Goal: Navigation & Orientation: Understand site structure

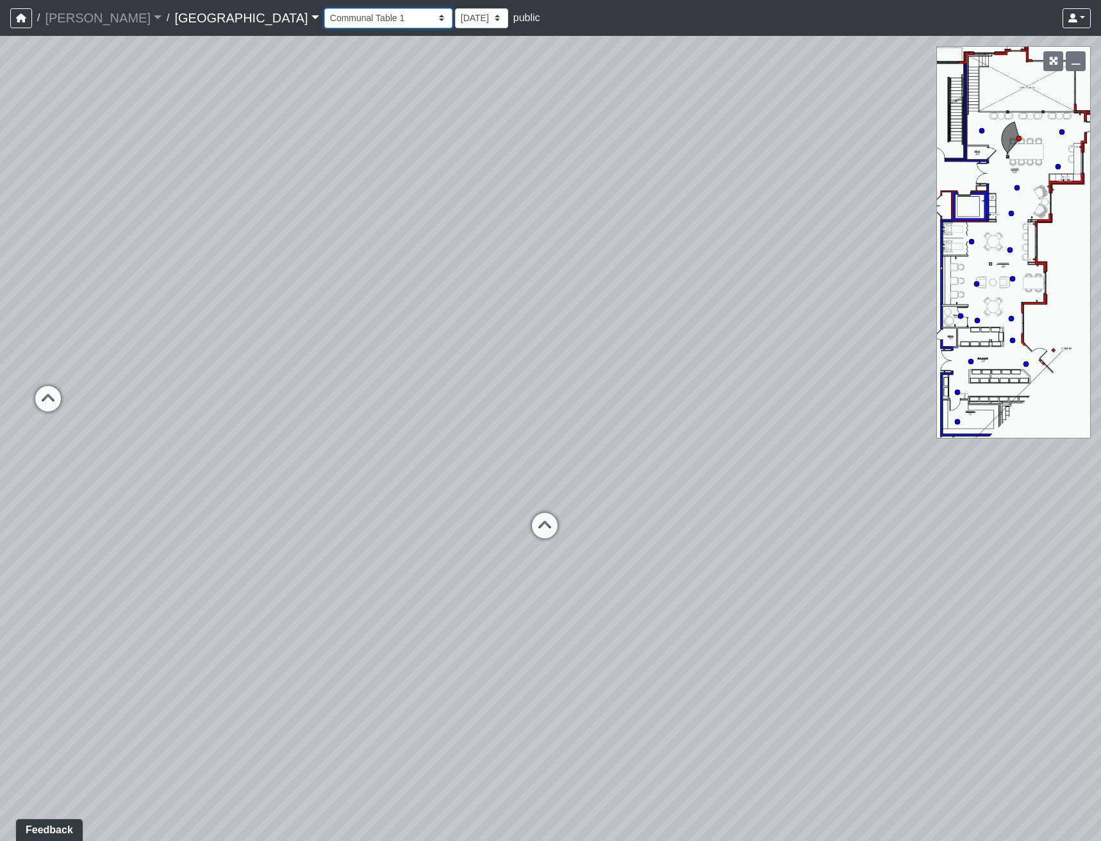
click at [324, 18] on select "Clubroom Lobby Courtyard Entry Kitchen Kitchen Stools Seating TV Lounge Banquet…" at bounding box center [388, 18] width 128 height 20
click at [324, 8] on select "Clubroom Lobby Courtyard Entry Kitchen Kitchen Stools Seating TV Lounge Banquet…" at bounding box center [388, 18] width 128 height 20
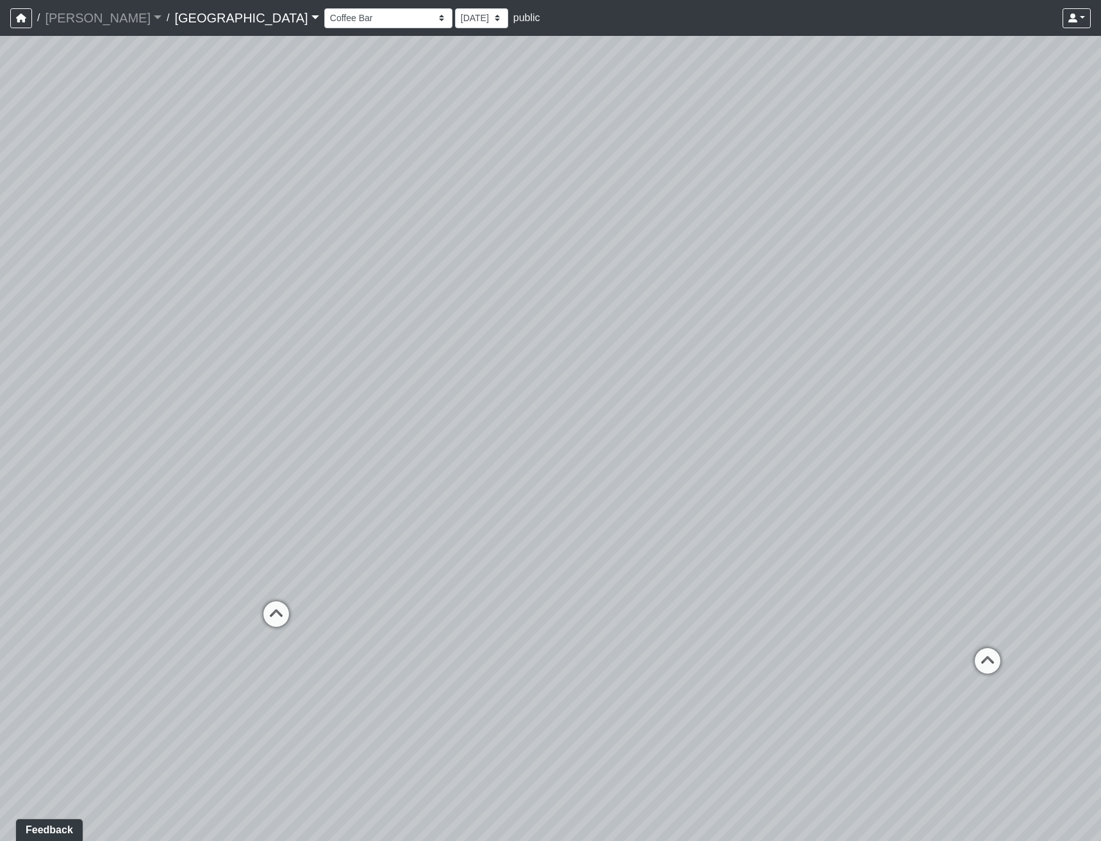
drag, startPoint x: 722, startPoint y: 532, endPoint x: 714, endPoint y: 497, distance: 36.2
click at [311, 476] on div "Loading... Reception Desk Loading... Lobby Loading... Landing Loading... Entry …" at bounding box center [550, 438] width 1101 height 805
drag, startPoint x: 819, startPoint y: 524, endPoint x: 431, endPoint y: 552, distance: 389.3
click at [431, 552] on div "Loading... Reception Desk Loading... Lobby Loading... Landing Loading... Entry …" at bounding box center [550, 438] width 1101 height 805
drag, startPoint x: 659, startPoint y: 433, endPoint x: 88, endPoint y: 195, distance: 618.4
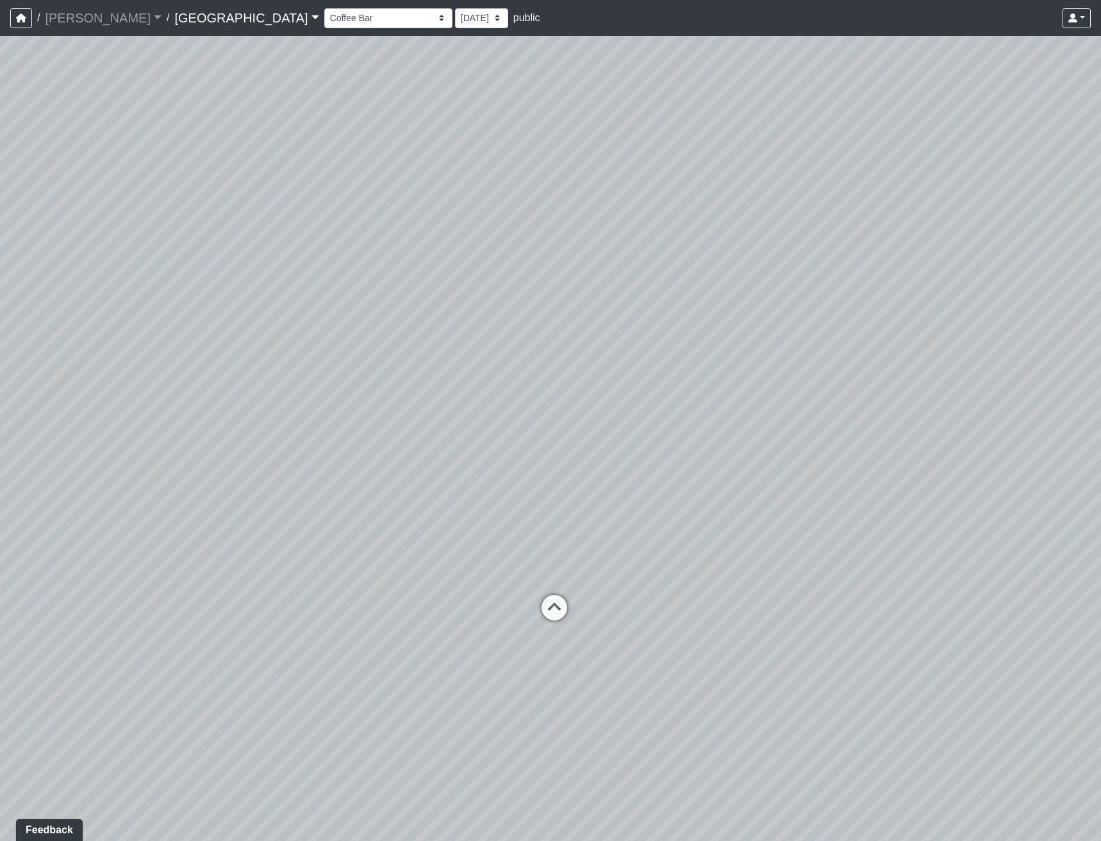
click at [158, 234] on div "Loading... Reception Desk Loading... Lobby Loading... Landing Loading... Entry …" at bounding box center [550, 438] width 1101 height 805
drag, startPoint x: 561, startPoint y: 293, endPoint x: 454, endPoint y: 521, distance: 251.4
click at [455, 521] on div "Loading... Reception Desk Loading... Lobby Loading... Landing Loading... Entry …" at bounding box center [550, 438] width 1101 height 805
click at [506, 312] on icon at bounding box center [509, 318] width 38 height 38
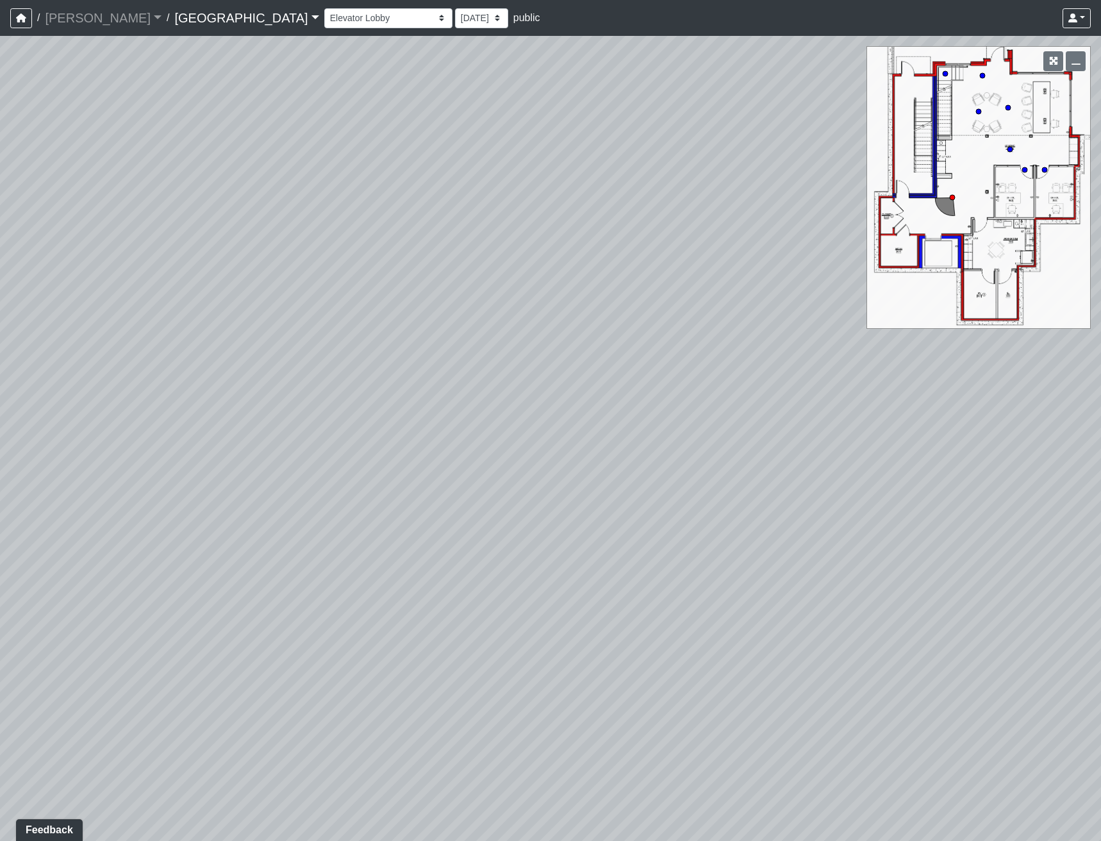
drag, startPoint x: 531, startPoint y: 253, endPoint x: 217, endPoint y: 496, distance: 396.9
click at [179, 499] on div "Loading... Reception Desk Loading... Lobby Loading... Landing Loading... Entry …" at bounding box center [550, 438] width 1101 height 805
drag, startPoint x: 655, startPoint y: 609, endPoint x: 182, endPoint y: 500, distance: 485.4
click at [183, 500] on div "Loading... Reception Desk Loading... Lobby Loading... Landing Loading... Entry …" at bounding box center [550, 438] width 1101 height 805
drag, startPoint x: 561, startPoint y: 502, endPoint x: 602, endPoint y: 508, distance: 40.9
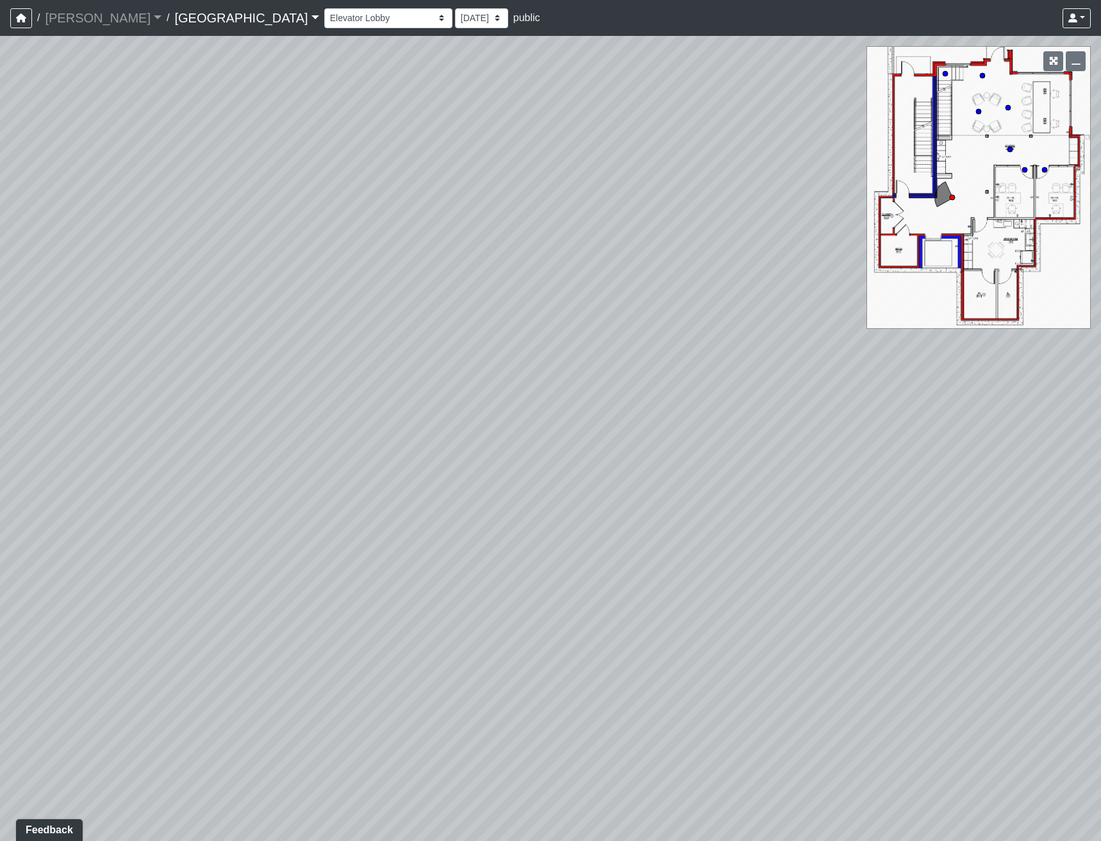
click at [602, 508] on div "Loading... Reception Desk Loading... Lobby Loading... Landing Loading... Entry …" at bounding box center [550, 438] width 1101 height 805
drag, startPoint x: 443, startPoint y: 488, endPoint x: 10, endPoint y: 420, distance: 438.5
click at [25, 420] on div "Loading... Reception Desk Loading... Lobby Loading... Landing Loading... Entry …" at bounding box center [550, 438] width 1101 height 805
drag, startPoint x: 518, startPoint y: 543, endPoint x: 442, endPoint y: 573, distance: 81.2
click at [444, 584] on div "Loading... Reception Desk Loading... Lobby Loading... Landing Loading... Entry …" at bounding box center [550, 438] width 1101 height 805
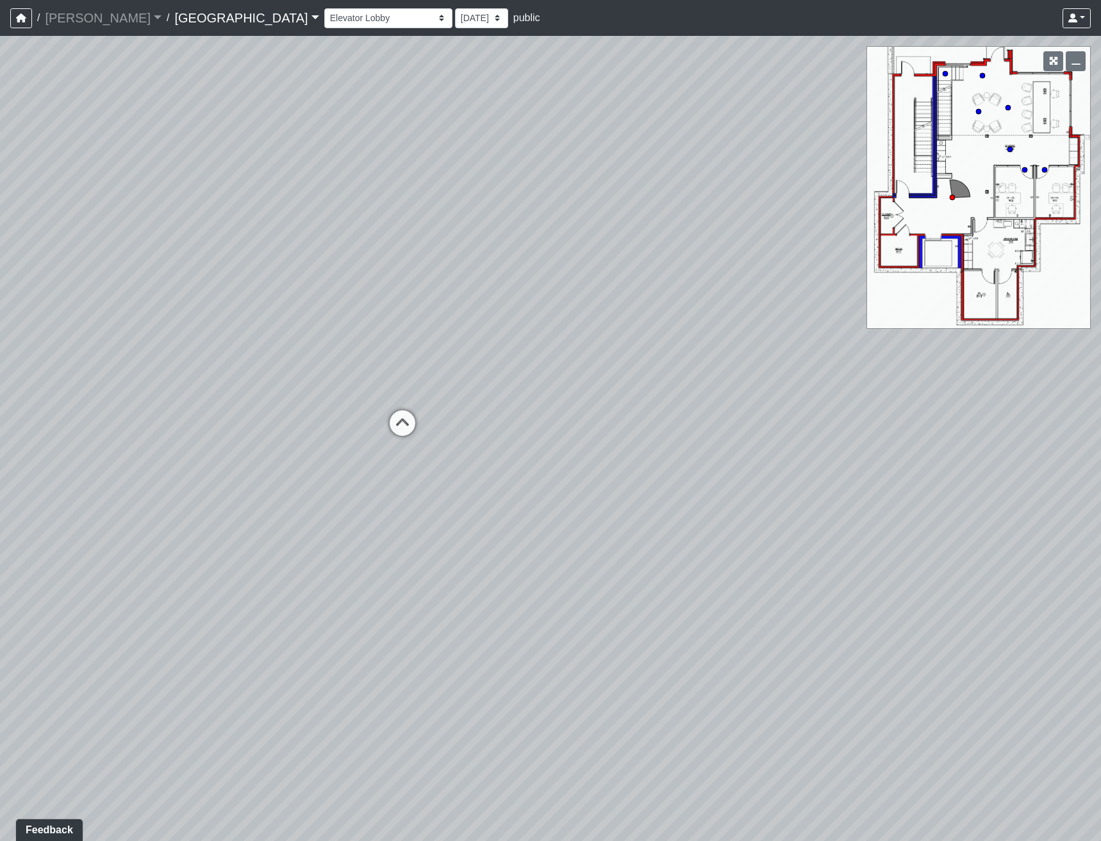
click at [401, 424] on icon at bounding box center [402, 429] width 38 height 38
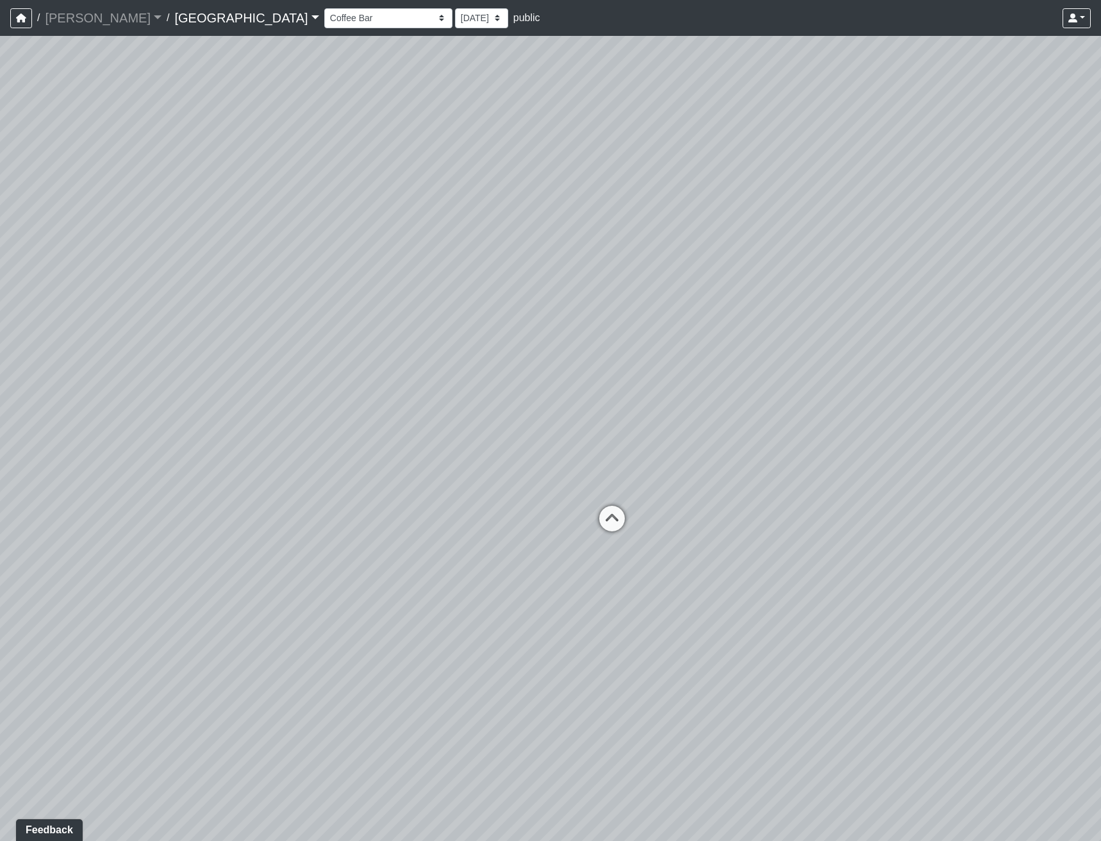
drag, startPoint x: 370, startPoint y: 390, endPoint x: 645, endPoint y: 519, distance: 303.3
click at [590, 489] on div "Loading... Reception Desk Loading... Lobby Loading... Landing Loading... Entry …" at bounding box center [550, 438] width 1101 height 805
drag, startPoint x: 619, startPoint y: 554, endPoint x: 329, endPoint y: 371, distance: 342.7
click at [329, 371] on div "Loading... Reception Desk Loading... Lobby Loading... Landing Loading... Entry …" at bounding box center [550, 438] width 1101 height 805
drag, startPoint x: 621, startPoint y: 531, endPoint x: 599, endPoint y: 509, distance: 30.8
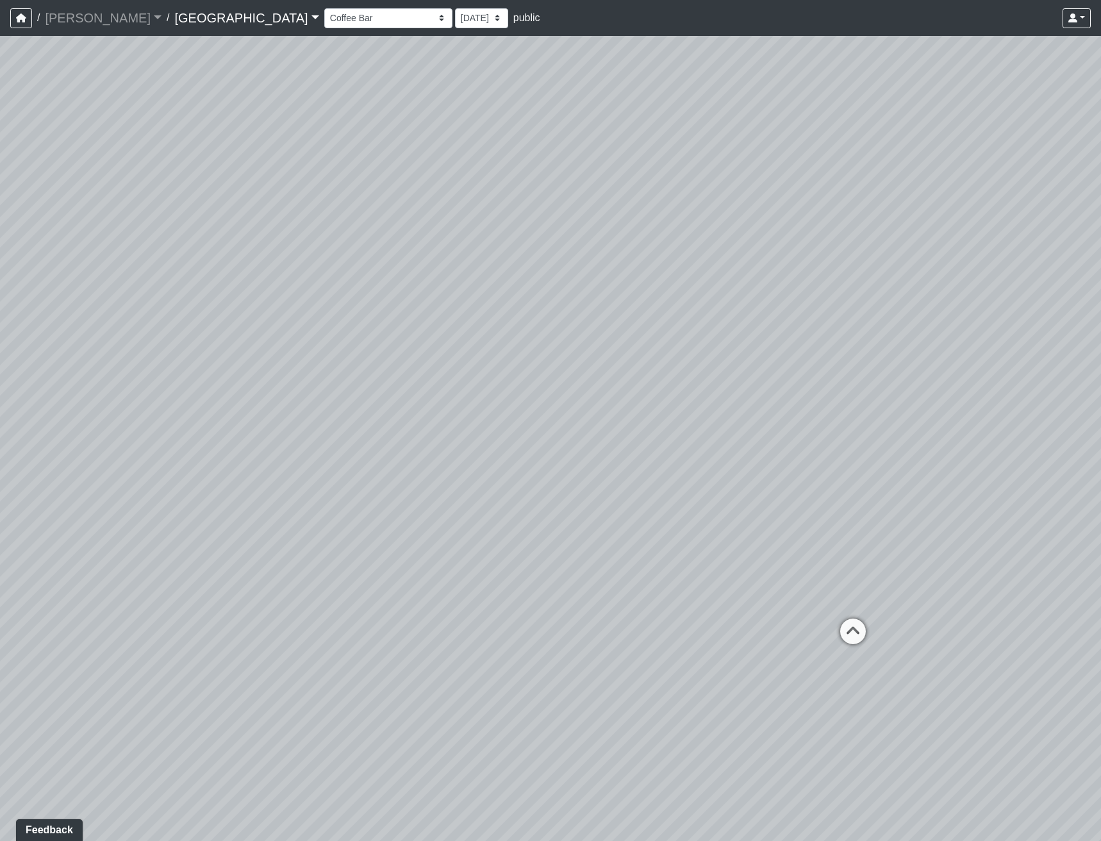
click at [607, 520] on div "Loading... Reception Desk Loading... Lobby Loading... Landing Loading... Entry …" at bounding box center [550, 438] width 1101 height 805
drag, startPoint x: 531, startPoint y: 526, endPoint x: 445, endPoint y: 560, distance: 92.9
drag, startPoint x: 608, startPoint y: 367, endPoint x: 422, endPoint y: 625, distance: 317.6
click at [422, 625] on div "Loading... Reception Desk Loading... Lobby Loading... Landing Loading... Entry …" at bounding box center [550, 438] width 1101 height 805
click at [324, 25] on select "Clubroom Lobby Courtyard Entry Kitchen Kitchen Stools Seating TV Lounge Banquet…" at bounding box center [388, 18] width 128 height 20
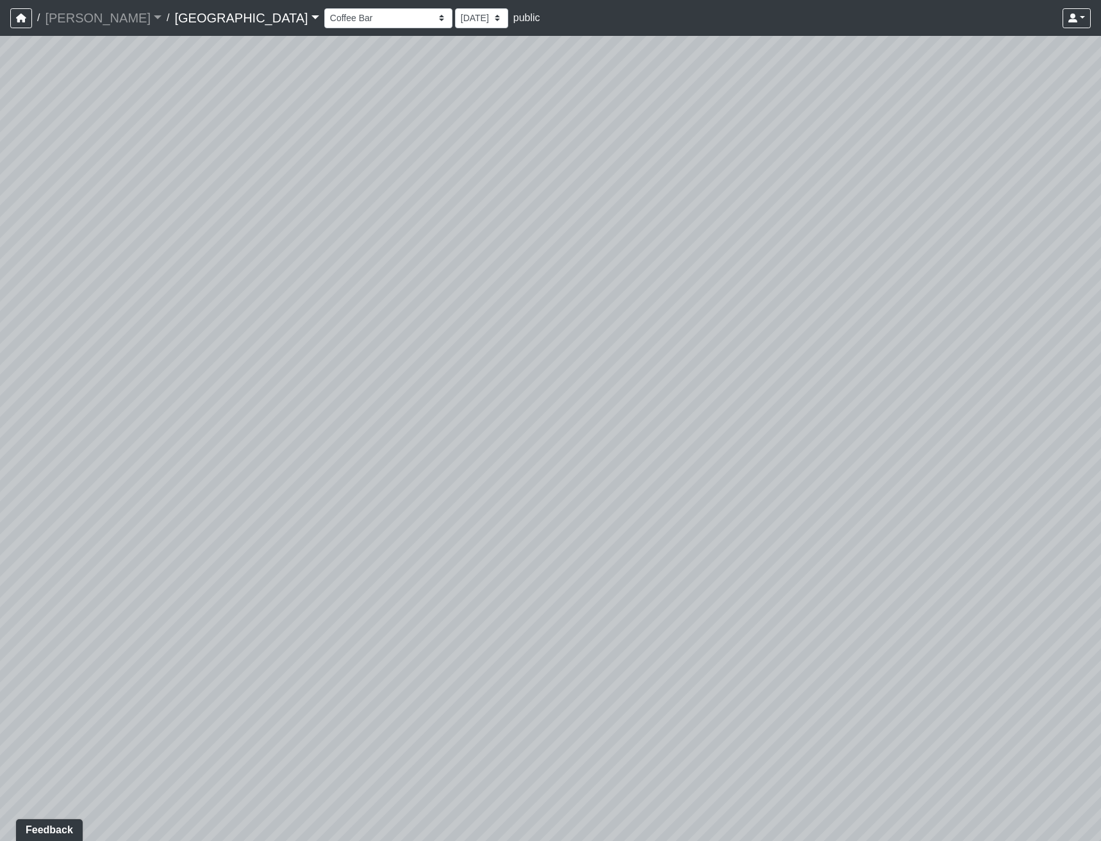
click at [611, 243] on div "Loading... Reception Desk Loading... Lobby Loading... Landing Loading... Entry …" at bounding box center [550, 438] width 1101 height 805
drag, startPoint x: 567, startPoint y: 637, endPoint x: 294, endPoint y: 410, distance: 354.9
click at [294, 410] on div "Loading... Reception Desk Loading... Lobby Loading... Landing Loading... Entry …" at bounding box center [550, 438] width 1101 height 805
click at [452, 618] on icon at bounding box center [455, 629] width 38 height 38
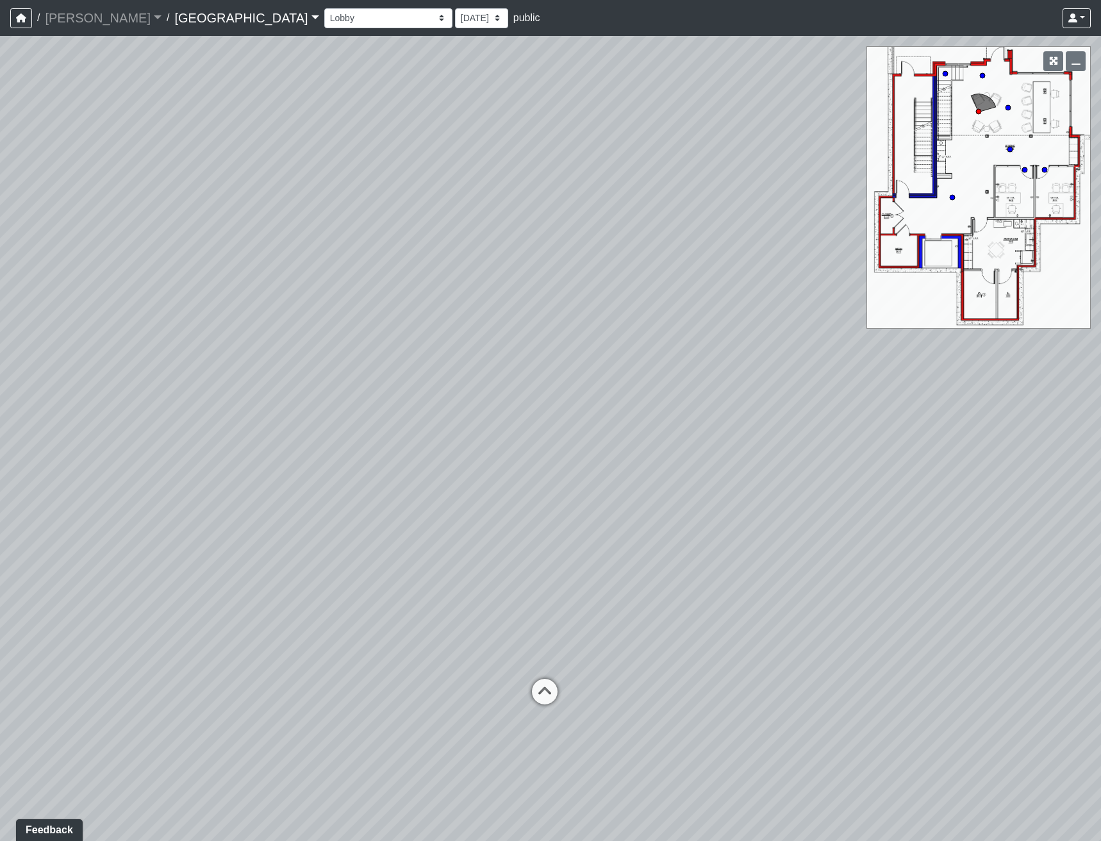
click at [825, 435] on div "Loading... Reception Desk Loading... Lobby Loading... Landing Loading... Entry …" at bounding box center [550, 438] width 1101 height 805
drag, startPoint x: 787, startPoint y: 463, endPoint x: 390, endPoint y: 453, distance: 398.0
click at [390, 453] on div "Loading... Reception Desk Loading... Lobby Loading... Landing Loading... Entry …" at bounding box center [550, 438] width 1101 height 805
drag, startPoint x: 812, startPoint y: 593, endPoint x: 326, endPoint y: 443, distance: 508.9
click at [326, 443] on div "Loading... Reception Desk Loading... Lobby Loading... Landing Loading... Entry …" at bounding box center [550, 438] width 1101 height 805
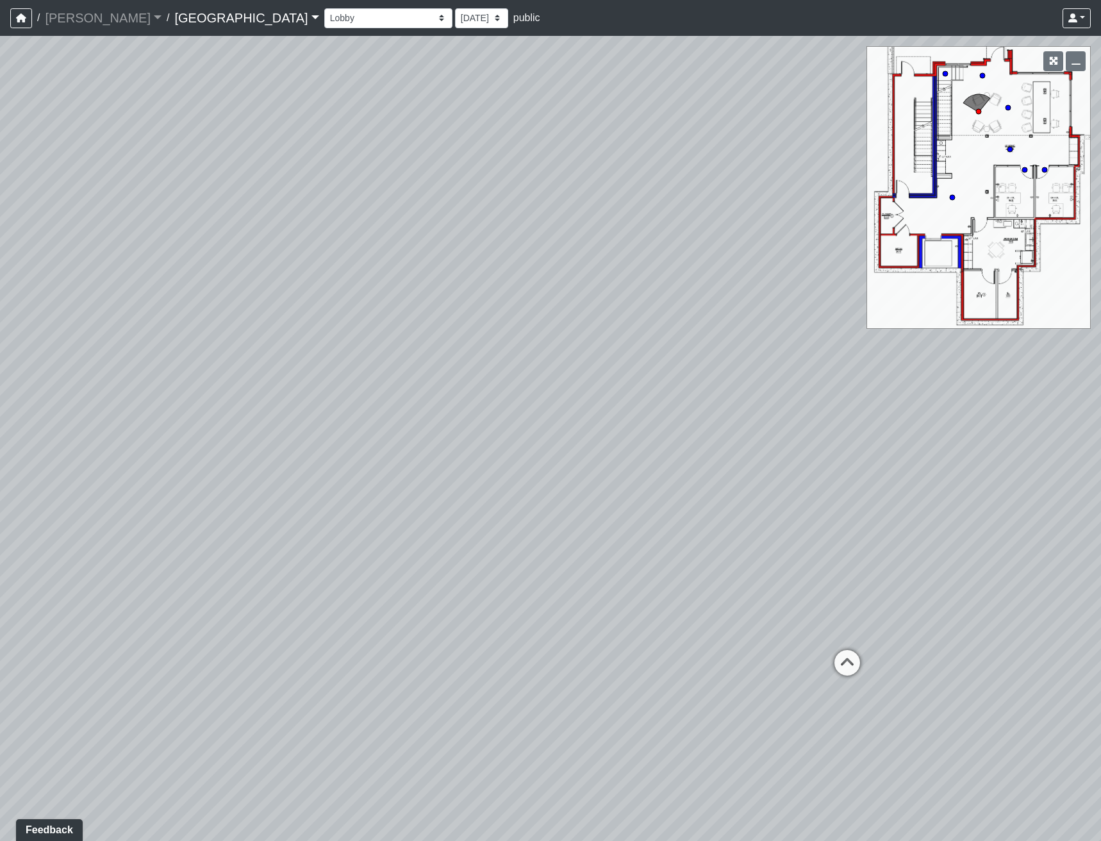
drag, startPoint x: 723, startPoint y: 599, endPoint x: 767, endPoint y: 649, distance: 66.3
click at [763, 645] on div "Loading... Reception Desk Loading... Lobby Loading... Landing Loading... Entry …" at bounding box center [550, 438] width 1101 height 805
click at [324, 23] on select "Clubroom Lobby Courtyard Entry Kitchen Kitchen Stools Seating TV Lounge Banquet…" at bounding box center [388, 18] width 128 height 20
click at [324, 8] on select "Clubroom Lobby Courtyard Entry Kitchen Kitchen Stools Seating TV Lounge Banquet…" at bounding box center [388, 18] width 128 height 20
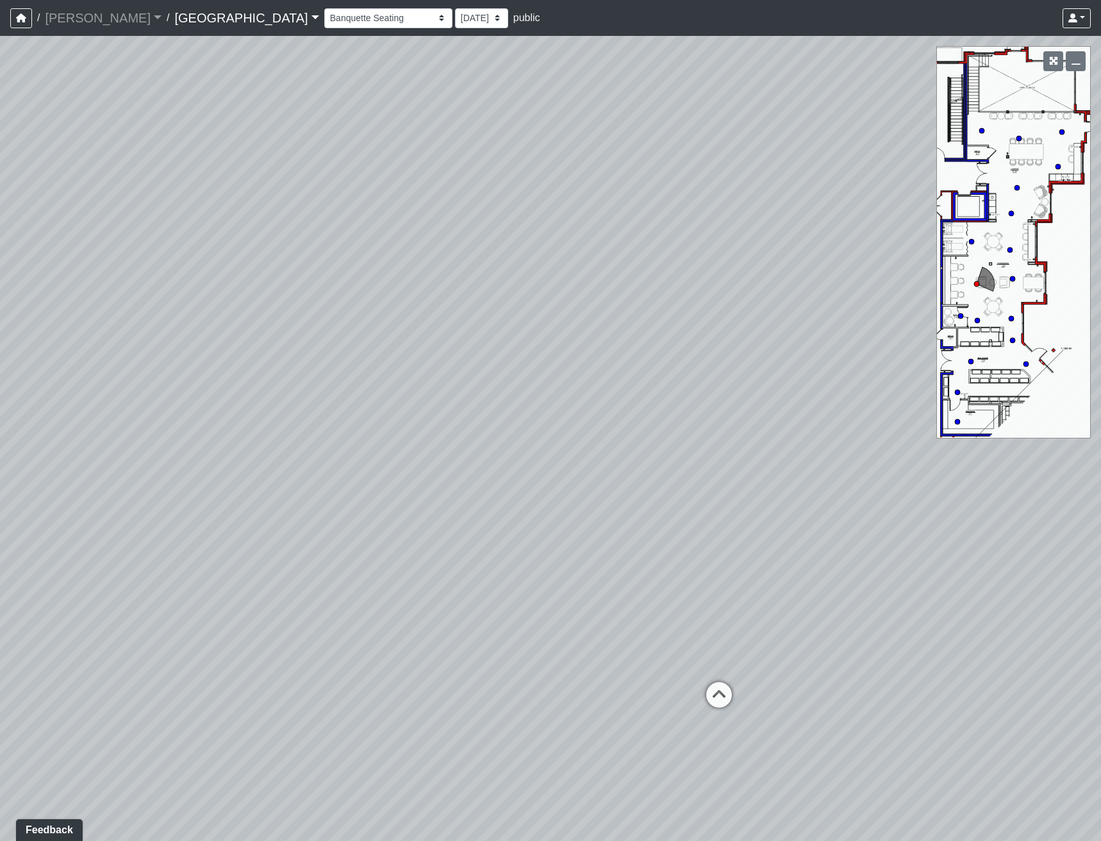
drag, startPoint x: 573, startPoint y: 418, endPoint x: 894, endPoint y: 425, distance: 321.1
click at [883, 425] on div "Loading... Reception Desk Loading... Lobby Loading... Landing Loading... Entry …" at bounding box center [550, 438] width 1101 height 805
drag, startPoint x: 642, startPoint y: 443, endPoint x: 301, endPoint y: 400, distance: 343.7
click at [301, 400] on div "Loading... Reception Desk Loading... Lobby Loading... Landing Loading... Entry …" at bounding box center [550, 438] width 1101 height 805
click at [338, 637] on icon at bounding box center [332, 646] width 38 height 38
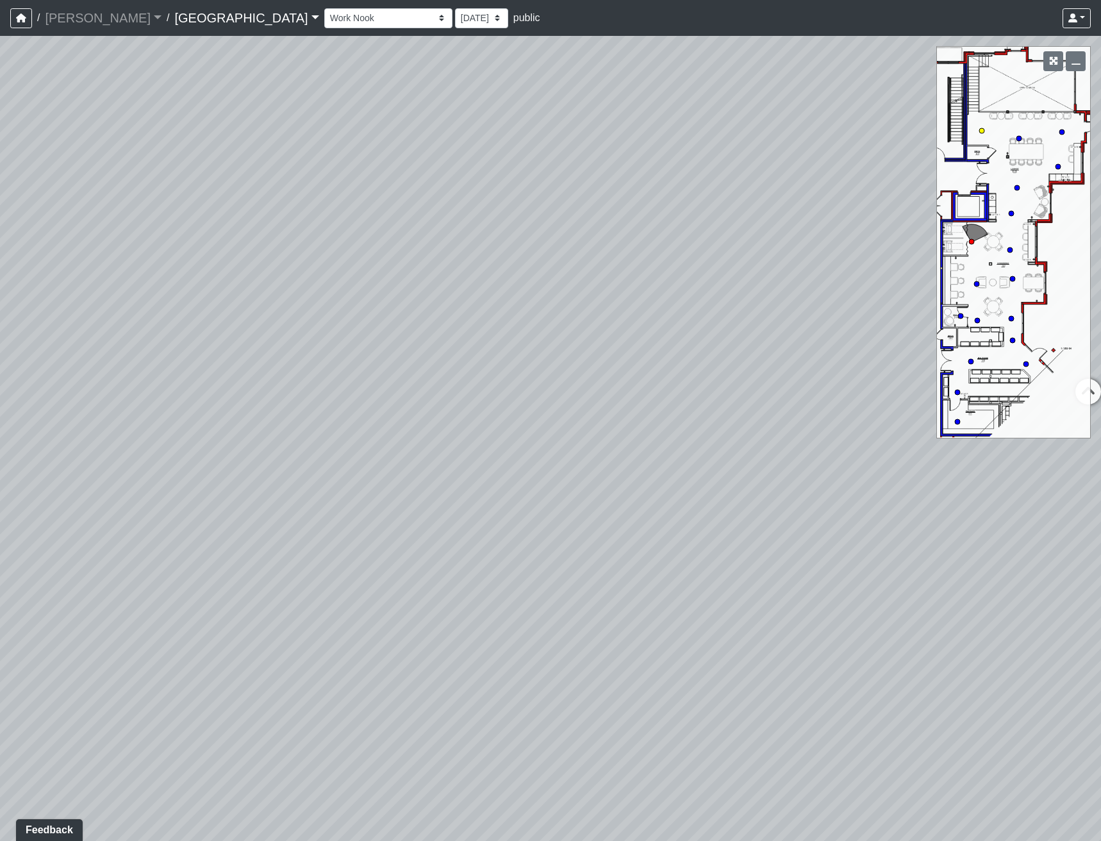
click at [984, 130] on circle at bounding box center [981, 130] width 5 height 5
drag, startPoint x: 411, startPoint y: 387, endPoint x: 166, endPoint y: 256, distance: 277.8
click at [168, 254] on div "Loading... Reception Desk Loading... Lobby Loading... Landing Loading... Entry …" at bounding box center [550, 438] width 1101 height 805
drag, startPoint x: 729, startPoint y: 525, endPoint x: 270, endPoint y: 397, distance: 475.6
click at [275, 399] on div "Loading... Reception Desk Loading... Lobby Loading... Landing Loading... Entry …" at bounding box center [550, 438] width 1101 height 805
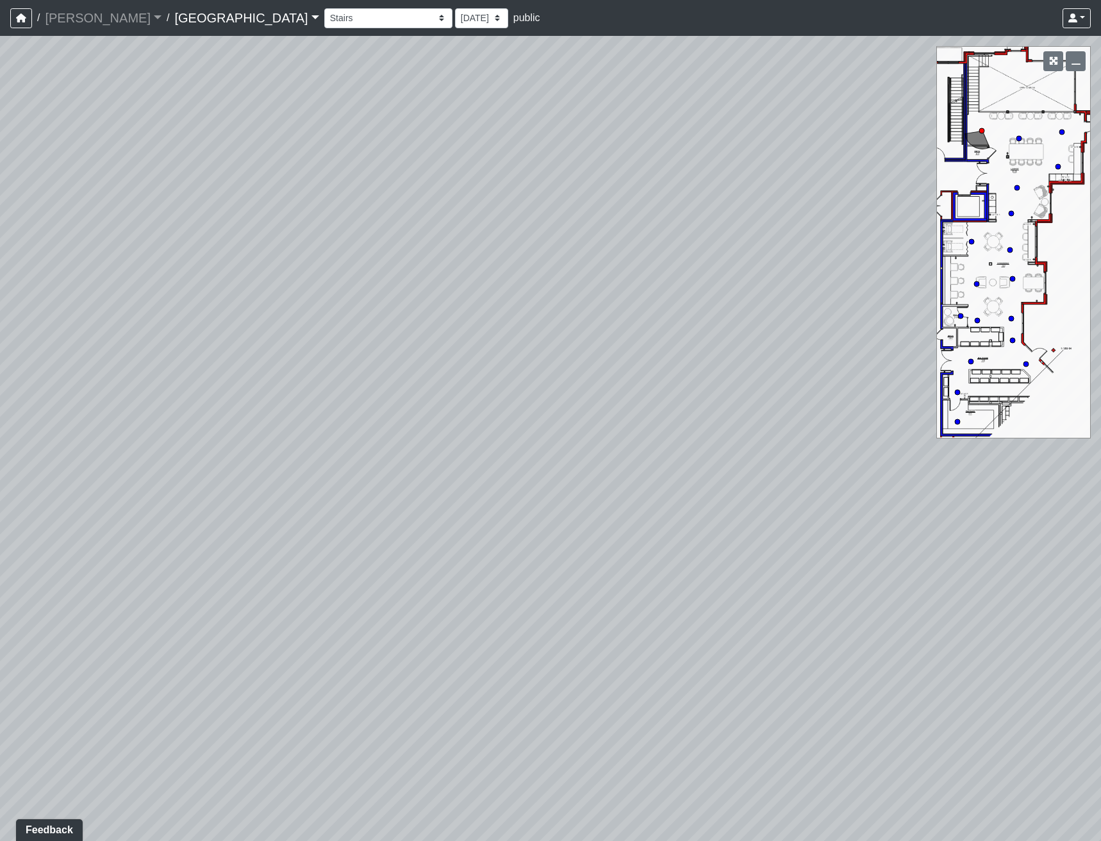
drag, startPoint x: 548, startPoint y: 354, endPoint x: 504, endPoint y: 458, distance: 112.0
click at [504, 458] on div "Loading... Reception Desk Loading... Lobby Loading... Landing Loading... Entry …" at bounding box center [550, 438] width 1101 height 805
drag, startPoint x: 374, startPoint y: 536, endPoint x: 258, endPoint y: 571, distance: 121.2
click at [258, 571] on div "Loading... Reception Desk Loading... Lobby Loading... Landing Loading... Entry …" at bounding box center [550, 438] width 1101 height 805
drag, startPoint x: 696, startPoint y: 647, endPoint x: 502, endPoint y: 593, distance: 201.0
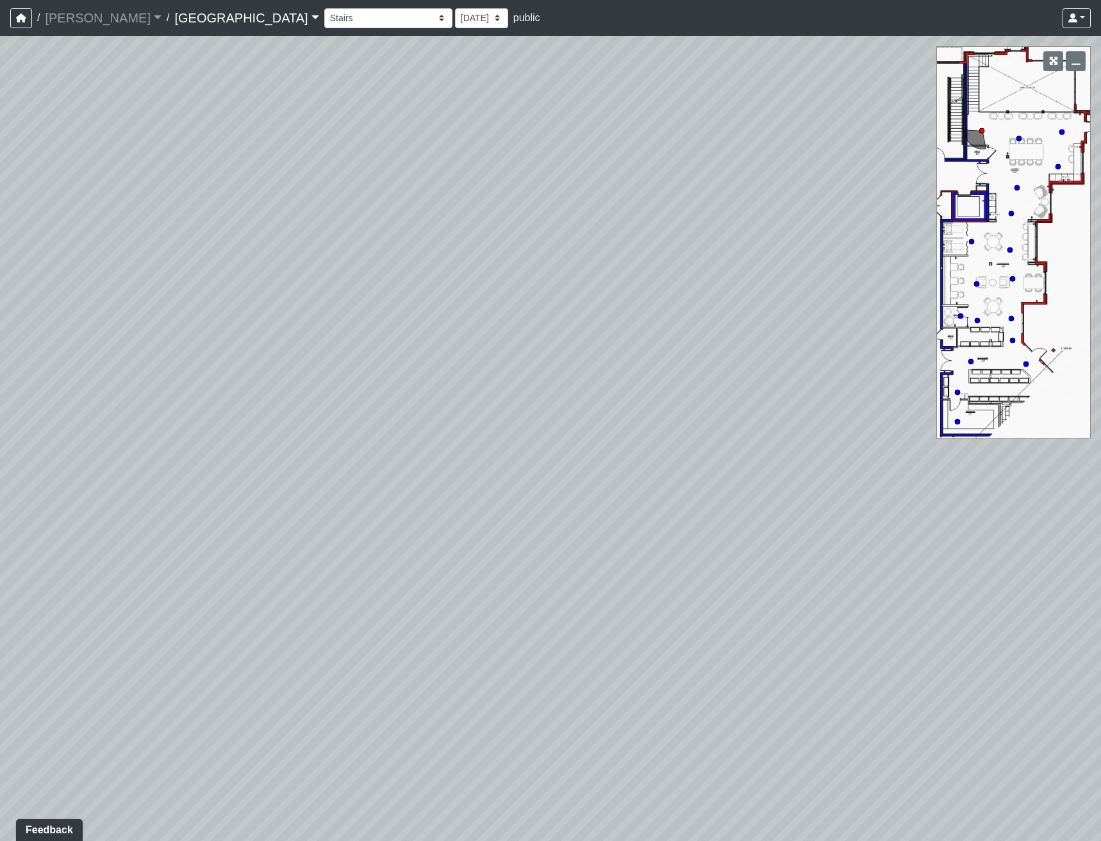
click at [502, 593] on div "Loading... Reception Desk Loading... Lobby Loading... Landing Loading... Entry …" at bounding box center [550, 438] width 1101 height 805
drag, startPoint x: 850, startPoint y: 563, endPoint x: 409, endPoint y: 570, distance: 440.3
click at [423, 573] on div "Loading... Reception Desk Loading... Lobby Loading... Landing Loading... Entry …" at bounding box center [550, 438] width 1101 height 805
drag, startPoint x: 190, startPoint y: 392, endPoint x: 739, endPoint y: 460, distance: 552.8
click at [703, 460] on div "Loading... Reception Desk Loading... Lobby Loading... Landing Loading... Entry …" at bounding box center [550, 438] width 1101 height 805
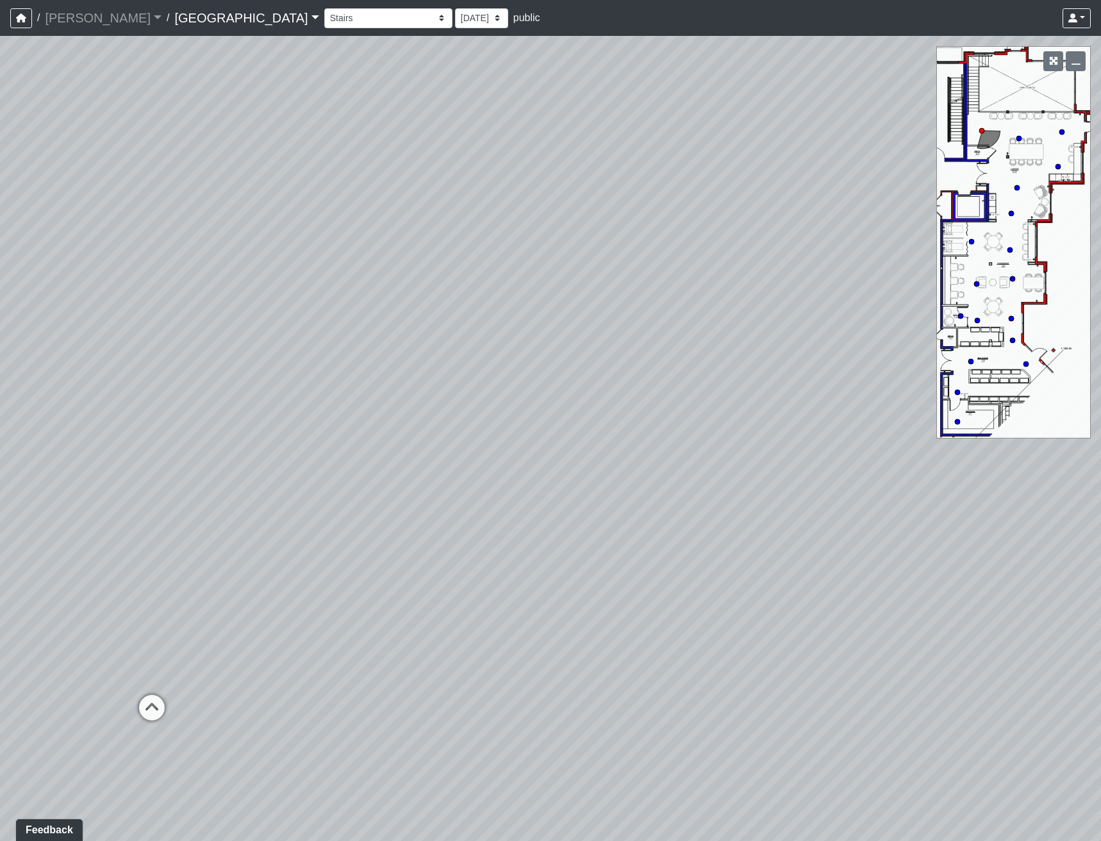
drag, startPoint x: 398, startPoint y: 491, endPoint x: 845, endPoint y: 512, distance: 447.7
click at [845, 512] on div "Loading... Reception Desk Loading... Lobby Loading... Landing Loading... Entry …" at bounding box center [550, 438] width 1101 height 805
click at [326, 21] on select "Clubroom Lobby Courtyard Entry Kitchen Kitchen Stools Seating TV Lounge Banquet…" at bounding box center [388, 18] width 128 height 20
click at [324, 8] on select "Clubroom Lobby Courtyard Entry Kitchen Kitchen Stools Seating TV Lounge Banquet…" at bounding box center [388, 18] width 128 height 20
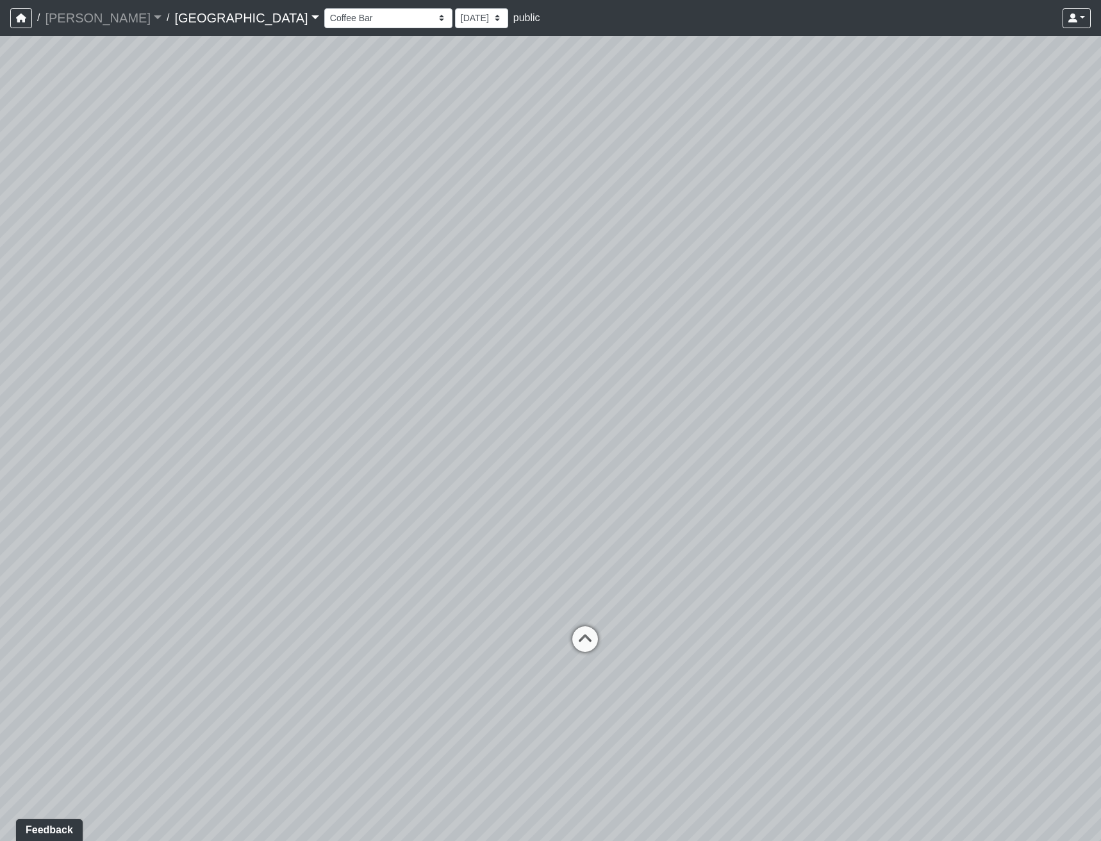
drag, startPoint x: 562, startPoint y: 424, endPoint x: 1, endPoint y: 305, distance: 573.1
click at [1, 305] on div "Loading... Reception Desk Loading... Lobby Loading... Landing Loading... Entry …" at bounding box center [550, 438] width 1101 height 805
drag, startPoint x: 416, startPoint y: 474, endPoint x: 440, endPoint y: 480, distance: 25.2
click at [445, 485] on div "Loading... Reception Desk Loading... Lobby Loading... Landing Loading... Entry …" at bounding box center [550, 438] width 1101 height 805
drag, startPoint x: 200, startPoint y: 488, endPoint x: 279, endPoint y: 490, distance: 78.8
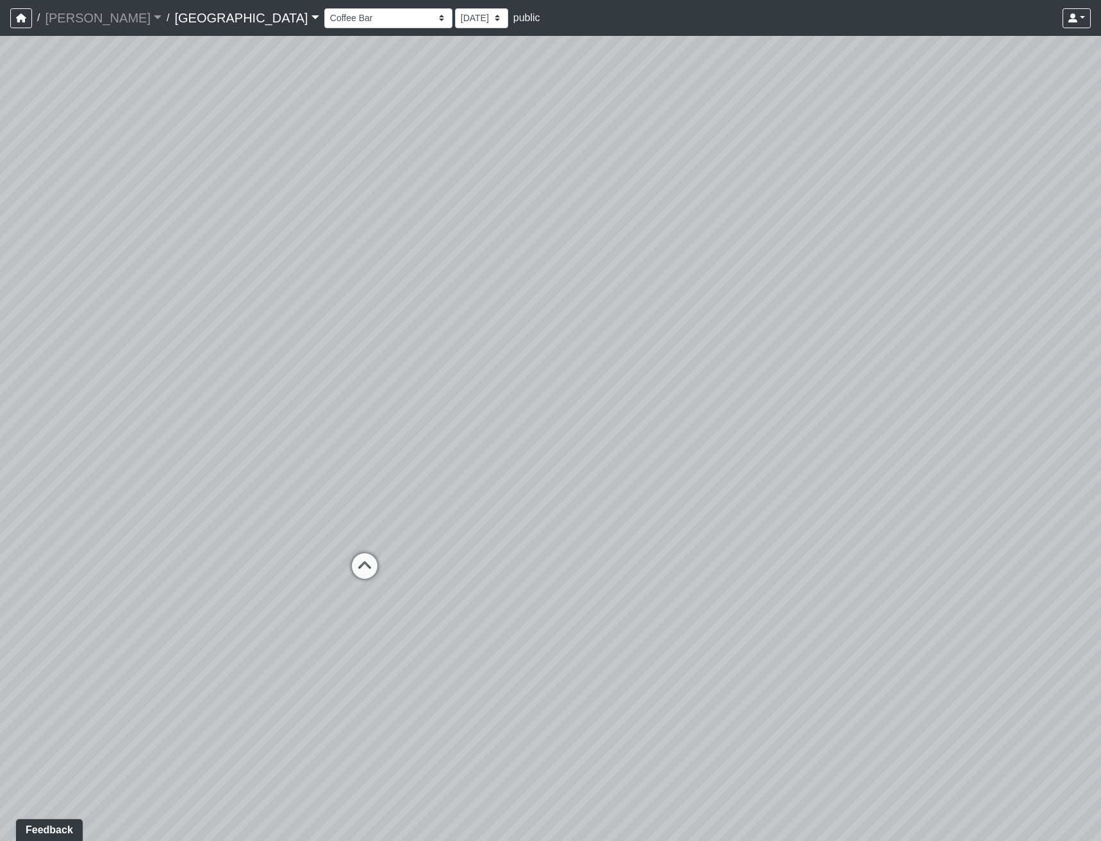
click at [294, 501] on div "Loading... Reception Desk Loading... Lobby Loading... Landing Loading... Entry …" at bounding box center [550, 438] width 1101 height 805
drag, startPoint x: 454, startPoint y: 495, endPoint x: 561, endPoint y: 524, distance: 111.6
click at [561, 524] on div "Loading... Reception Desk Loading... Lobby Loading... Landing Loading... Entry …" at bounding box center [550, 438] width 1101 height 805
drag, startPoint x: 675, startPoint y: 534, endPoint x: 573, endPoint y: 506, distance: 105.7
click at [573, 506] on div "Loading... Reception Desk Loading... Lobby Loading... Landing Loading... Entry …" at bounding box center [550, 438] width 1101 height 805
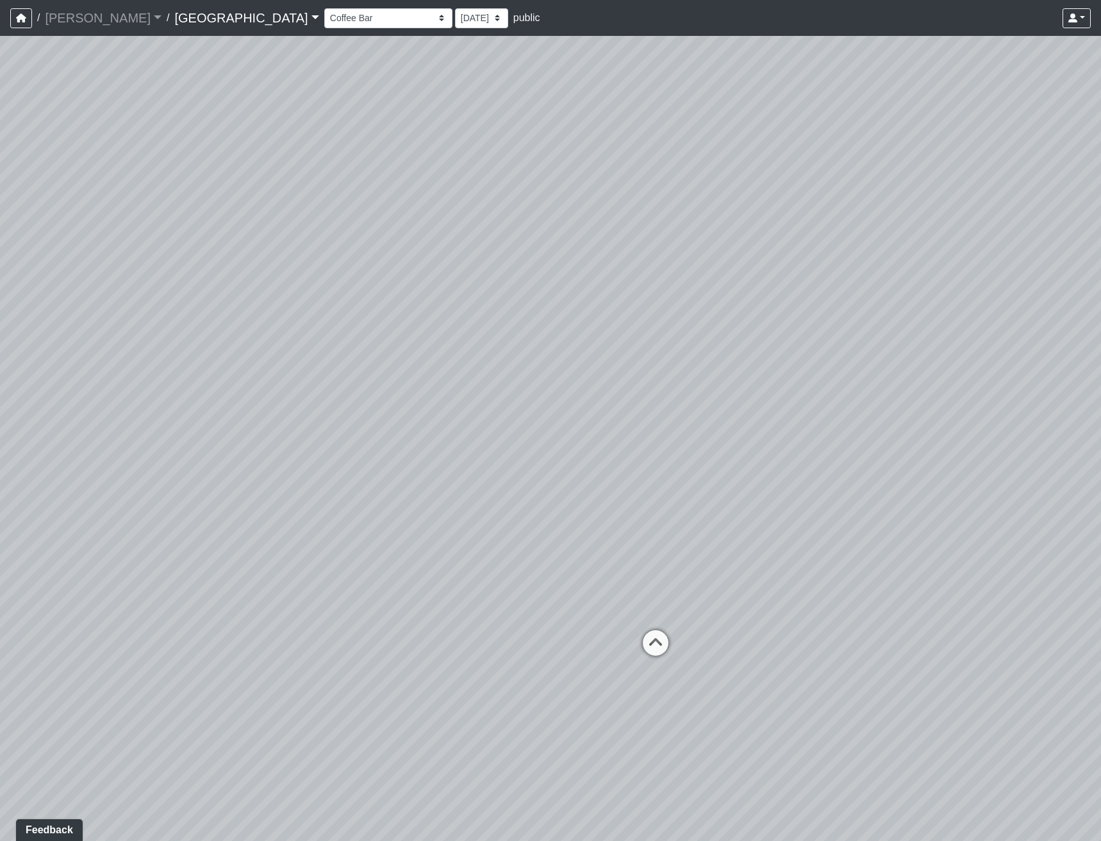
drag, startPoint x: 232, startPoint y: 461, endPoint x: 614, endPoint y: 481, distance: 382.4
click at [616, 481] on div "Loading... Reception Desk Loading... Lobby Loading... Landing Loading... Entry …" at bounding box center [550, 438] width 1101 height 805
drag, startPoint x: 203, startPoint y: 417, endPoint x: 759, endPoint y: 474, distance: 558.4
click at [745, 474] on div "Loading... Reception Desk Loading... Lobby Loading... Landing Loading... Entry …" at bounding box center [550, 438] width 1101 height 805
click at [324, 30] on div "Clubroom Lobby Courtyard Entry Kitchen Kitchen Stools Seating TV Lounge Banquet…" at bounding box center [707, 18] width 766 height 25
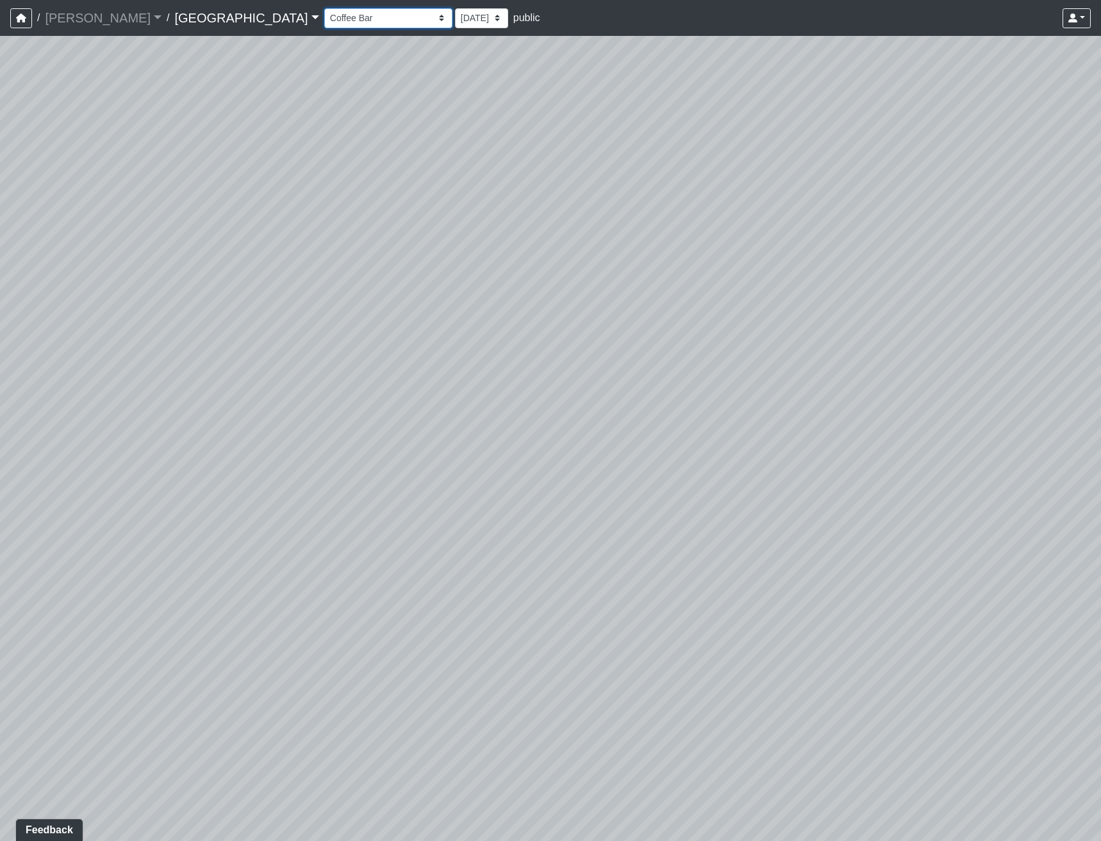
click at [324, 22] on select "Clubroom Lobby Courtyard Entry Kitchen Kitchen Stools Seating TV Lounge Banquet…" at bounding box center [388, 18] width 128 height 20
click at [605, 470] on div "Loading... Reception Desk Loading... Lobby Loading... Landing Loading... Entry …" at bounding box center [550, 438] width 1101 height 805
drag, startPoint x: 575, startPoint y: 499, endPoint x: 48, endPoint y: 374, distance: 541.3
click at [181, 393] on div "Loading... Reception Desk Loading... Lobby Loading... Landing Loading... Entry …" at bounding box center [550, 438] width 1101 height 805
drag, startPoint x: 431, startPoint y: 514, endPoint x: 241, endPoint y: 461, distance: 196.8
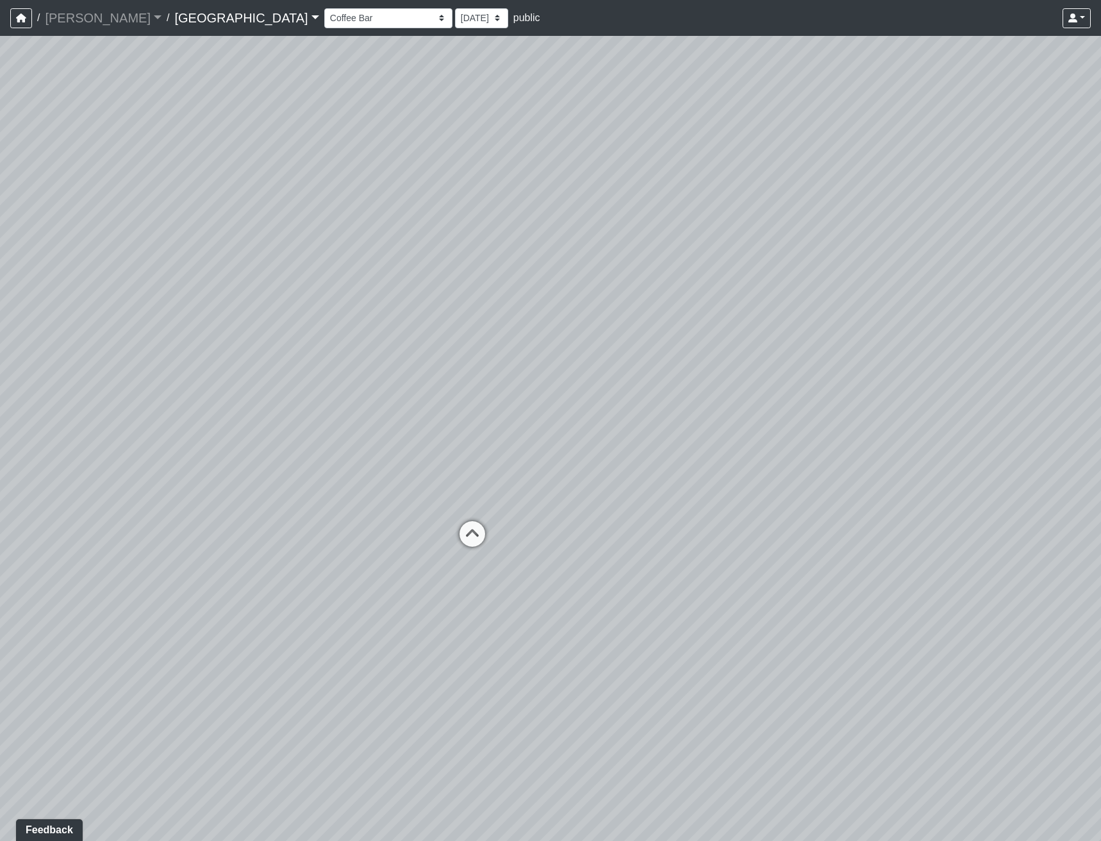
click at [243, 462] on div "Loading... Reception Desk Loading... Lobby Loading... Landing Loading... Entry …" at bounding box center [550, 438] width 1101 height 805
drag, startPoint x: 528, startPoint y: 494, endPoint x: 351, endPoint y: 608, distance: 210.4
click at [351, 608] on div "Loading... Reception Desk Loading... Lobby Loading... Landing Loading... Entry …" at bounding box center [550, 438] width 1101 height 805
drag, startPoint x: 534, startPoint y: 525, endPoint x: 134, endPoint y: 425, distance: 412.8
click at [154, 426] on div "Loading... Reception Desk Loading... Lobby Loading... Landing Loading... Entry …" at bounding box center [550, 438] width 1101 height 805
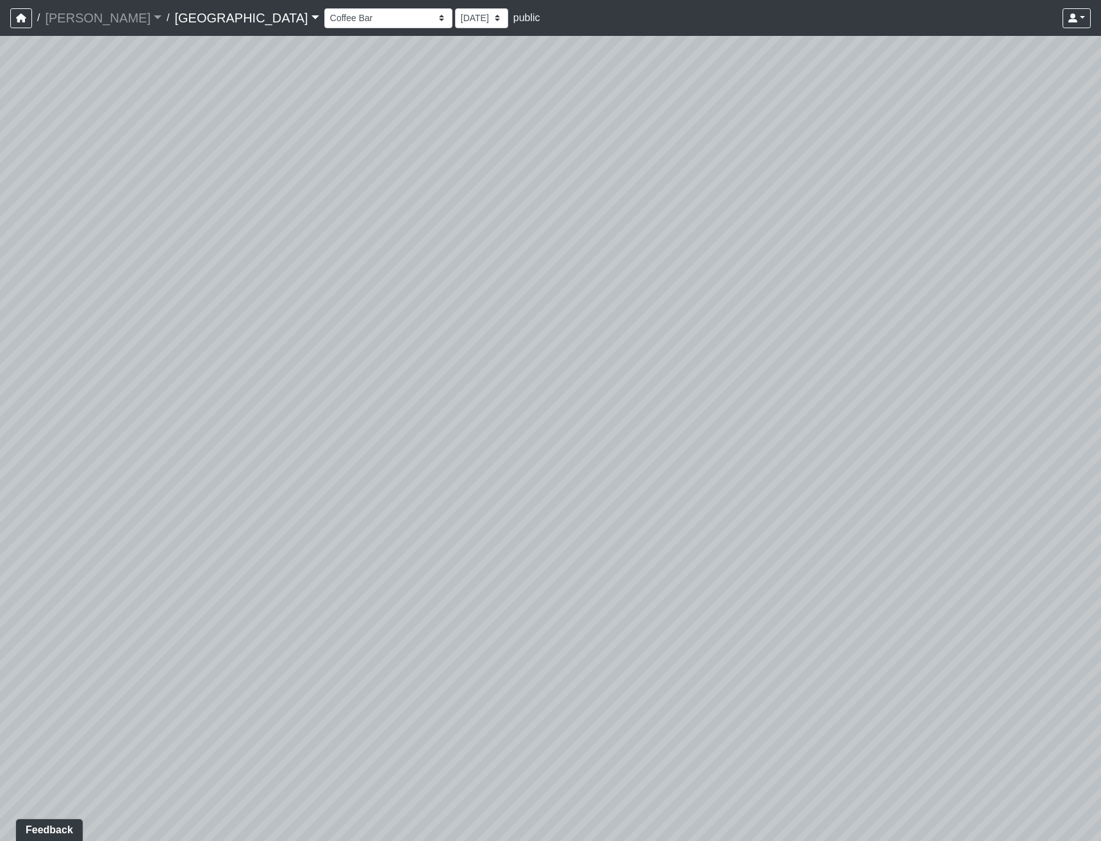
drag, startPoint x: 434, startPoint y: 519, endPoint x: 210, endPoint y: 519, distance: 223.6
click at [217, 519] on div "Loading... Reception Desk Loading... Lobby Loading... Landing Loading... Entry …" at bounding box center [550, 438] width 1101 height 805
click at [406, 474] on icon at bounding box center [403, 485] width 38 height 38
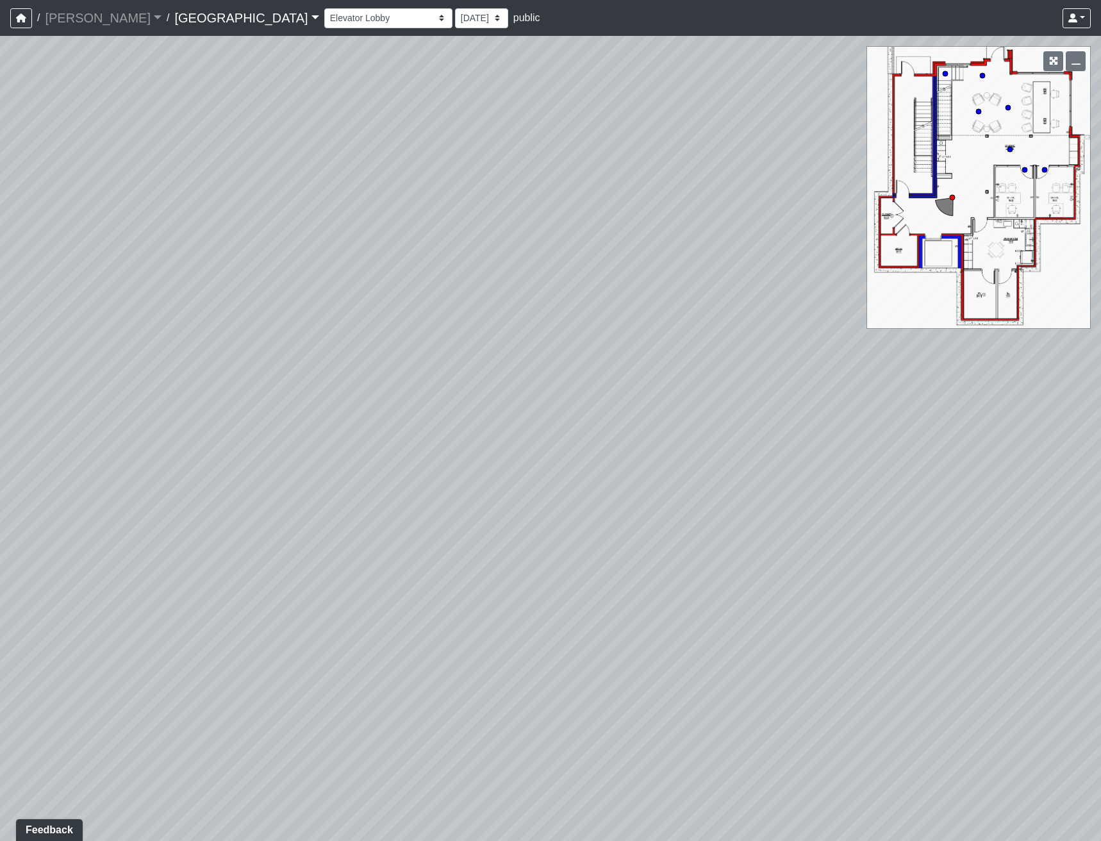
drag, startPoint x: 548, startPoint y: 487, endPoint x: -26, endPoint y: 435, distance: 577.1
click at [0, 435] on html "/ [PERSON_NAME] Loading... / [GEOGRAPHIC_DATA] [GEOGRAPHIC_DATA] Loading... [GE…" at bounding box center [550, 420] width 1101 height 841
drag, startPoint x: 486, startPoint y: 543, endPoint x: 212, endPoint y: 636, distance: 289.2
click at [212, 636] on div "Loading... Reception Desk Loading... Lobby Loading... Landing Loading... Entry …" at bounding box center [550, 438] width 1101 height 805
drag, startPoint x: 205, startPoint y: 472, endPoint x: -127, endPoint y: 476, distance: 331.9
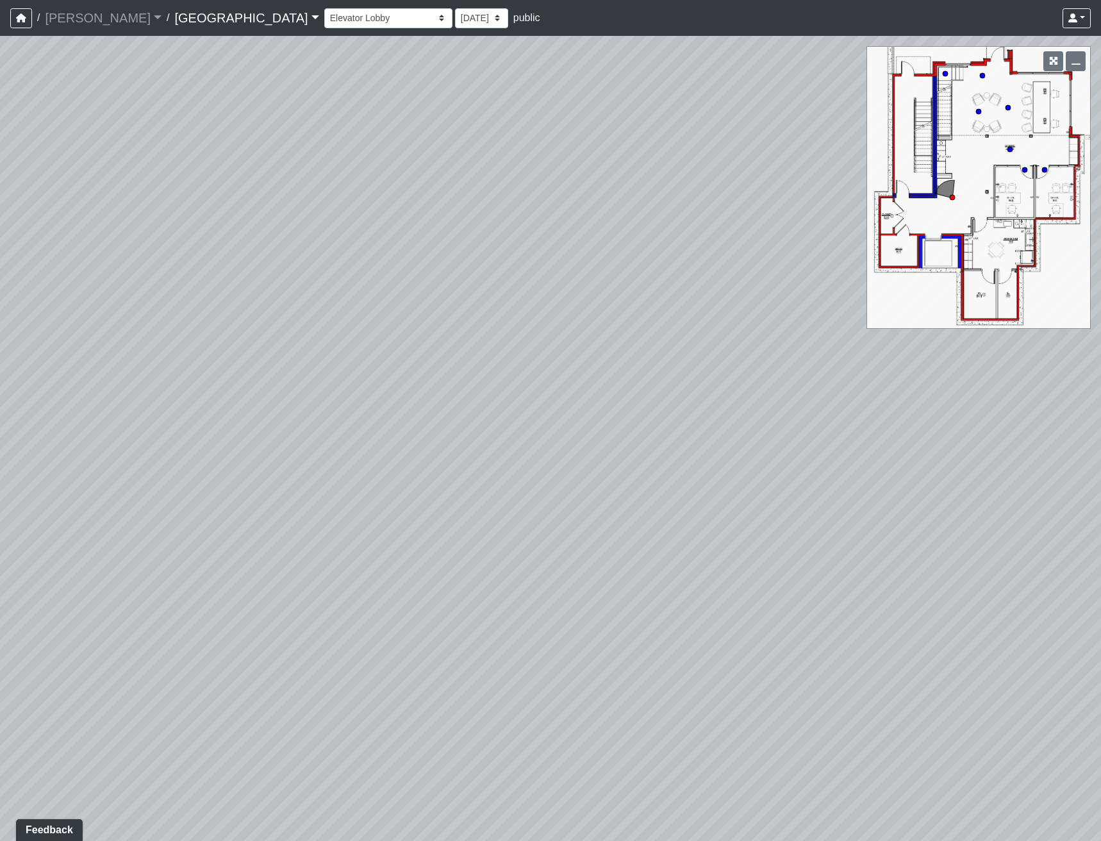
click at [0, 476] on html "/ [PERSON_NAME] Loading... / [GEOGRAPHIC_DATA] [GEOGRAPHIC_DATA] Loading... [GE…" at bounding box center [550, 420] width 1101 height 841
drag, startPoint x: 362, startPoint y: 283, endPoint x: 30, endPoint y: 473, distance: 382.6
click at [29, 473] on div "Loading... Reception Desk Loading... Lobby Loading... Landing Loading... Entry …" at bounding box center [550, 438] width 1101 height 805
click at [324, 19] on select "Clubroom Lobby Courtyard Entry Kitchen Kitchen Stools Seating TV Lounge Banquet…" at bounding box center [388, 18] width 128 height 20
drag, startPoint x: 582, startPoint y: 452, endPoint x: 490, endPoint y: 400, distance: 105.9
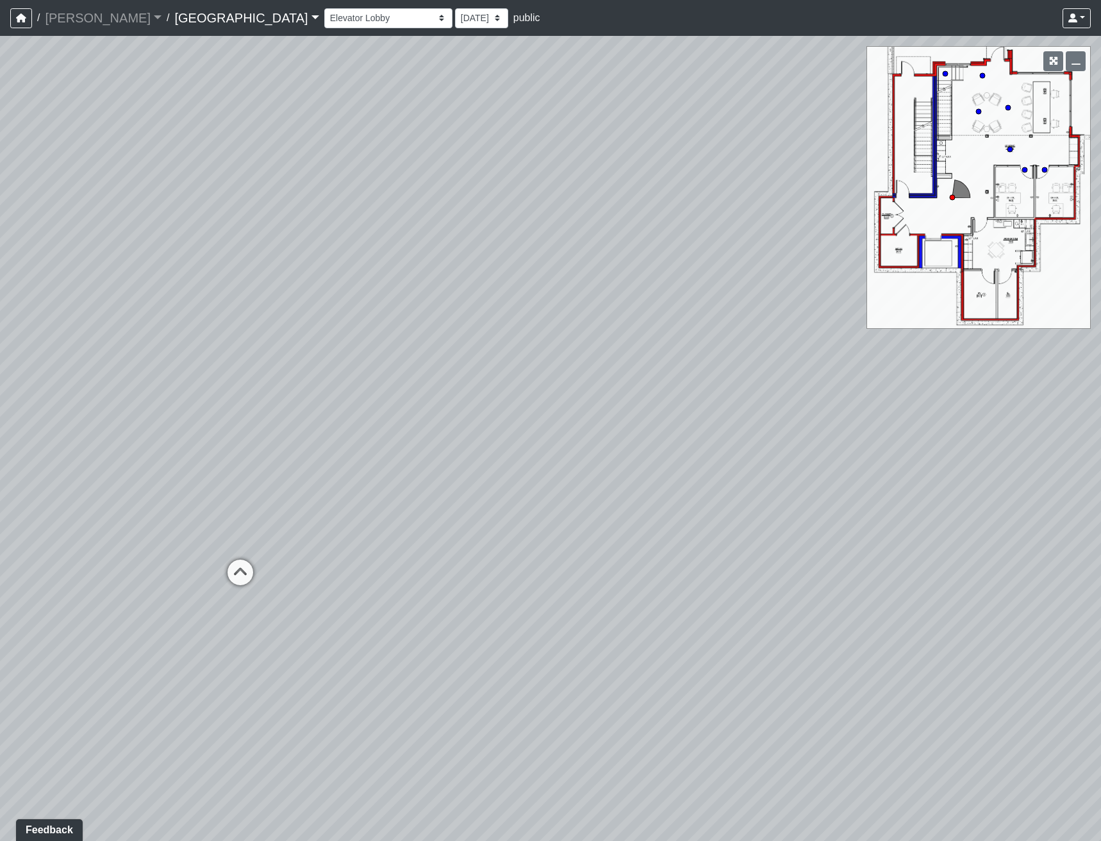
drag, startPoint x: 724, startPoint y: 507, endPoint x: 309, endPoint y: 373, distance: 435.7
click at [309, 373] on div "Loading... Reception Desk Loading... Lobby Loading... Landing Loading... Entry …" at bounding box center [550, 438] width 1101 height 805
drag, startPoint x: 449, startPoint y: 491, endPoint x: 468, endPoint y: 520, distance: 34.7
click at [468, 520] on div "Loading... Reception Desk Loading... Lobby Loading... Landing Loading... Entry …" at bounding box center [550, 438] width 1101 height 805
drag, startPoint x: 125, startPoint y: 459, endPoint x: 416, endPoint y: 391, distance: 299.4
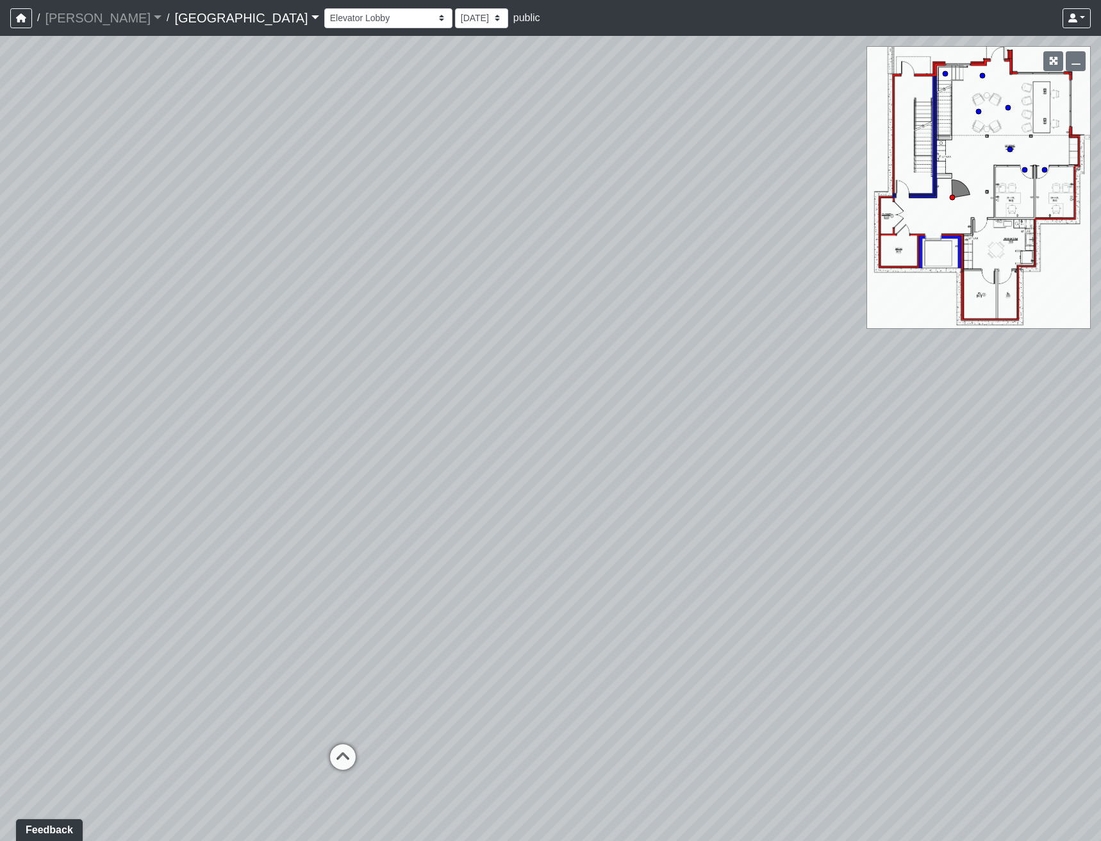
click at [416, 393] on div "Loading... Reception Desk Loading... Lobby Loading... Landing Loading... Entry …" at bounding box center [550, 438] width 1101 height 805
drag, startPoint x: 231, startPoint y: 428, endPoint x: 83, endPoint y: 405, distance: 149.8
click at [117, 408] on div "Loading... Reception Desk Loading... Lobby Loading... Landing Loading... Entry …" at bounding box center [550, 438] width 1101 height 805
drag, startPoint x: 388, startPoint y: 557, endPoint x: -101, endPoint y: 463, distance: 497.9
click at [0, 463] on html "/ [PERSON_NAME] Loading... / [GEOGRAPHIC_DATA] [GEOGRAPHIC_DATA] Loading... [GE…" at bounding box center [550, 420] width 1101 height 841
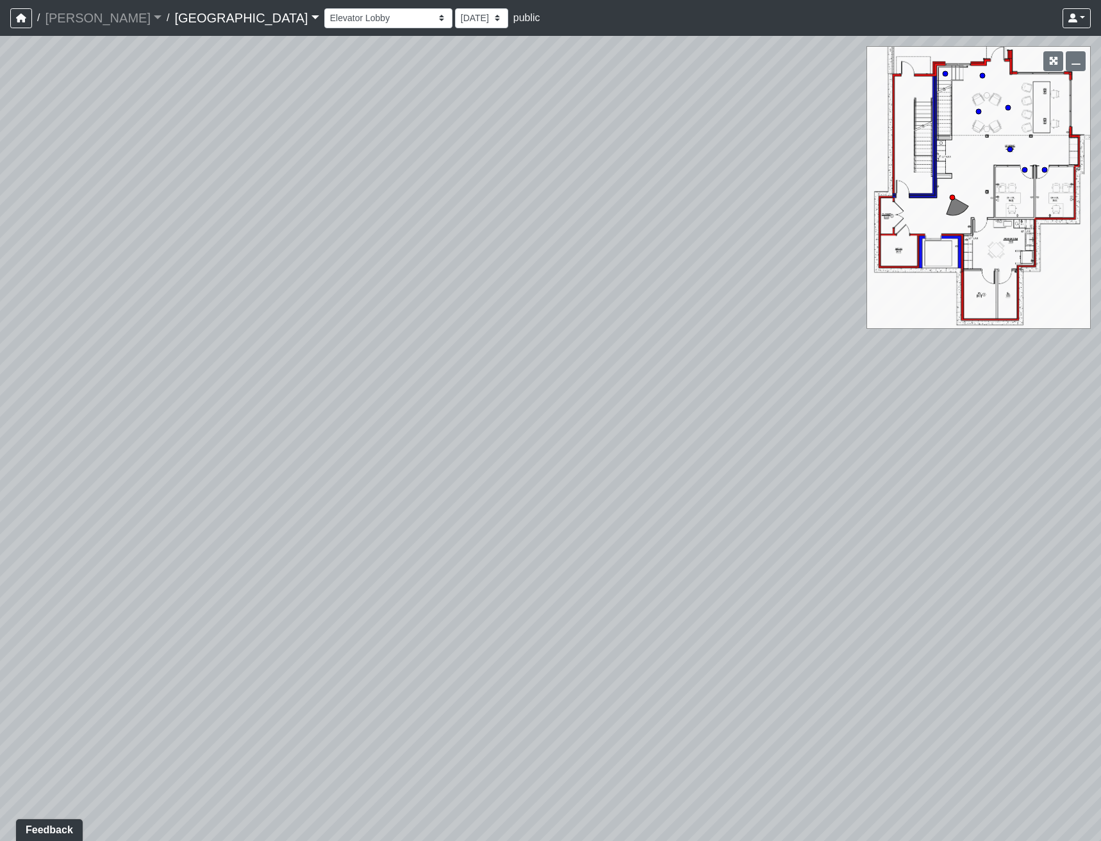
drag, startPoint x: 506, startPoint y: 412, endPoint x: -18, endPoint y: 419, distance: 524.2
click at [0, 419] on html "/ [PERSON_NAME] Loading... / [GEOGRAPHIC_DATA] [GEOGRAPHIC_DATA] Loading... [GE…" at bounding box center [550, 420] width 1101 height 841
drag, startPoint x: 466, startPoint y: 408, endPoint x: 17, endPoint y: 402, distance: 449.8
click at [28, 391] on div "Loading... Reception Desk Loading... Lobby Loading... Landing Loading... Entry …" at bounding box center [550, 438] width 1101 height 805
drag, startPoint x: 265, startPoint y: 233, endPoint x: 245, endPoint y: 490, distance: 257.8
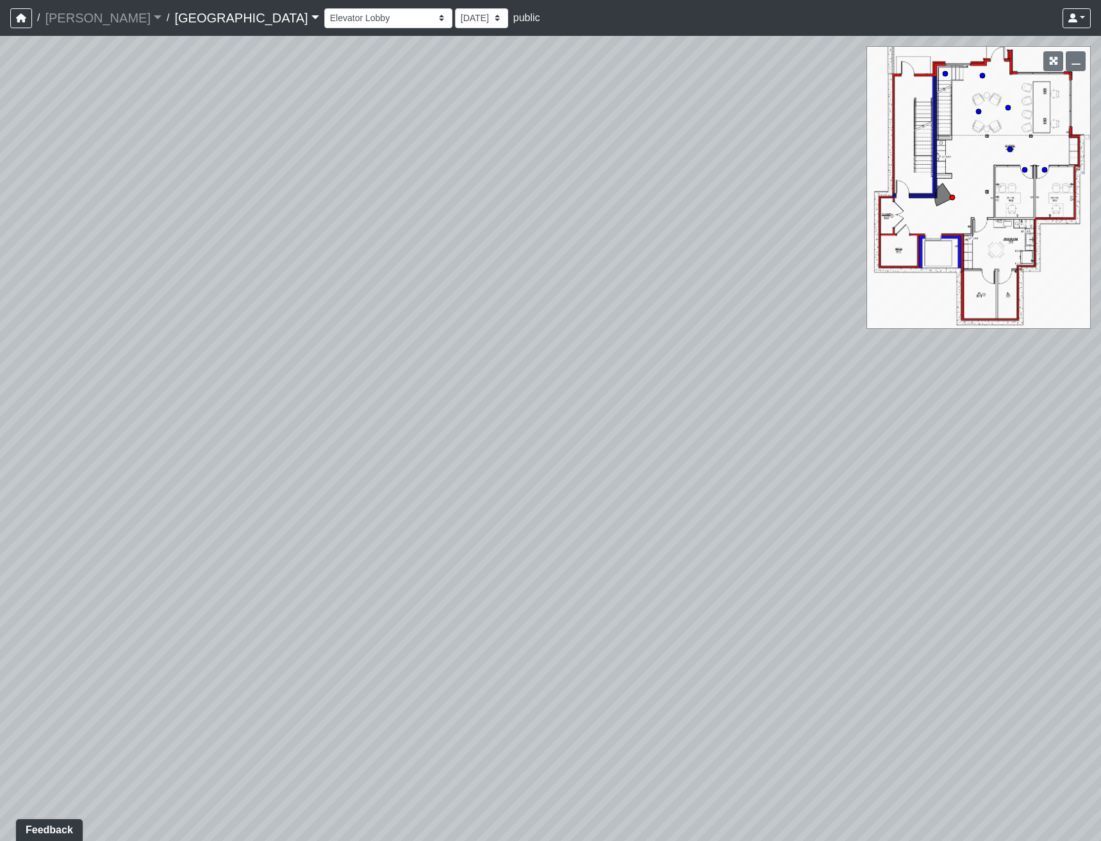
click at [246, 491] on div "Loading... Reception Desk Loading... Lobby Loading... Landing Loading... Entry …" at bounding box center [550, 438] width 1101 height 805
drag, startPoint x: 267, startPoint y: 239, endPoint x: 271, endPoint y: 416, distance: 176.9
click at [271, 416] on div "Loading... Reception Desk Loading... Lobby Loading... Landing Loading... Entry …" at bounding box center [550, 438] width 1101 height 805
drag, startPoint x: 775, startPoint y: 261, endPoint x: 400, endPoint y: 241, distance: 375.4
click at [400, 241] on div "Loading... Reception Desk Loading... Lobby Loading... Landing Loading... Entry …" at bounding box center [550, 438] width 1101 height 805
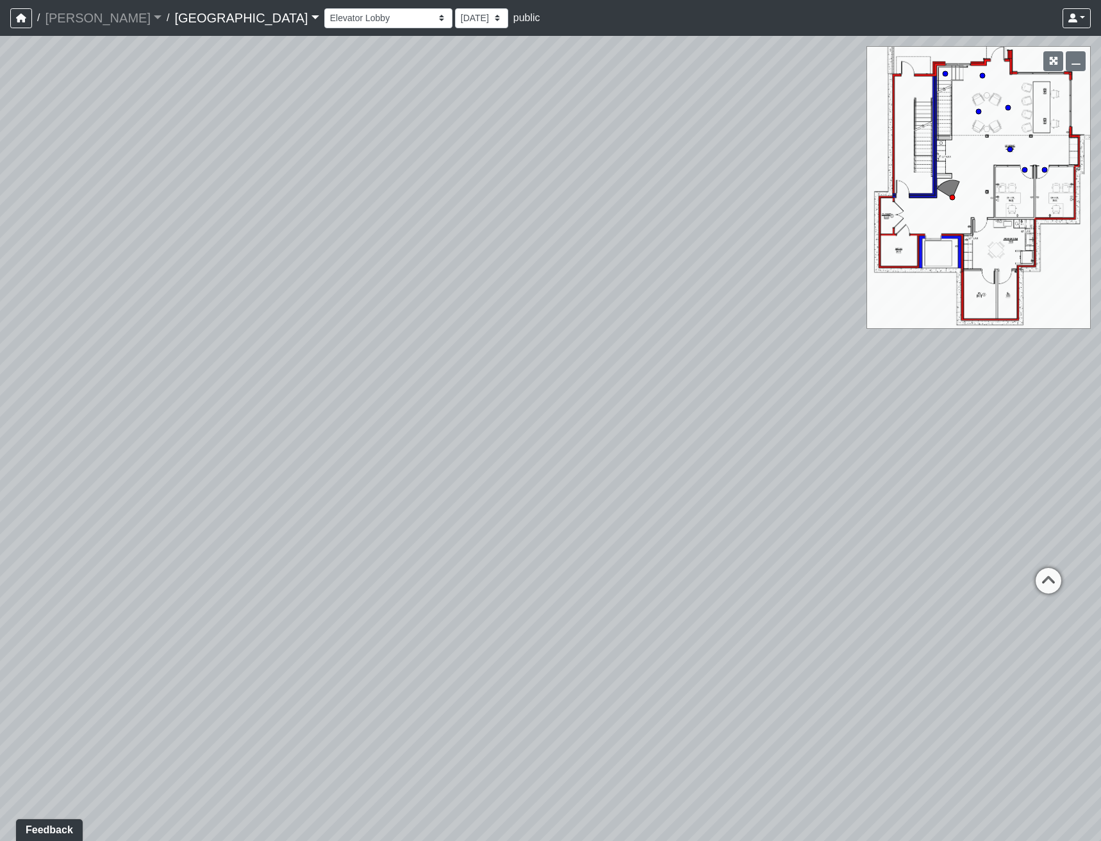
drag, startPoint x: 789, startPoint y: 478, endPoint x: 227, endPoint y: 346, distance: 577.2
click at [318, 347] on div "Loading... Reception Desk Loading... Lobby Loading... Landing Loading... Entry …" at bounding box center [550, 438] width 1101 height 805
drag, startPoint x: 346, startPoint y: 296, endPoint x: 351, endPoint y: 303, distance: 8.7
click at [351, 303] on div "Loading... Reception Desk Loading... Lobby Loading... Landing Loading... Entry …" at bounding box center [550, 438] width 1101 height 805
click at [215, 409] on icon at bounding box center [211, 414] width 38 height 38
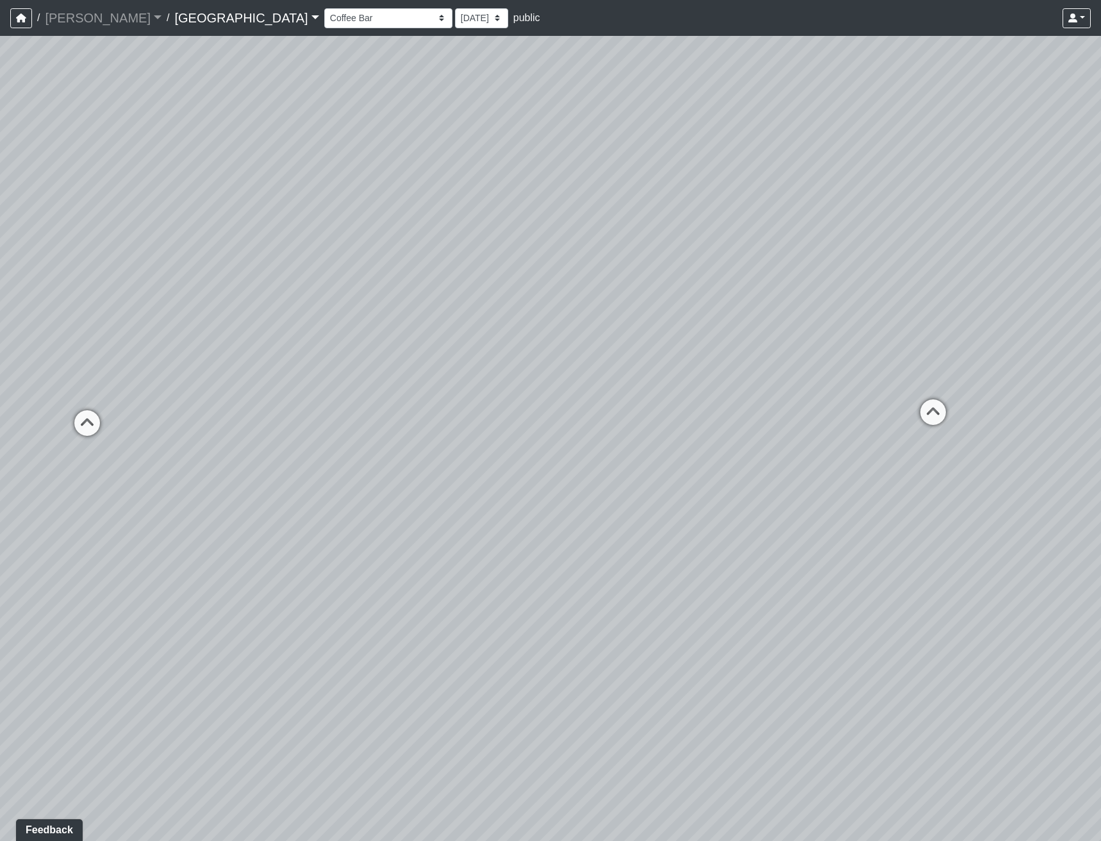
drag, startPoint x: 500, startPoint y: 309, endPoint x: 213, endPoint y: 331, distance: 288.5
click at [233, 320] on div "Loading... Reception Desk Loading... Lobby Loading... Landing Loading... Entry …" at bounding box center [550, 438] width 1101 height 805
drag, startPoint x: 402, startPoint y: 319, endPoint x: 408, endPoint y: 377, distance: 58.5
click at [408, 377] on div "Loading... Reception Desk Loading... Lobby Loading... Landing Loading... Entry …" at bounding box center [550, 438] width 1101 height 805
drag, startPoint x: 461, startPoint y: 400, endPoint x: 540, endPoint y: 547, distance: 166.6
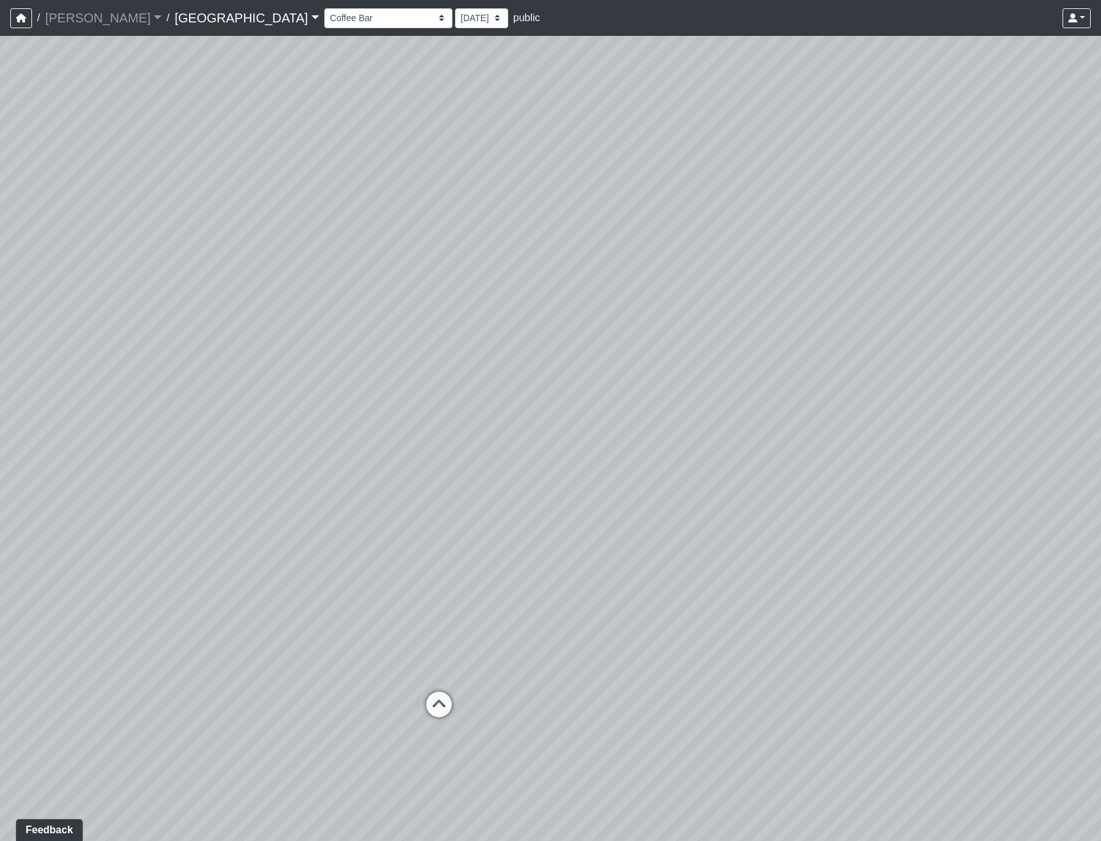
click at [540, 547] on div "Loading... Reception Desk Loading... Lobby Loading... Landing Loading... Entry …" at bounding box center [550, 438] width 1101 height 805
drag, startPoint x: 504, startPoint y: 615, endPoint x: 508, endPoint y: 597, distance: 19.0
click at [508, 597] on div "Loading... Reception Desk Loading... Lobby Loading... Landing Loading... Entry …" at bounding box center [550, 438] width 1101 height 805
click at [511, 229] on div "Loading... Reception Desk Loading... Lobby Loading... Landing Loading... Entry …" at bounding box center [550, 438] width 1101 height 805
drag, startPoint x: 217, startPoint y: 370, endPoint x: 848, endPoint y: 454, distance: 636.6
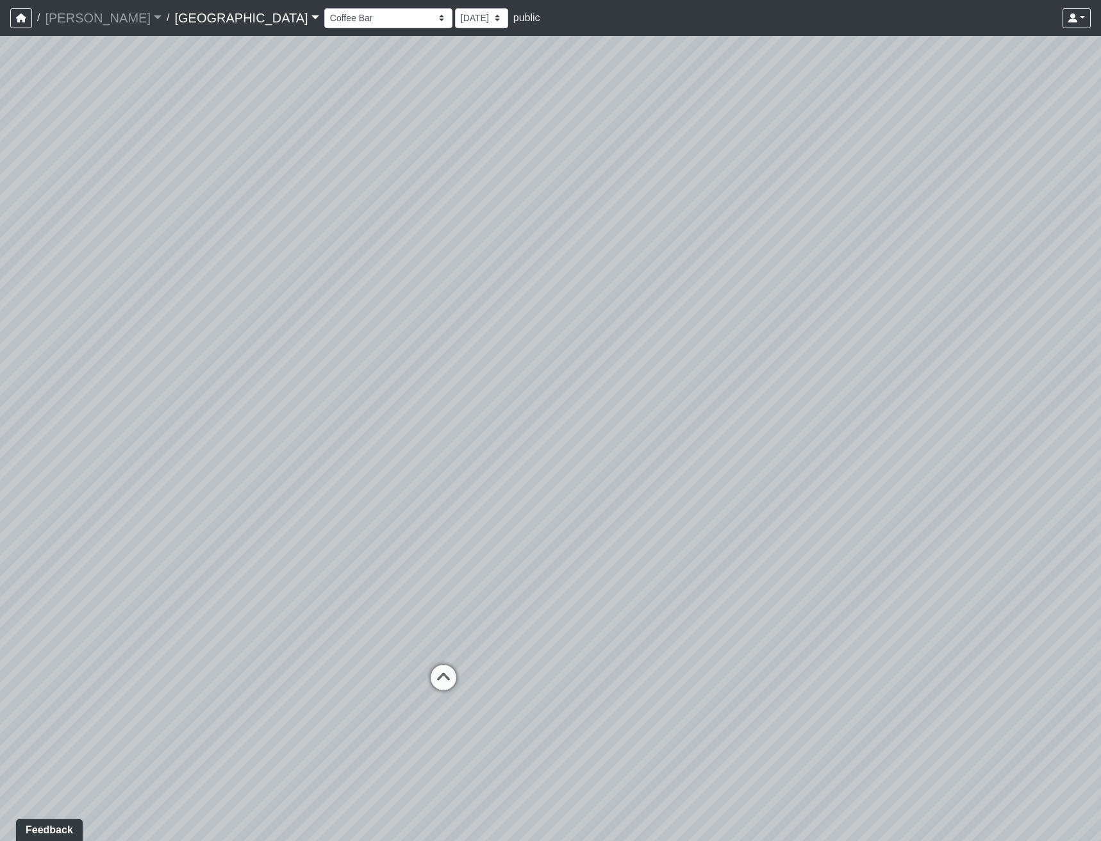
click at [846, 454] on div "Loading... Reception Desk Loading... Lobby Loading... Landing Loading... Entry …" at bounding box center [550, 438] width 1101 height 805
drag, startPoint x: 743, startPoint y: 475, endPoint x: 946, endPoint y: 474, distance: 203.8
click at [946, 474] on div "Loading... Reception Desk Loading... Lobby Loading... Landing Loading... Entry …" at bounding box center [550, 438] width 1101 height 805
click at [324, 22] on select "Clubroom Lobby Courtyard Entry Kitchen Kitchen Stools Seating TV Lounge Banquet…" at bounding box center [388, 18] width 128 height 20
click at [324, 8] on select "Clubroom Lobby Courtyard Entry Kitchen Kitchen Stools Seating TV Lounge Banquet…" at bounding box center [388, 18] width 128 height 20
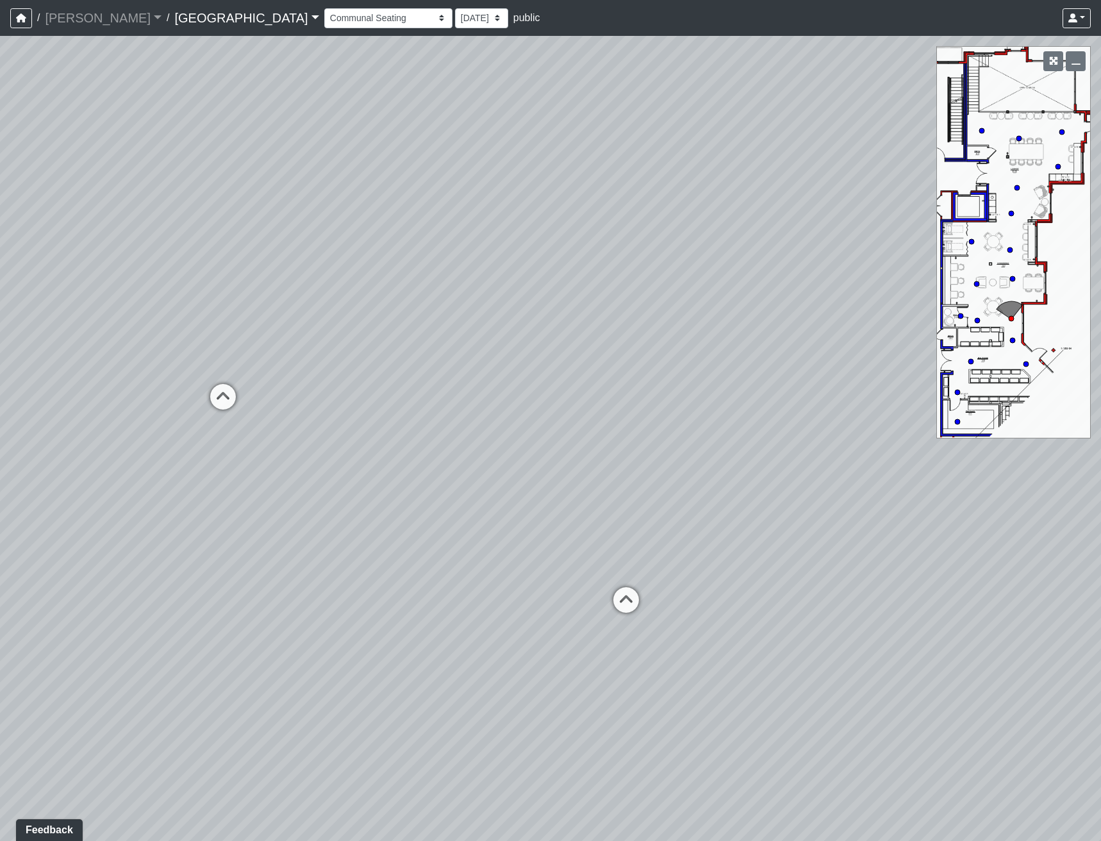
drag, startPoint x: 377, startPoint y: 425, endPoint x: 532, endPoint y: 365, distance: 166.1
click at [532, 366] on div "Loading... Reception Desk Loading... Lobby Loading... Landing Loading... Entry …" at bounding box center [550, 438] width 1101 height 805
drag, startPoint x: 433, startPoint y: 363, endPoint x: 204, endPoint y: 365, distance: 228.1
click at [204, 365] on div "Loading... Reception Desk Loading... Lobby Loading... Landing Loading... Entry …" at bounding box center [550, 438] width 1101 height 805
click at [529, 545] on icon at bounding box center [525, 559] width 38 height 38
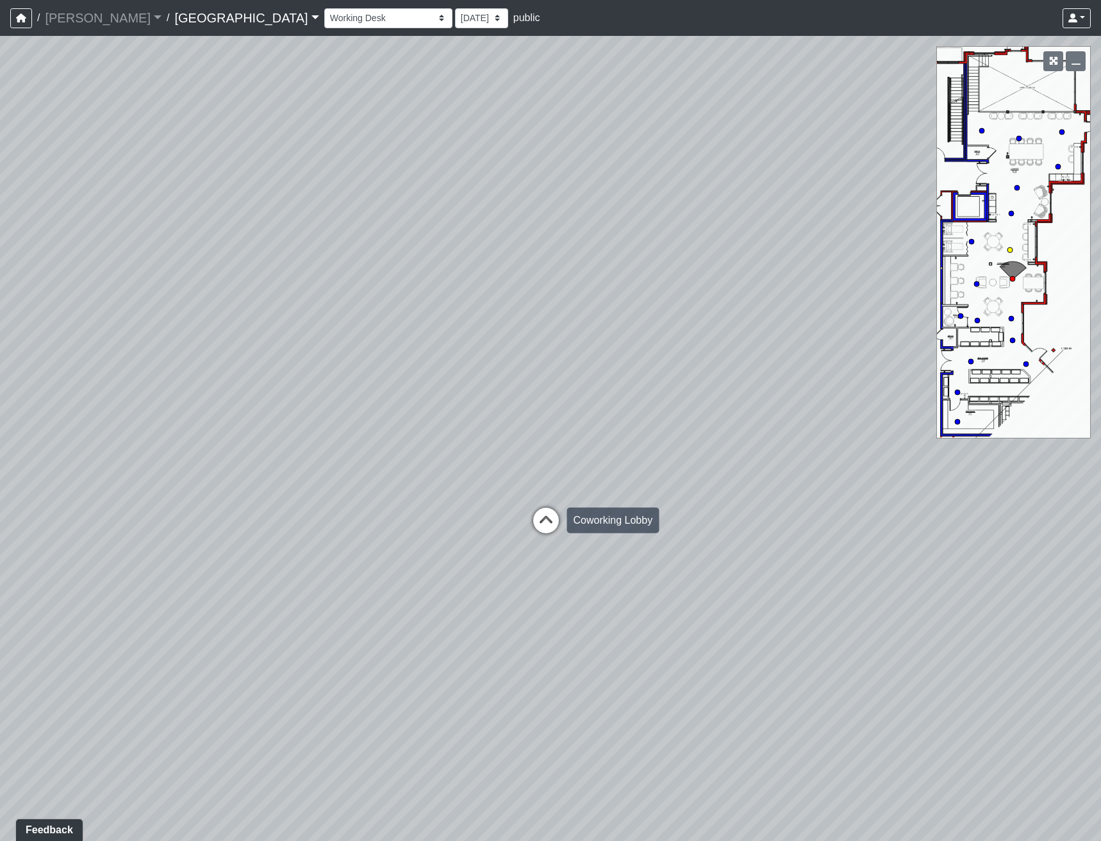
click at [537, 518] on icon at bounding box center [546, 526] width 38 height 38
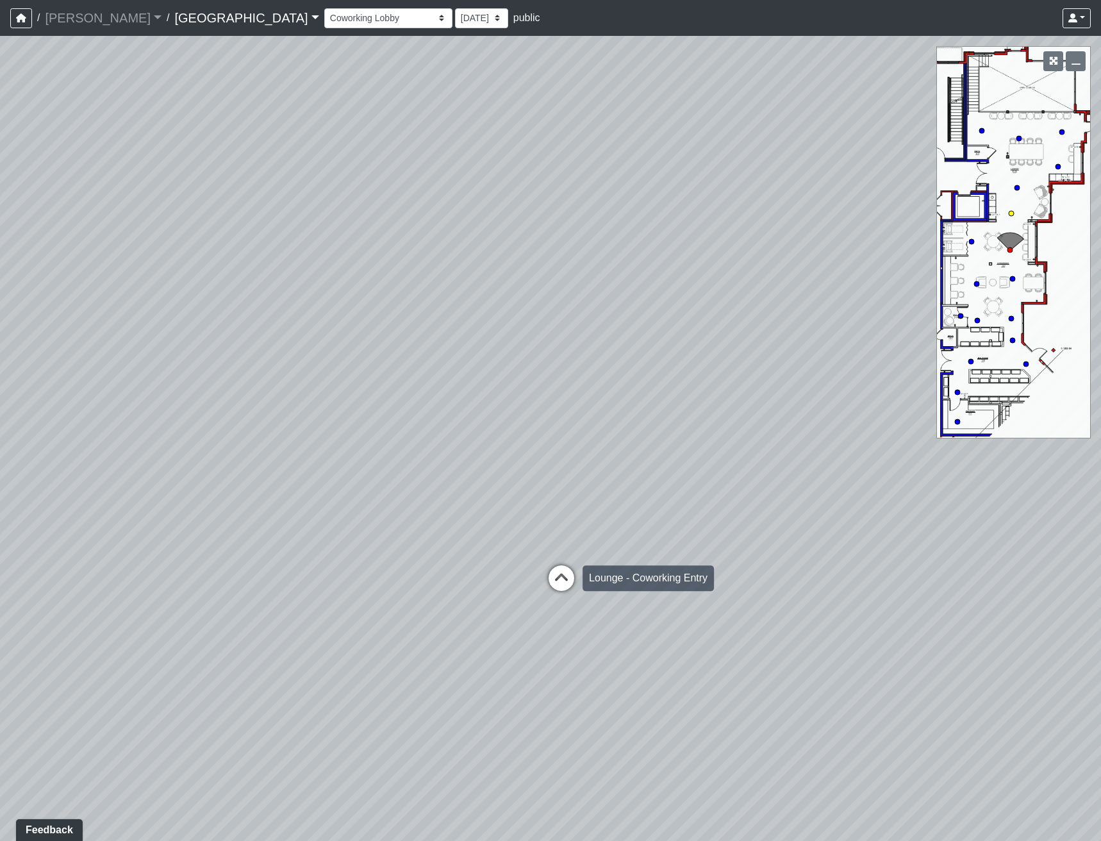
click at [572, 581] on icon at bounding box center [561, 584] width 38 height 38
click at [624, 593] on icon at bounding box center [628, 596] width 38 height 38
drag, startPoint x: 623, startPoint y: 576, endPoint x: 30, endPoint y: 558, distance: 593.0
click at [40, 568] on div "Loading... Reception Desk Loading... Lobby Loading... Landing Loading... Entry …" at bounding box center [550, 438] width 1101 height 805
drag, startPoint x: 655, startPoint y: 676, endPoint x: 506, endPoint y: 640, distance: 152.9
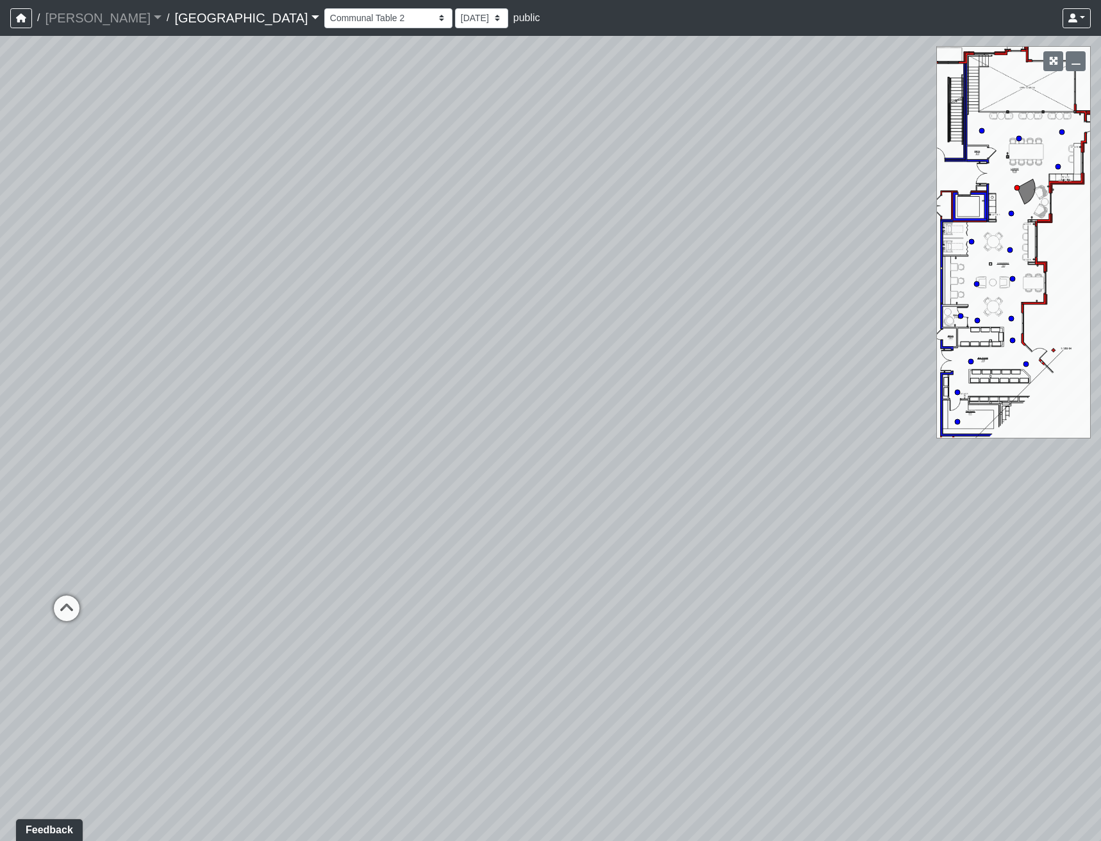
click at [506, 640] on div "Loading... Reception Desk Loading... Lobby Loading... Landing Loading... Entry …" at bounding box center [550, 438] width 1101 height 805
drag, startPoint x: 462, startPoint y: 601, endPoint x: 611, endPoint y: 595, distance: 148.8
click at [604, 598] on div "Loading... Reception Desk Loading... Lobby Loading... Landing Loading... Entry …" at bounding box center [550, 438] width 1101 height 805
drag, startPoint x: 570, startPoint y: 580, endPoint x: 792, endPoint y: 709, distance: 256.4
click at [792, 709] on div "Loading... Reception Desk Loading... Lobby Loading... Landing Loading... Entry …" at bounding box center [550, 438] width 1101 height 805
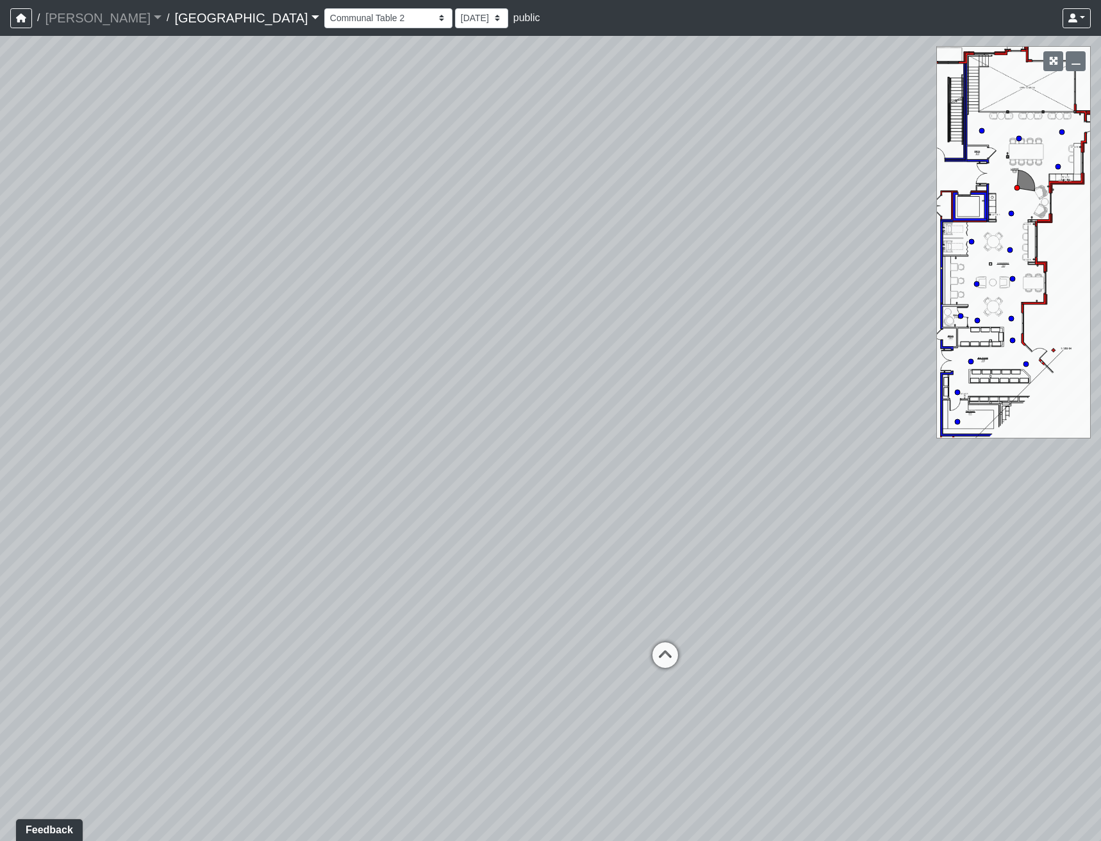
drag, startPoint x: 425, startPoint y: 516, endPoint x: 777, endPoint y: 550, distance: 353.4
click at [777, 550] on div "Loading... Reception Desk Loading... Lobby Loading... Landing Loading... Entry …" at bounding box center [550, 438] width 1101 height 805
drag, startPoint x: 782, startPoint y: 620, endPoint x: 54, endPoint y: 455, distance: 746.4
click at [65, 456] on div "Loading... Reception Desk Loading... Lobby Loading... Landing Loading... Entry …" at bounding box center [550, 438] width 1101 height 805
drag, startPoint x: 684, startPoint y: 569, endPoint x: 477, endPoint y: 647, distance: 221.2
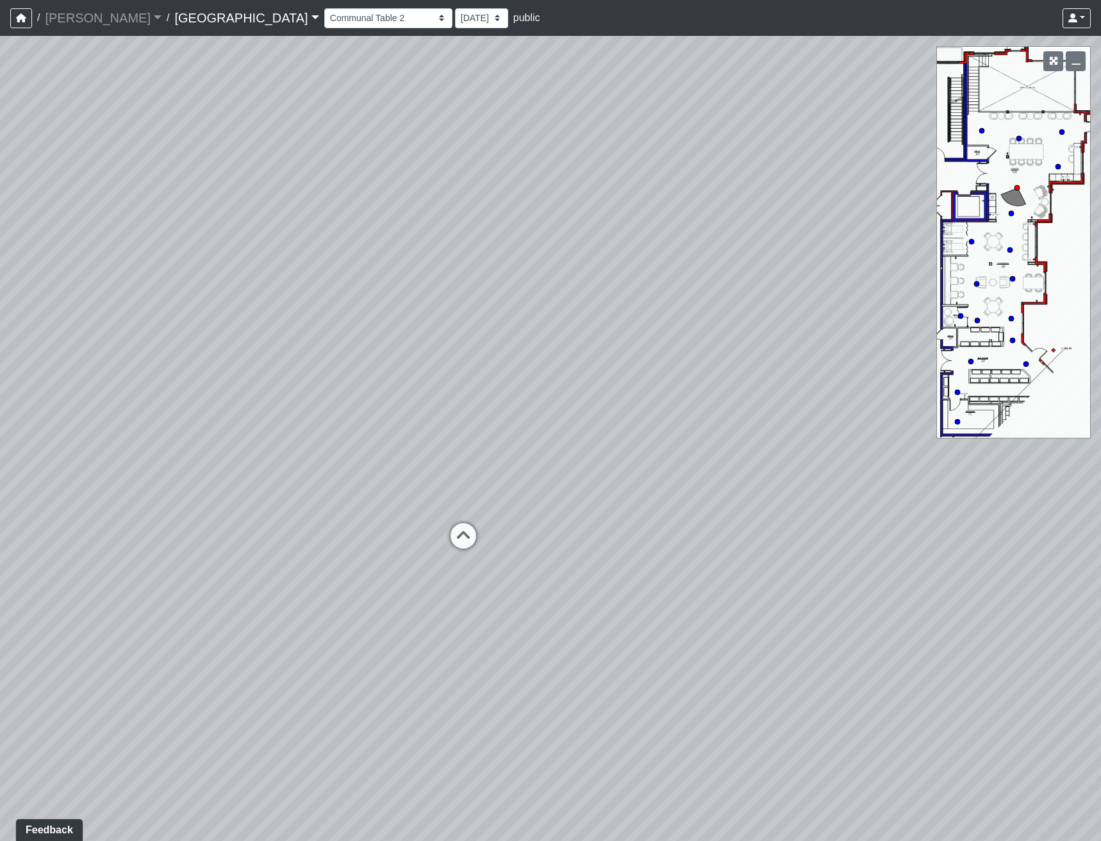
click at [477, 647] on div "Loading... Reception Desk Loading... Lobby Loading... Landing Loading... Entry …" at bounding box center [550, 438] width 1101 height 805
drag, startPoint x: 826, startPoint y: 591, endPoint x: 188, endPoint y: 578, distance: 637.7
click at [188, 578] on div "Loading... Reception Desk Loading... Lobby Loading... Landing Loading... Entry …" at bounding box center [550, 438] width 1101 height 805
drag, startPoint x: 335, startPoint y: 423, endPoint x: 182, endPoint y: 589, distance: 226.3
click at [182, 589] on div "Loading... Reception Desk Loading... Lobby Loading... Landing Loading... Entry …" at bounding box center [550, 438] width 1101 height 805
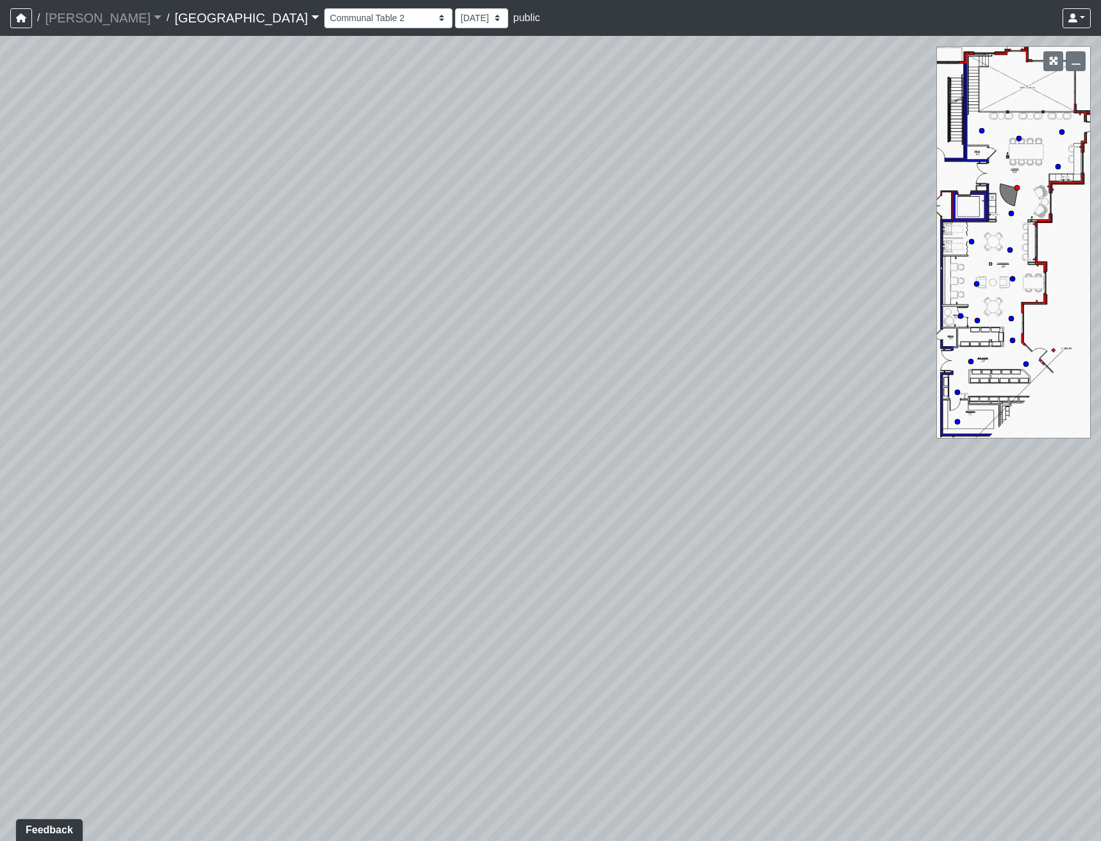
drag, startPoint x: 184, startPoint y: 522, endPoint x: 679, endPoint y: 446, distance: 501.0
click at [672, 464] on div "Loading... Reception Desk Loading... Lobby Loading... Landing Loading... Entry …" at bounding box center [550, 438] width 1101 height 805
drag, startPoint x: 670, startPoint y: 444, endPoint x: 556, endPoint y: 454, distance: 113.9
click at [556, 454] on div "Loading... Reception Desk Loading... Lobby Loading... Landing Loading... Entry …" at bounding box center [550, 438] width 1101 height 805
click at [268, 795] on div "Loading... Reception Desk Loading... Lobby Loading... Landing Loading... Entry …" at bounding box center [550, 438] width 1101 height 805
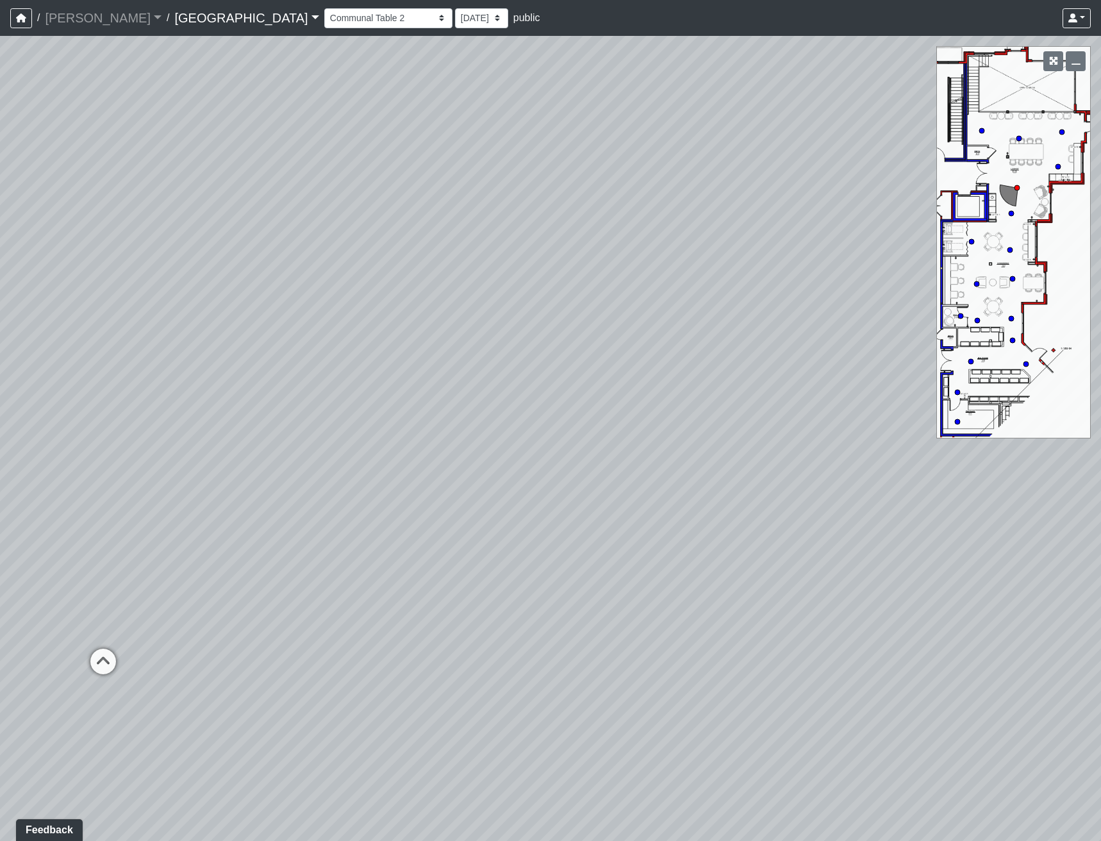
drag, startPoint x: 561, startPoint y: 440, endPoint x: 839, endPoint y: 432, distance: 278.2
click at [795, 438] on div "Loading... Reception Desk Loading... Lobby Loading... Landing Loading... Entry …" at bounding box center [550, 438] width 1101 height 805
click at [667, 582] on icon at bounding box center [665, 592] width 38 height 38
click at [583, 572] on icon at bounding box center [578, 584] width 38 height 38
drag, startPoint x: 629, startPoint y: 510, endPoint x: 300, endPoint y: 463, distance: 332.0
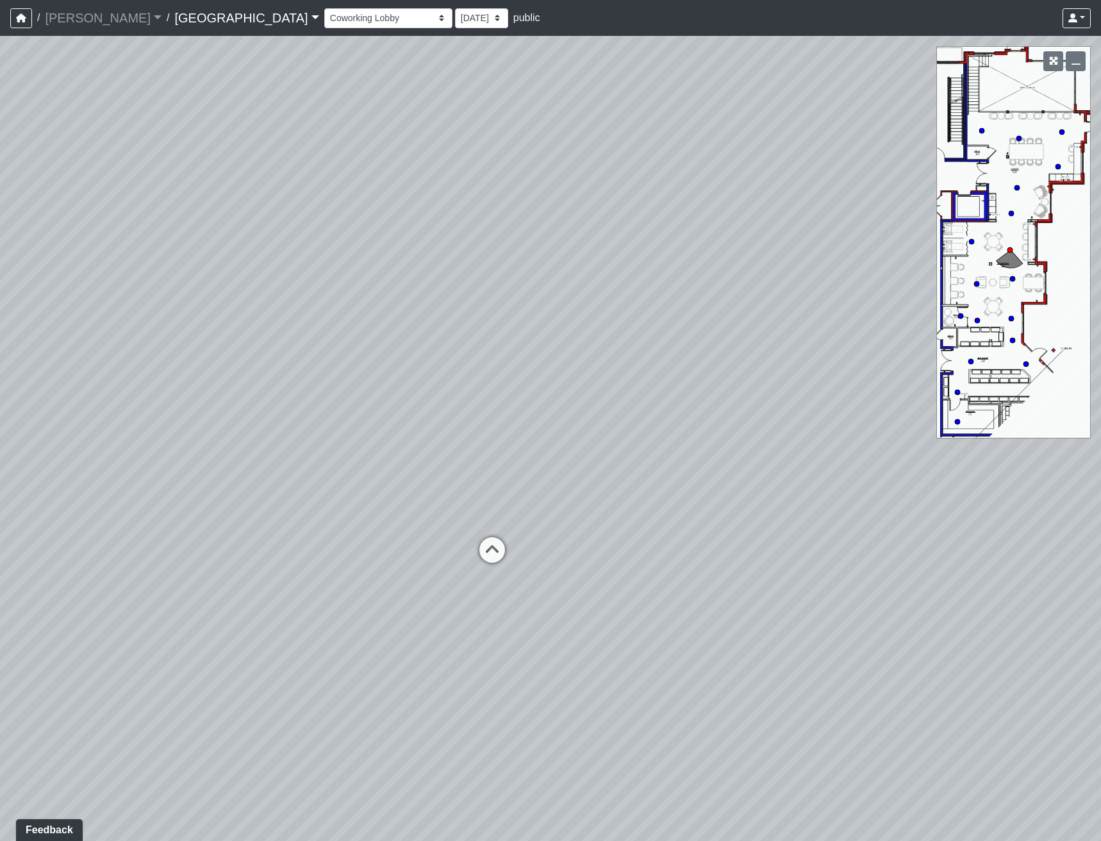
click at [313, 465] on div "Loading... Reception Desk Loading... Lobby Loading... Landing Loading... Entry …" at bounding box center [550, 438] width 1101 height 805
click at [312, 492] on div "Loading... Reception Desk Loading... Lobby Loading... Landing Loading... Entry …" at bounding box center [550, 438] width 1101 height 805
drag, startPoint x: 364, startPoint y: 424, endPoint x: 458, endPoint y: 604, distance: 202.9
click at [458, 604] on div "Loading... Reception Desk Loading... Lobby Loading... Landing Loading... Entry …" at bounding box center [550, 438] width 1101 height 805
drag, startPoint x: 241, startPoint y: 557, endPoint x: 501, endPoint y: 545, distance: 260.5
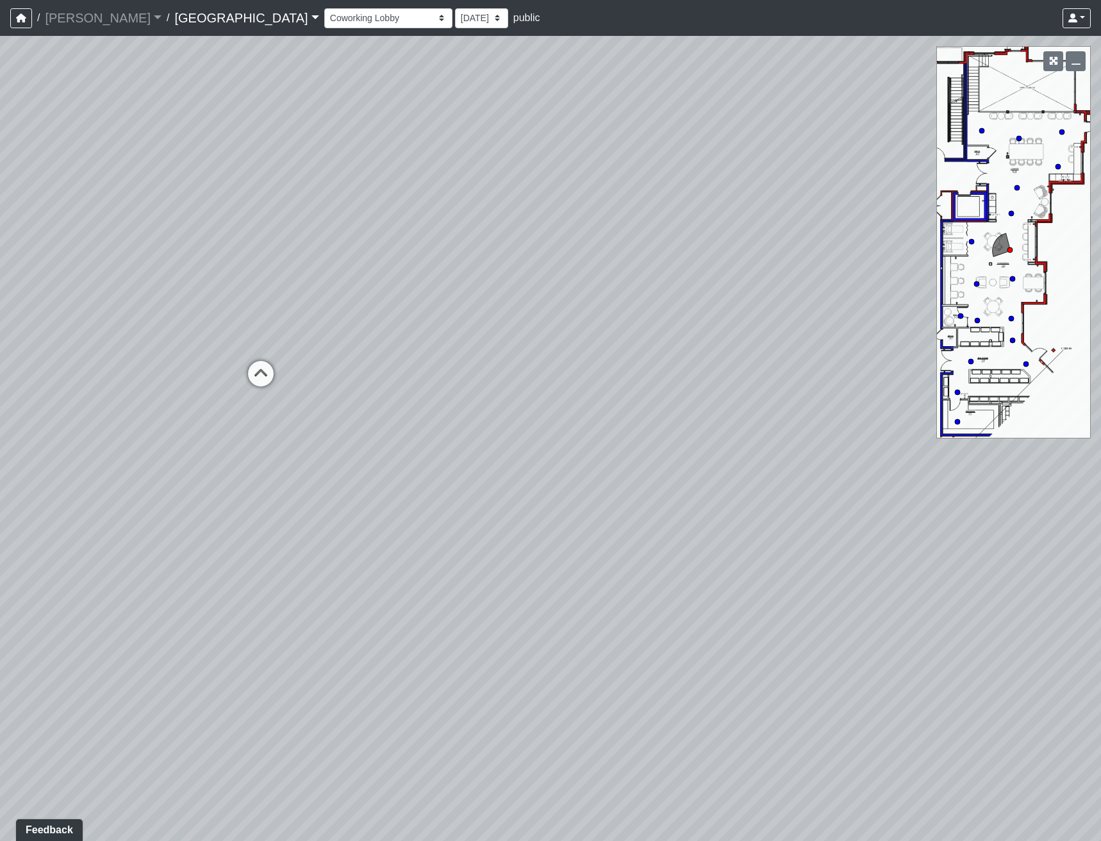
click at [500, 545] on div "Loading... Reception Desk Loading... Lobby Loading... Landing Loading... Entry …" at bounding box center [550, 438] width 1101 height 805
drag, startPoint x: 397, startPoint y: 436, endPoint x: 383, endPoint y: 436, distance: 14.1
drag, startPoint x: 615, startPoint y: 431, endPoint x: 440, endPoint y: 487, distance: 183.6
click at [440, 487] on div "Loading... Reception Desk Loading... Lobby Loading... Landing Loading... Entry …" at bounding box center [550, 438] width 1101 height 805
drag, startPoint x: 466, startPoint y: 522, endPoint x: 443, endPoint y: 509, distance: 26.1
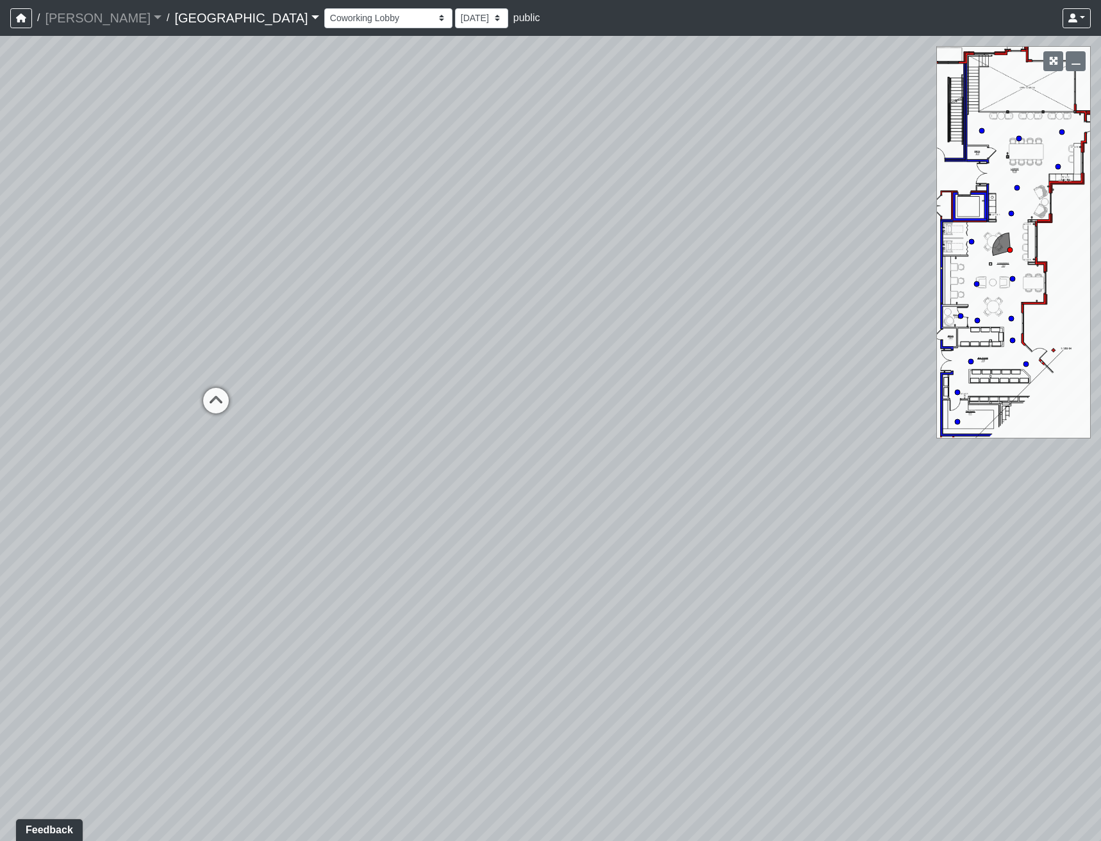
click at [444, 509] on div "Loading... Reception Desk Loading... Lobby Loading... Landing Loading... Entry …" at bounding box center [550, 438] width 1101 height 805
drag, startPoint x: 181, startPoint y: 511, endPoint x: 552, endPoint y: 452, distance: 375.1
click at [550, 454] on div "Loading... Reception Desk Loading... Lobby Loading... Landing Loading... Entry …" at bounding box center [550, 438] width 1101 height 805
drag, startPoint x: 617, startPoint y: 456, endPoint x: 697, endPoint y: 449, distance: 79.7
click at [692, 451] on div "Loading... Reception Desk Loading... Lobby Loading... Landing Loading... Entry …" at bounding box center [550, 438] width 1101 height 805
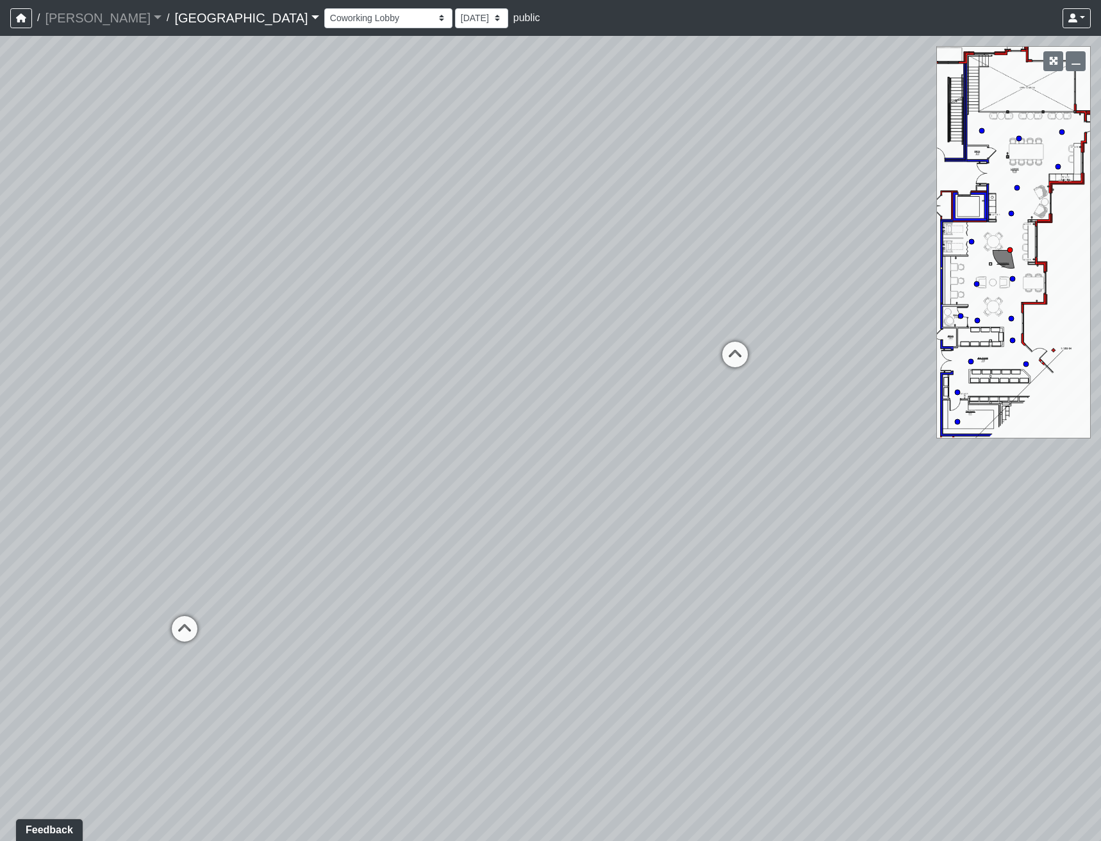
drag, startPoint x: 339, startPoint y: 444, endPoint x: 684, endPoint y: 465, distance: 346.0
click at [682, 465] on div "Loading... Reception Desk Loading... Lobby Loading... Landing Loading... Entry …" at bounding box center [550, 438] width 1101 height 805
drag, startPoint x: 370, startPoint y: 470, endPoint x: 937, endPoint y: 457, distance: 567.2
click at [937, 457] on div "Loading... Reception Desk Loading... Lobby Loading... Landing Loading... Entry …" at bounding box center [550, 438] width 1101 height 805
drag, startPoint x: 367, startPoint y: 531, endPoint x: 724, endPoint y: 509, distance: 358.2
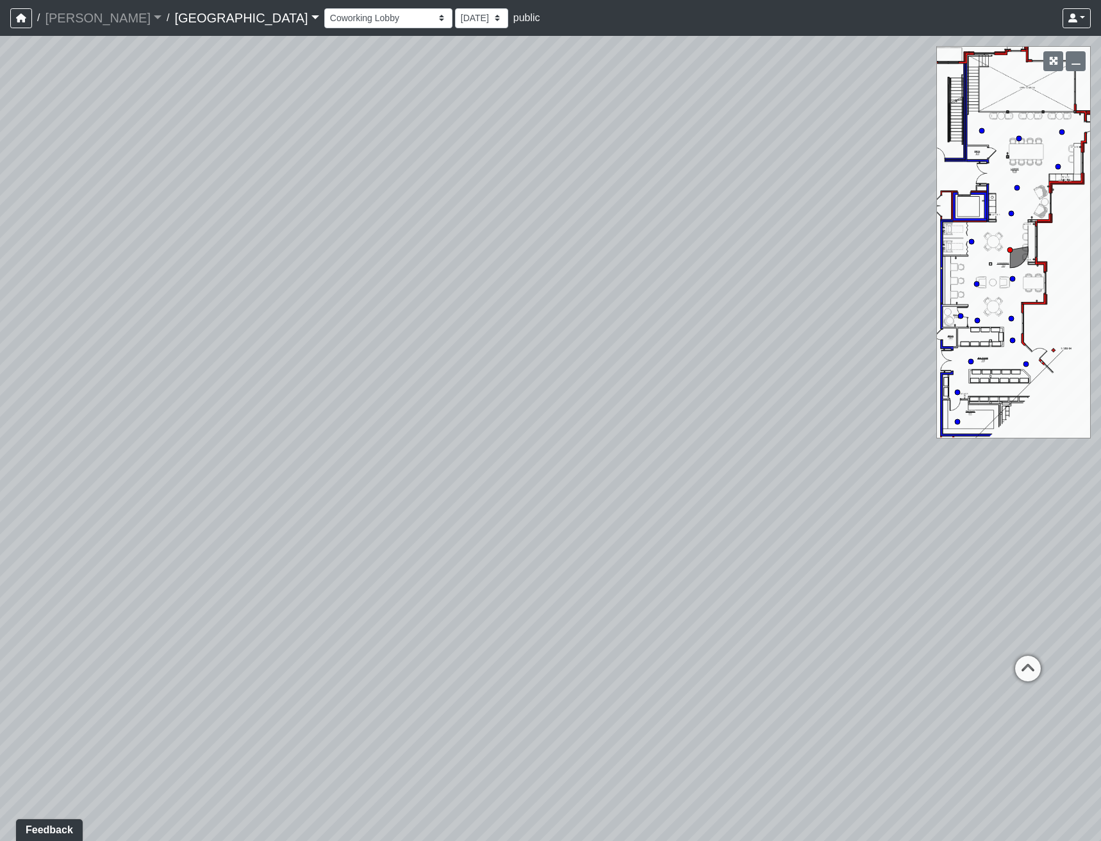
click at [713, 506] on div "Loading... Reception Desk Loading... Lobby Loading... Landing Loading... Entry …" at bounding box center [550, 438] width 1101 height 805
drag, startPoint x: 204, startPoint y: 465, endPoint x: 618, endPoint y: 485, distance: 415.0
click at [597, 477] on div "Loading... Reception Desk Loading... Lobby Loading... Landing Loading... Entry …" at bounding box center [550, 438] width 1101 height 805
drag, startPoint x: 299, startPoint y: 476, endPoint x: 515, endPoint y: 493, distance: 216.6
click at [515, 493] on div "Loading... Reception Desk Loading... Lobby Loading... Landing Loading... Entry …" at bounding box center [550, 438] width 1101 height 805
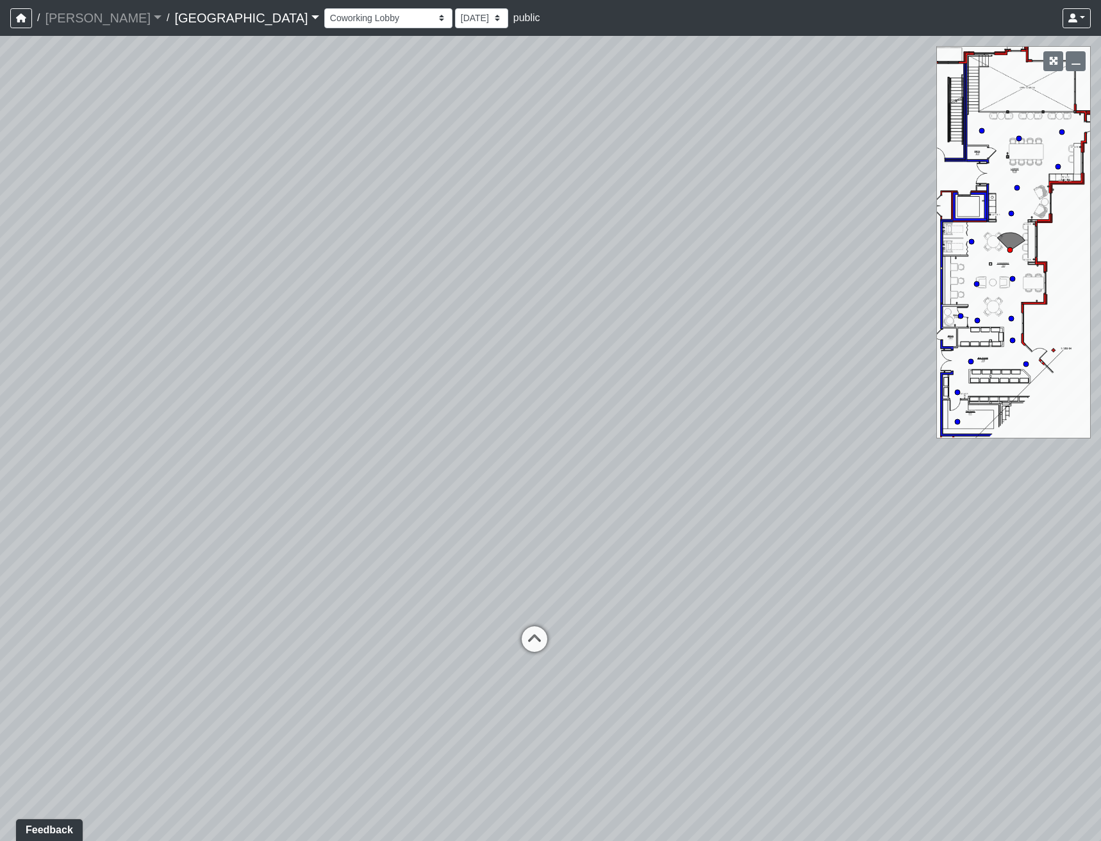
drag, startPoint x: 124, startPoint y: 513, endPoint x: 606, endPoint y: 513, distance: 481.9
click at [606, 513] on div "Loading... Reception Desk Loading... Lobby Loading... Landing Loading... Entry …" at bounding box center [550, 438] width 1101 height 805
drag, startPoint x: 392, startPoint y: 499, endPoint x: 356, endPoint y: 486, distance: 38.1
click at [356, 486] on div "Loading... Reception Desk Loading... Lobby Loading... Landing Loading... Entry …" at bounding box center [550, 438] width 1101 height 805
drag, startPoint x: 579, startPoint y: 464, endPoint x: 943, endPoint y: 506, distance: 365.7
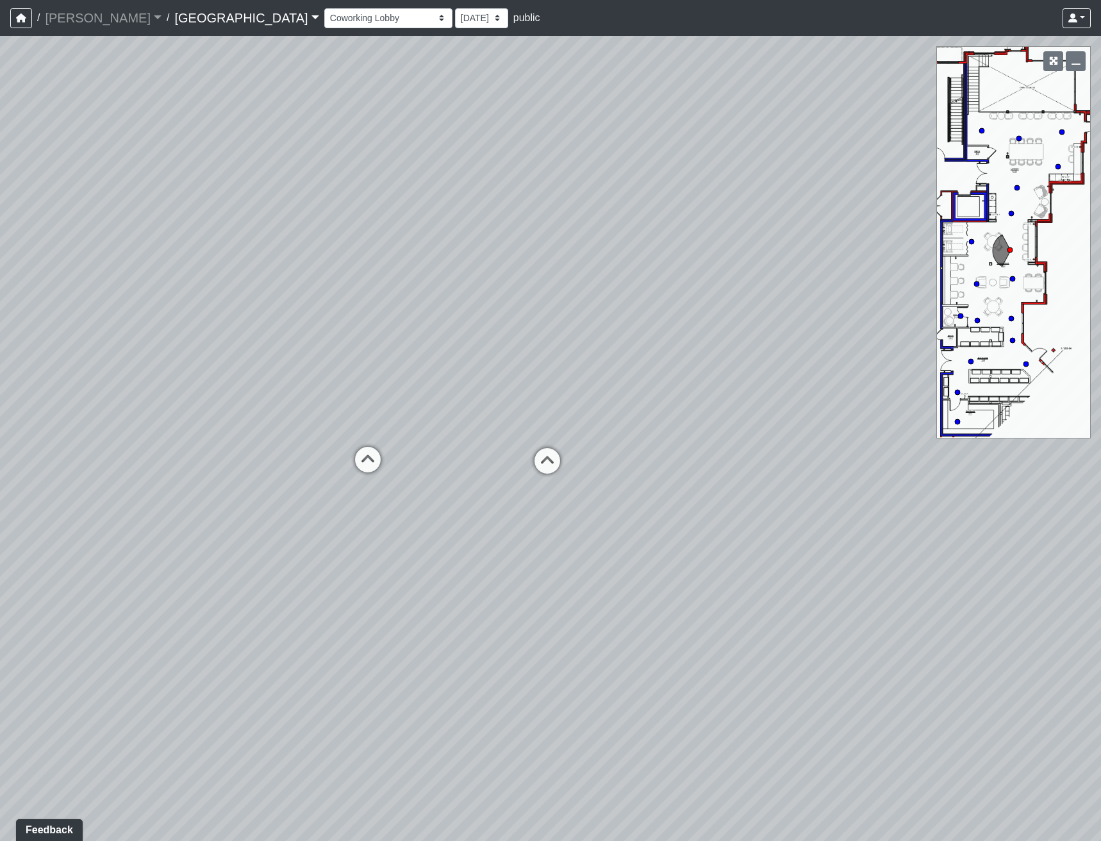
click at [944, 505] on div "Loading... Reception Desk Loading... Lobby Loading... Landing Loading... Entry …" at bounding box center [550, 438] width 1101 height 805
drag, startPoint x: 396, startPoint y: 382, endPoint x: 368, endPoint y: 180, distance: 203.8
click at [368, 180] on div "Loading... Reception Desk Loading... Lobby Loading... Landing Loading... Entry …" at bounding box center [550, 438] width 1101 height 805
drag, startPoint x: 733, startPoint y: 310, endPoint x: 108, endPoint y: 282, distance: 625.4
click at [108, 282] on div "Loading... Reception Desk Loading... Lobby Loading... Landing Loading... Entry …" at bounding box center [550, 438] width 1101 height 805
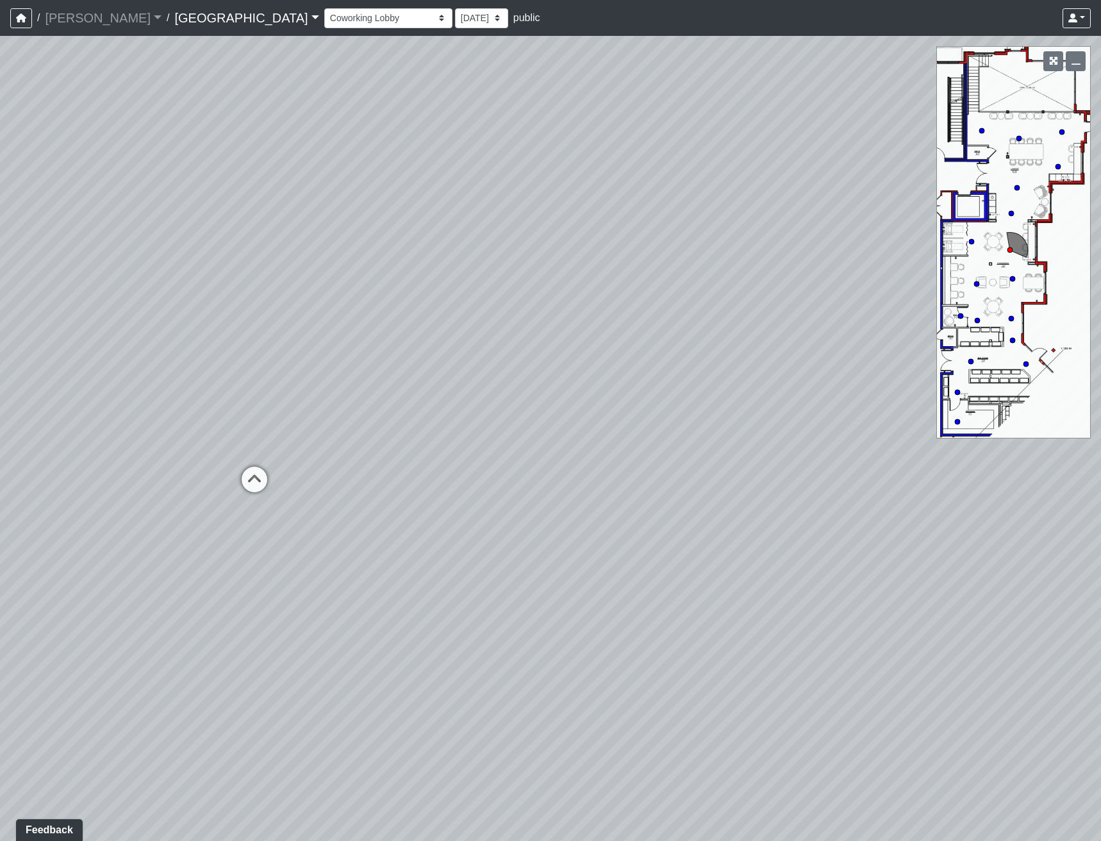
drag, startPoint x: 473, startPoint y: 408, endPoint x: 780, endPoint y: 330, distance: 317.2
click at [926, 276] on div "Loading... Reception Desk Loading... Lobby Loading... Landing Loading... Entry …" at bounding box center [550, 438] width 1101 height 805
drag, startPoint x: 469, startPoint y: 365, endPoint x: 468, endPoint y: 357, distance: 7.8
click at [469, 364] on icon at bounding box center [460, 371] width 38 height 38
drag, startPoint x: 290, startPoint y: 261, endPoint x: 807, endPoint y: 261, distance: 516.5
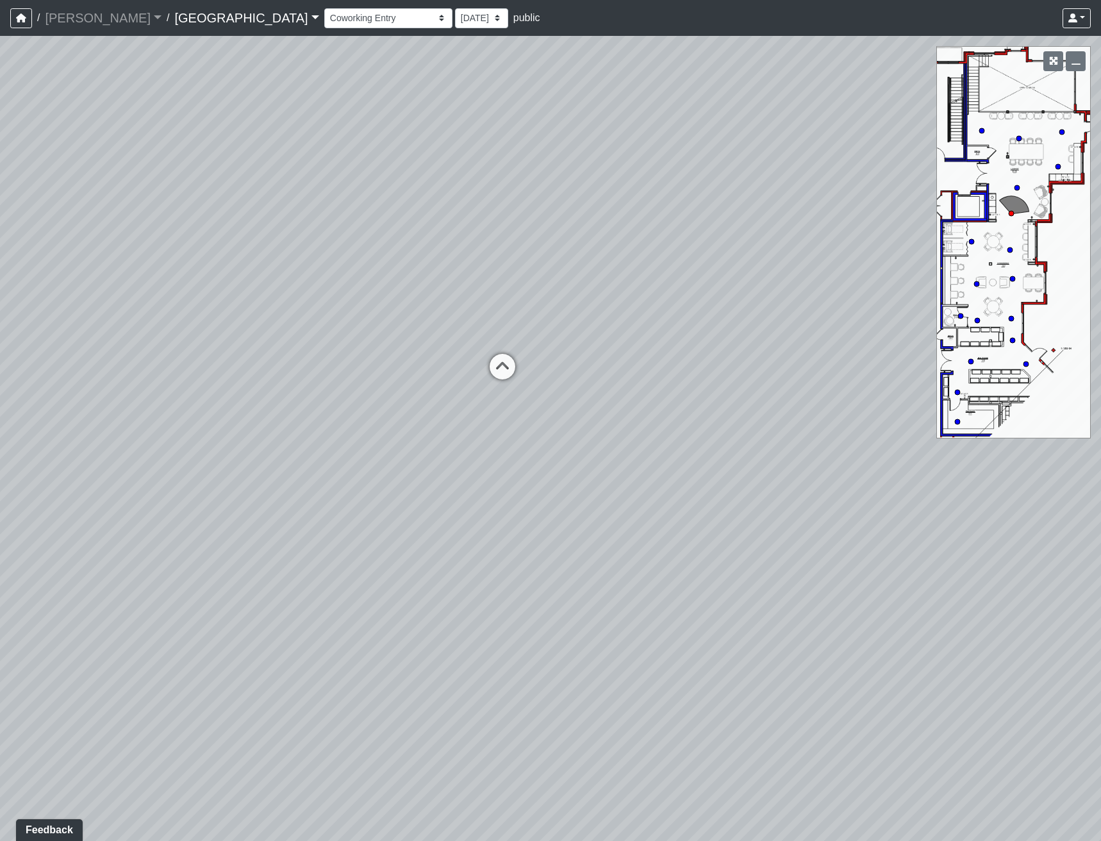
click at [738, 261] on div "Loading... Reception Desk Loading... Lobby Loading... Landing Loading... Entry …" at bounding box center [550, 438] width 1101 height 805
drag, startPoint x: 696, startPoint y: 307, endPoint x: 504, endPoint y: 556, distance: 314.8
click at [506, 560] on div "Loading... Reception Desk Loading... Lobby Loading... Landing Loading... Entry …" at bounding box center [550, 438] width 1101 height 805
click at [324, 23] on select "Clubroom Lobby Courtyard Entry Kitchen Kitchen Stools Seating TV Lounge Banquet…" at bounding box center [388, 18] width 128 height 20
click at [324, 8] on select "Clubroom Lobby Courtyard Entry Kitchen Kitchen Stools Seating TV Lounge Banquet…" at bounding box center [388, 18] width 128 height 20
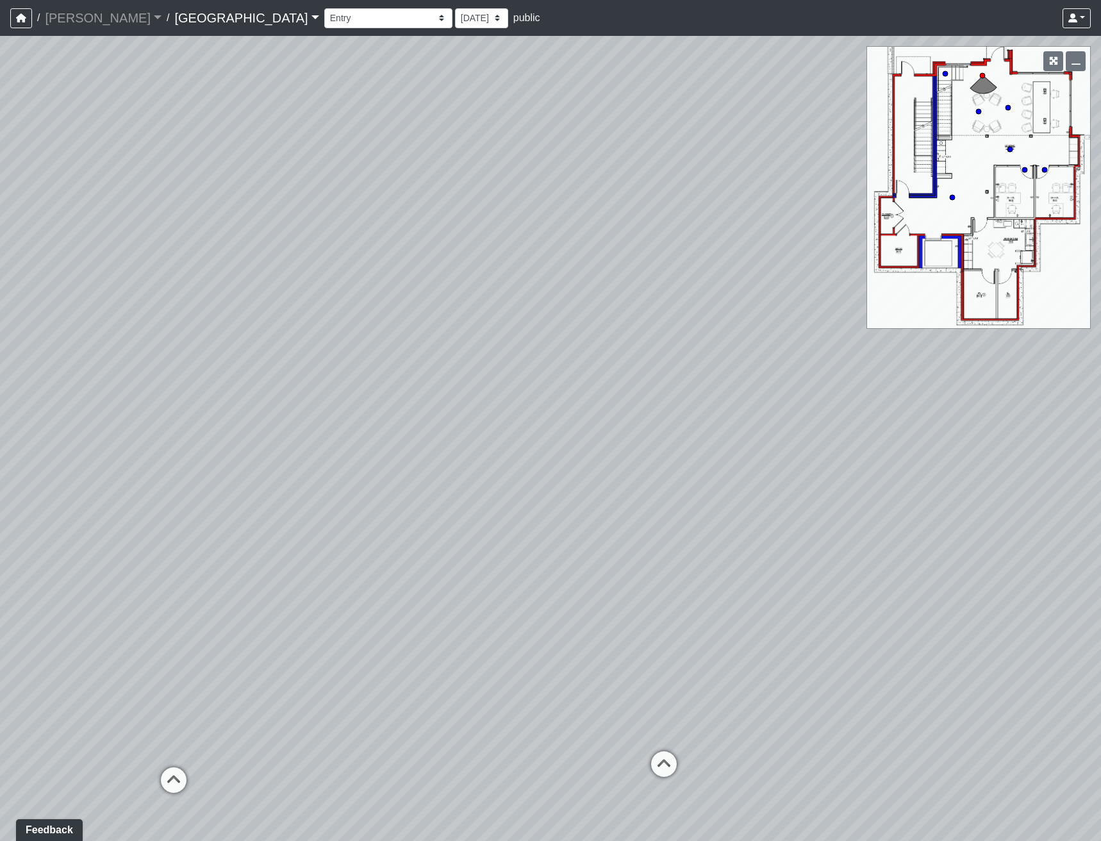
drag, startPoint x: 526, startPoint y: 498, endPoint x: 224, endPoint y: 445, distance: 306.3
click at [231, 440] on div "Loading... Reception Desk Loading... Lobby Loading... Landing Loading... Entry …" at bounding box center [550, 438] width 1101 height 805
drag, startPoint x: 246, startPoint y: 441, endPoint x: 516, endPoint y: 443, distance: 269.8
click at [515, 446] on div "Loading... Reception Desk Loading... Lobby Loading... Landing Loading... Entry …" at bounding box center [550, 438] width 1101 height 805
drag, startPoint x: 509, startPoint y: 454, endPoint x: 660, endPoint y: 586, distance: 200.2
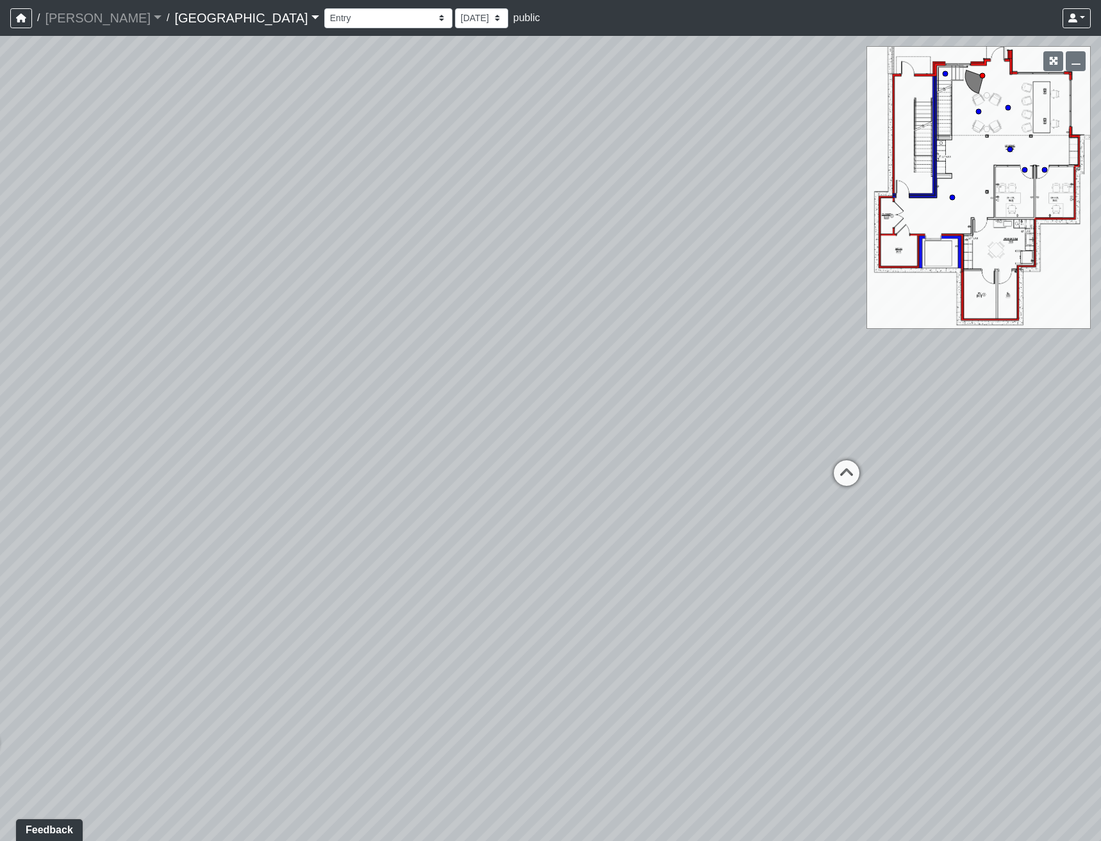
click at [666, 611] on div "Loading... Reception Desk Loading... Lobby Loading... Landing Loading... Entry …" at bounding box center [550, 438] width 1101 height 805
drag, startPoint x: 396, startPoint y: 449, endPoint x: 442, endPoint y: 442, distance: 46.6
click at [441, 443] on div "Loading... Reception Desk Loading... Lobby Loading... Landing Loading... Entry …" at bounding box center [550, 438] width 1101 height 805
drag, startPoint x: 482, startPoint y: 203, endPoint x: 608, endPoint y: 434, distance: 263.5
click at [608, 434] on div "Loading... Reception Desk Loading... Lobby Loading... Landing Loading... Entry …" at bounding box center [550, 438] width 1101 height 805
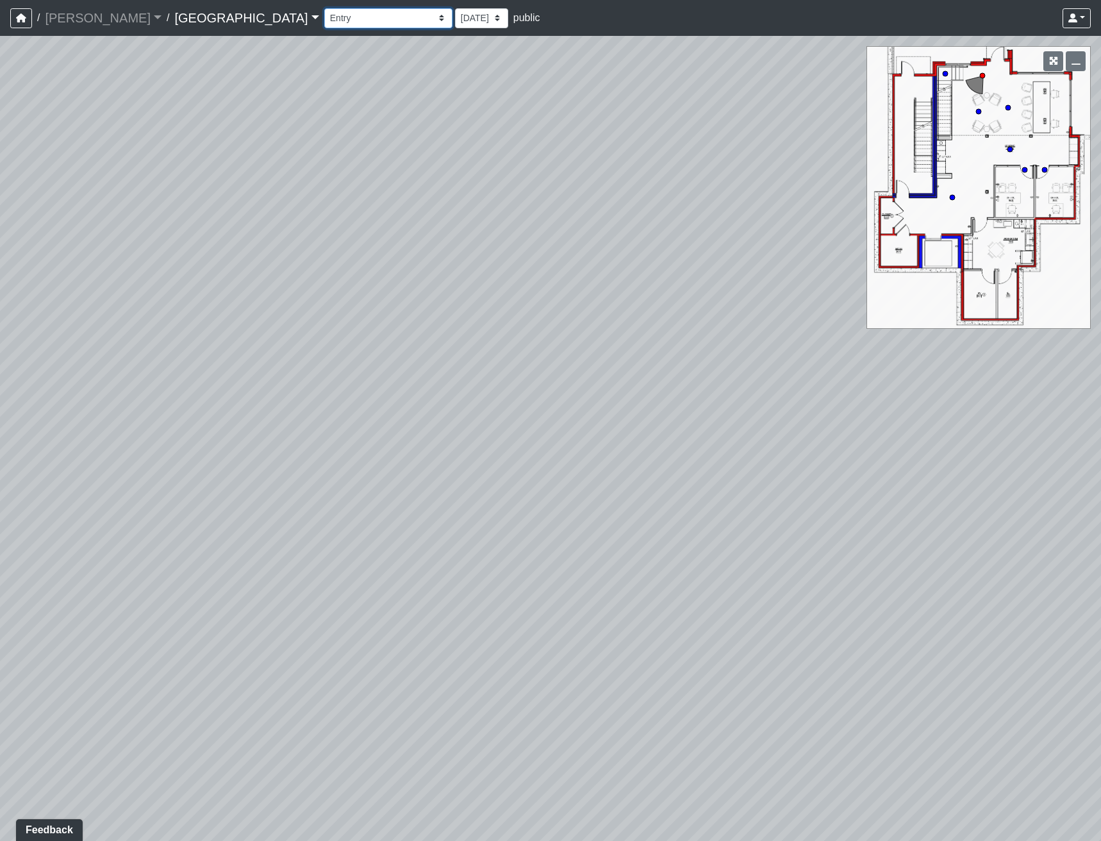
click at [339, 19] on select "Clubroom Lobby Courtyard Entry Kitchen Kitchen Stools Seating TV Lounge Banquet…" at bounding box center [388, 18] width 128 height 20
click at [324, 8] on select "Clubroom Lobby Courtyard Entry Kitchen Kitchen Stools Seating TV Lounge Banquet…" at bounding box center [388, 18] width 128 height 20
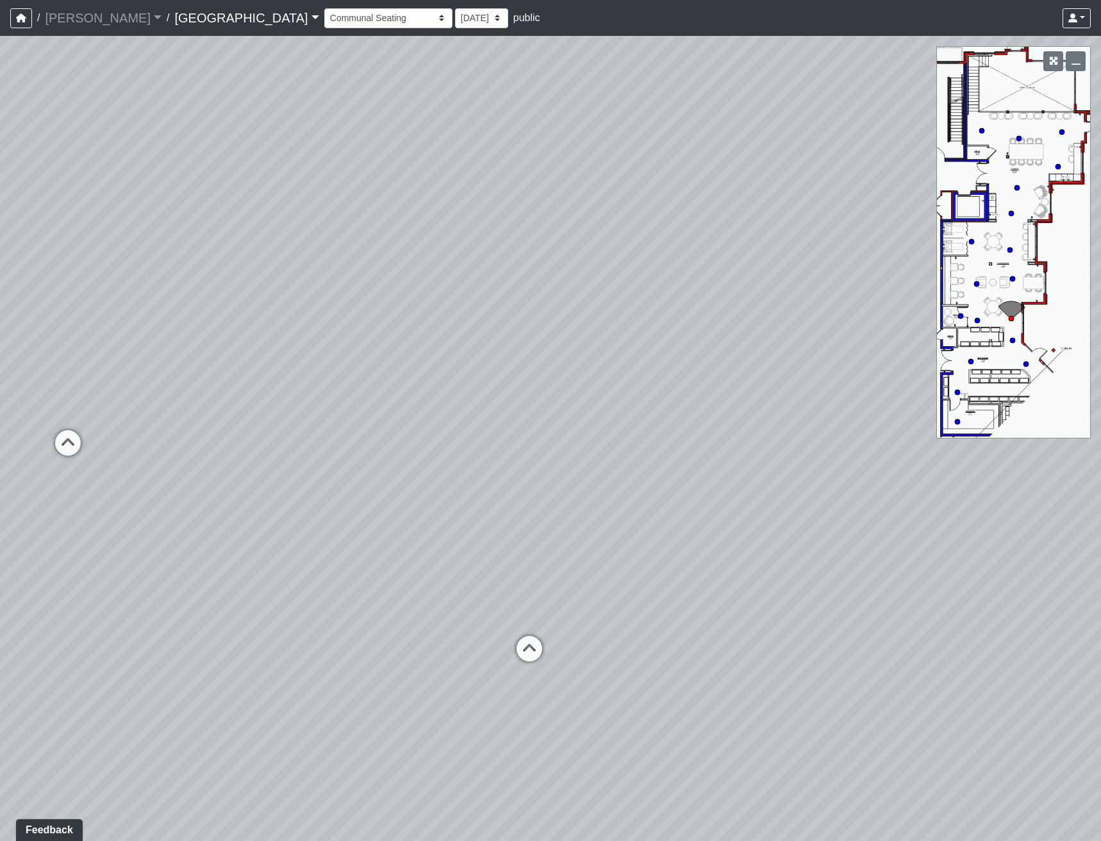
drag, startPoint x: 422, startPoint y: 463, endPoint x: 433, endPoint y: 459, distance: 12.0
click at [434, 459] on div "Loading... Reception Desk Loading... Lobby Loading... Landing Loading... Entry …" at bounding box center [550, 438] width 1101 height 805
click at [543, 634] on icon at bounding box center [538, 651] width 38 height 38
click at [545, 635] on icon at bounding box center [560, 616] width 38 height 38
click at [571, 670] on icon at bounding box center [576, 680] width 38 height 38
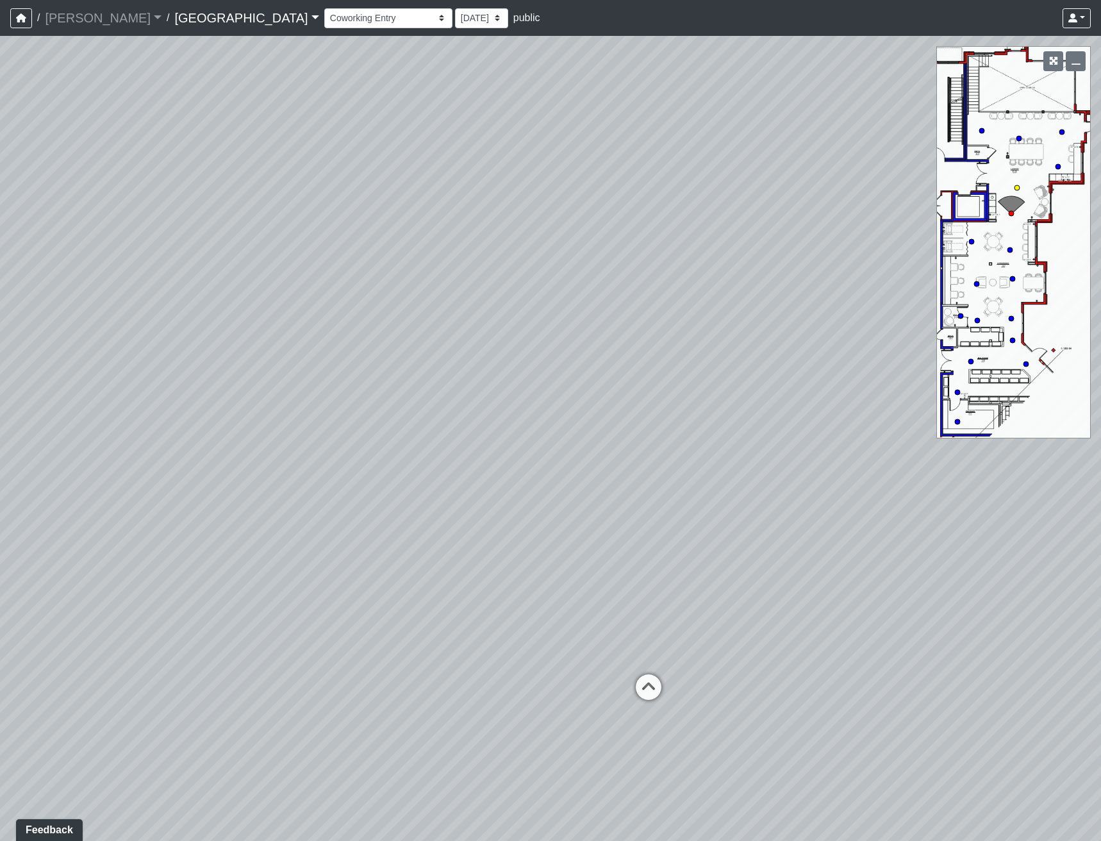
click at [661, 689] on icon at bounding box center [648, 693] width 38 height 38
click at [214, 434] on icon at bounding box center [210, 445] width 38 height 38
drag, startPoint x: 459, startPoint y: 529, endPoint x: 917, endPoint y: 527, distance: 458.1
click at [873, 533] on div "Loading... Reception Desk Loading... Lobby Loading... Landing Loading... Entry …" at bounding box center [550, 438] width 1101 height 805
drag, startPoint x: 641, startPoint y: 501, endPoint x: 713, endPoint y: 500, distance: 71.8
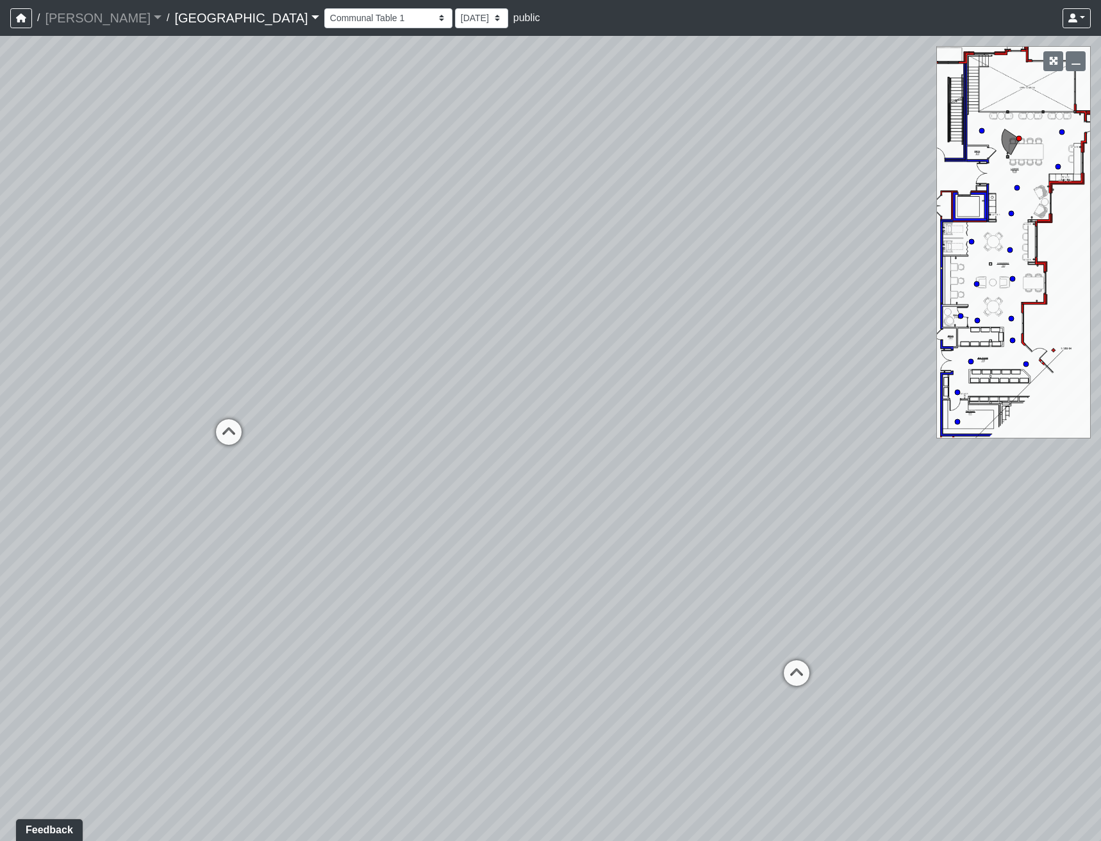
click at [713, 500] on div "Loading... Reception Desk Loading... Lobby Loading... Landing Loading... Entry …" at bounding box center [550, 438] width 1101 height 805
drag, startPoint x: 572, startPoint y: 447, endPoint x: 659, endPoint y: 474, distance: 90.4
click at [659, 474] on div "Loading... Reception Desk Loading... Lobby Loading... Landing Loading... Entry …" at bounding box center [550, 438] width 1101 height 805
drag, startPoint x: 332, startPoint y: 433, endPoint x: 417, endPoint y: 399, distance: 91.7
click at [443, 419] on div "Loading... Reception Desk Loading... Lobby Loading... Landing Loading... Entry …" at bounding box center [550, 438] width 1101 height 805
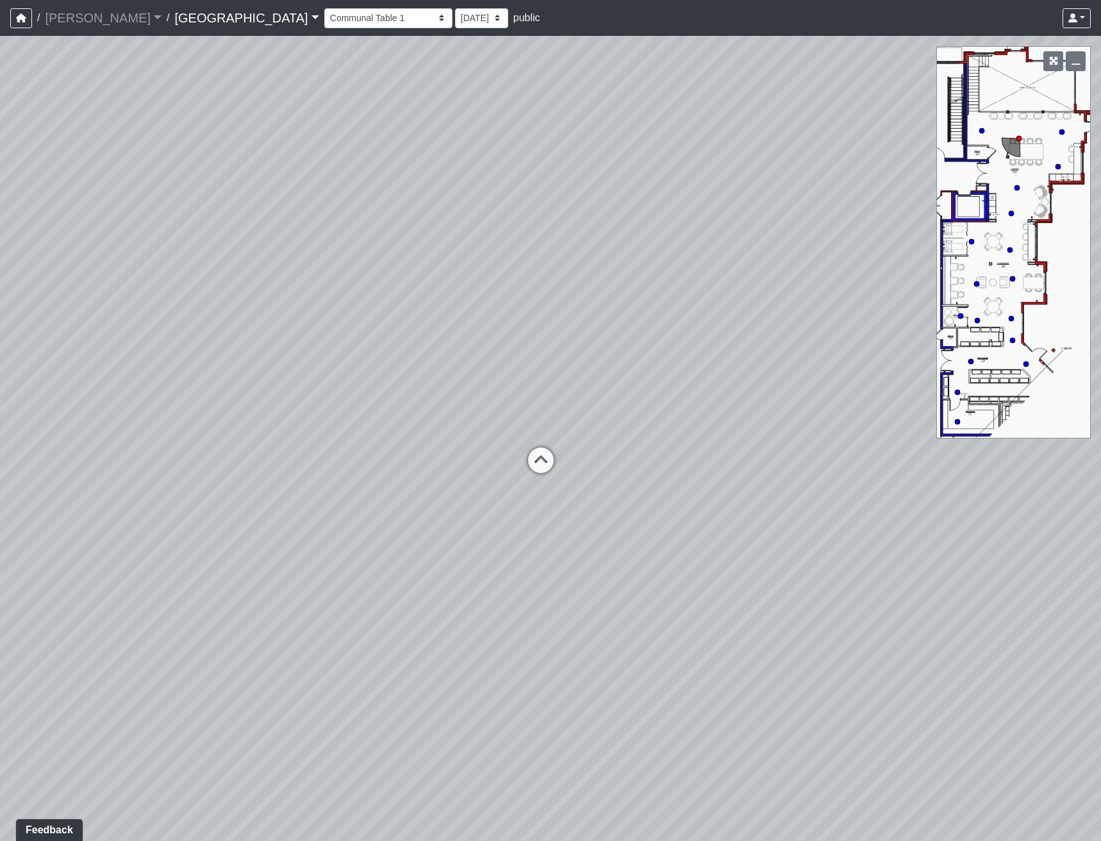
drag, startPoint x: 258, startPoint y: 363, endPoint x: 572, endPoint y: 354, distance: 314.1
click at [572, 354] on div "Loading... Reception Desk Loading... Lobby Loading... Landing Loading... Entry …" at bounding box center [550, 438] width 1101 height 805
drag, startPoint x: 352, startPoint y: 332, endPoint x: 598, endPoint y: 295, distance: 248.2
click at [598, 295] on div "Loading... Reception Desk Loading... Lobby Loading... Landing Loading... Entry …" at bounding box center [550, 438] width 1101 height 805
drag, startPoint x: 422, startPoint y: 435, endPoint x: 678, endPoint y: 484, distance: 260.4
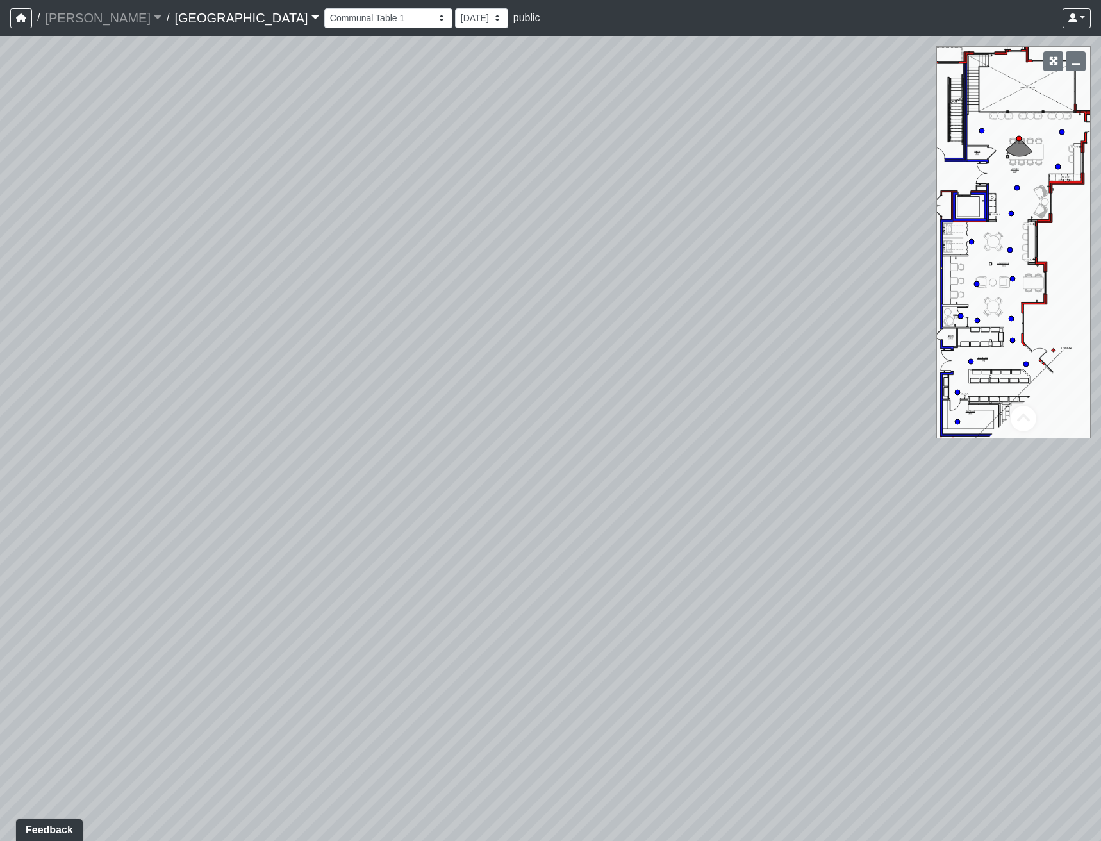
click at [678, 484] on div "Loading... Reception Desk Loading... Lobby Loading... Landing Loading... Entry …" at bounding box center [550, 438] width 1101 height 805
drag, startPoint x: 548, startPoint y: 578, endPoint x: 685, endPoint y: 491, distance: 162.5
click at [685, 491] on div "Loading... Reception Desk Loading... Lobby Loading... Landing Loading... Entry …" at bounding box center [550, 438] width 1101 height 805
drag, startPoint x: 691, startPoint y: 538, endPoint x: 404, endPoint y: 643, distance: 304.9
click at [404, 643] on div "Loading... Reception Desk Loading... Lobby Loading... Landing Loading... Entry …" at bounding box center [550, 438] width 1101 height 805
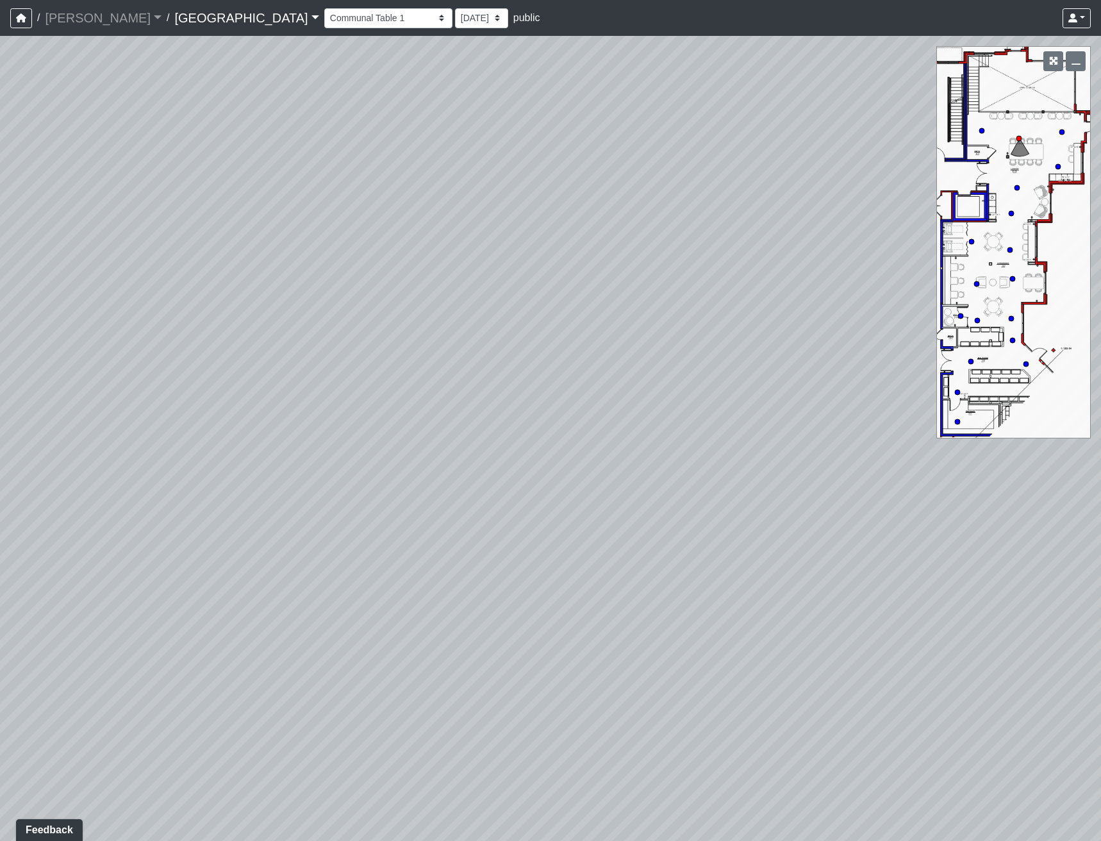
drag, startPoint x: 720, startPoint y: 466, endPoint x: 527, endPoint y: 475, distance: 193.0
click at [527, 475] on div "Loading... Reception Desk Loading... Lobby Loading... Landing Loading... Entry …" at bounding box center [550, 438] width 1101 height 805
click at [324, 17] on select "Clubroom Lobby Courtyard Entry Kitchen Kitchen Stools Seating TV Lounge Banquet…" at bounding box center [388, 18] width 128 height 20
click at [324, 8] on select "Clubroom Lobby Courtyard Entry Kitchen Kitchen Stools Seating TV Lounge Banquet…" at bounding box center [388, 18] width 128 height 20
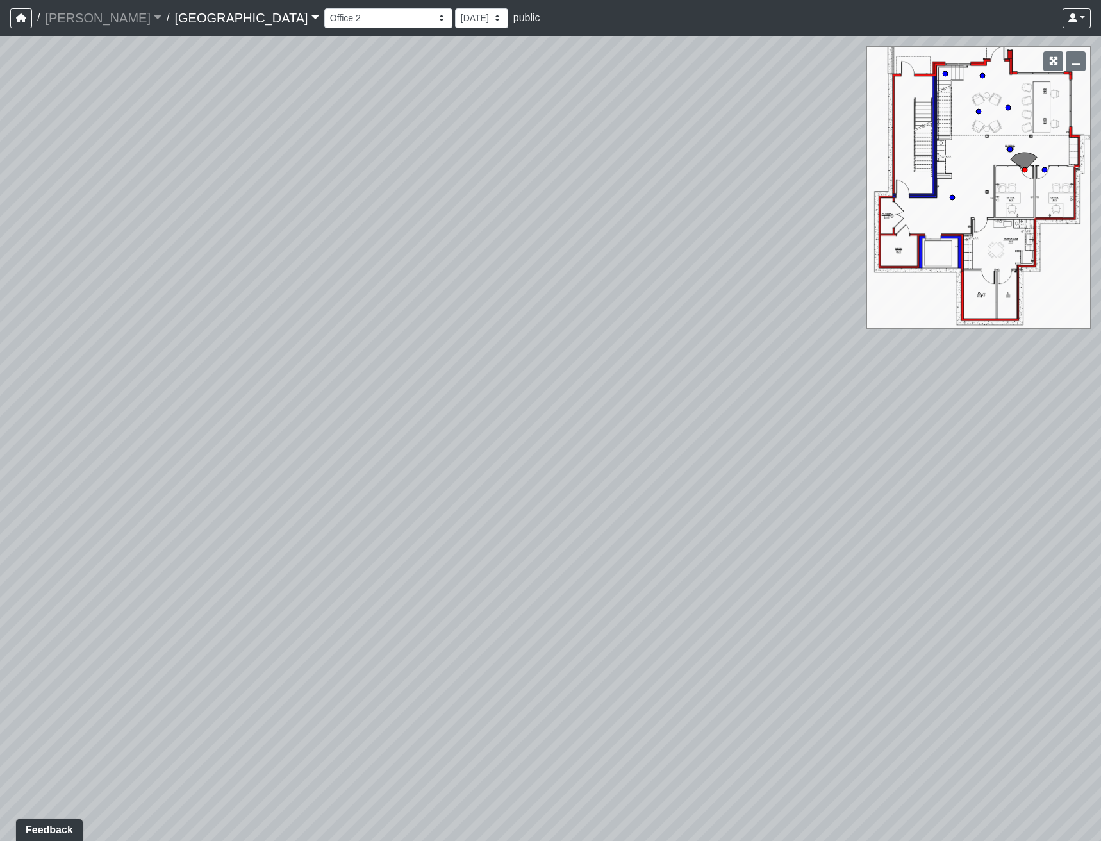
drag, startPoint x: 216, startPoint y: 391, endPoint x: 804, endPoint y: 270, distance: 600.4
click at [798, 268] on div "Loading... Reception Desk Loading... Lobby Loading... Landing Loading... Entry …" at bounding box center [550, 438] width 1101 height 805
drag, startPoint x: 445, startPoint y: 313, endPoint x: 108, endPoint y: 470, distance: 371.8
click at [224, 352] on div "Loading... Reception Desk Loading... Lobby Loading... Landing Loading... Entry …" at bounding box center [550, 438] width 1101 height 805
drag, startPoint x: 438, startPoint y: 447, endPoint x: 408, endPoint y: 458, distance: 31.4
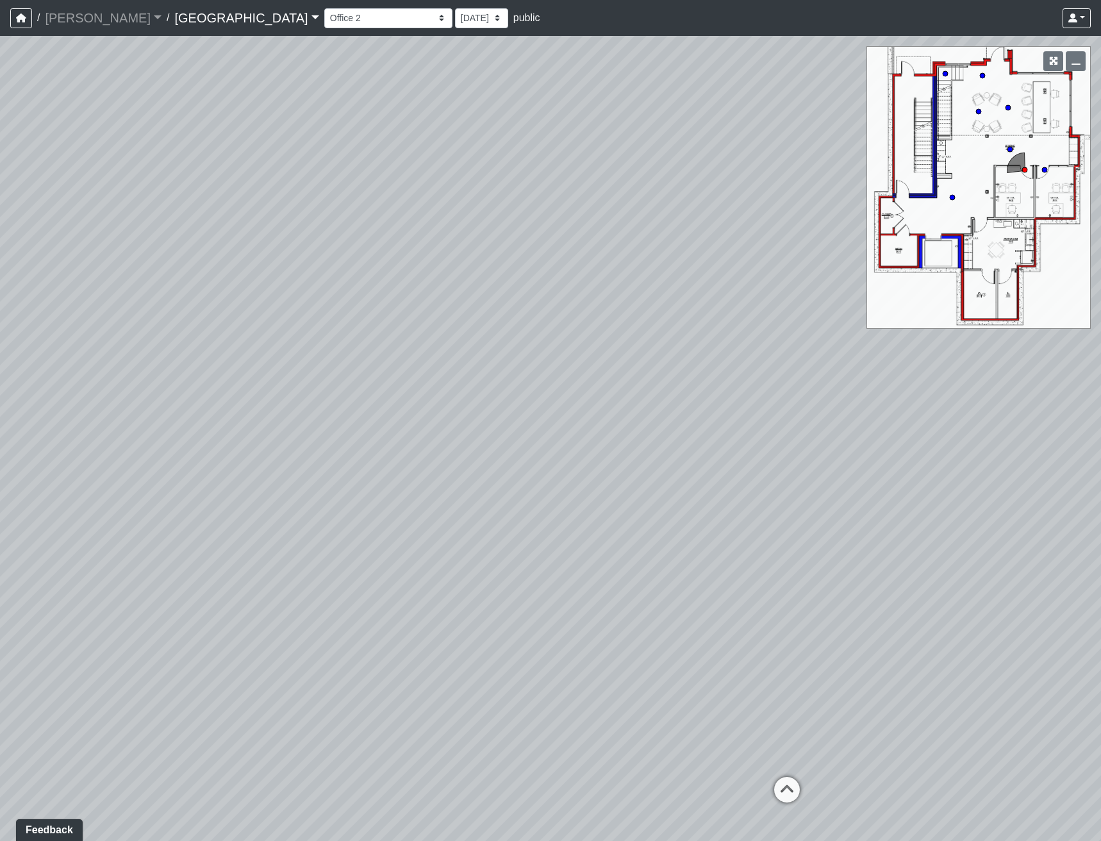
click at [408, 458] on div "Loading... Reception Desk Loading... Lobby Loading... Landing Loading... Entry …" at bounding box center [550, 438] width 1101 height 805
click at [777, 803] on icon at bounding box center [766, 801] width 38 height 38
drag, startPoint x: 329, startPoint y: 538, endPoint x: 809, endPoint y: 503, distance: 480.5
click at [651, 525] on div "Loading... Reception Desk Loading... Lobby Loading... Landing Loading... Entry …" at bounding box center [550, 438] width 1101 height 805
drag, startPoint x: 748, startPoint y: 523, endPoint x: 677, endPoint y: 541, distance: 73.5
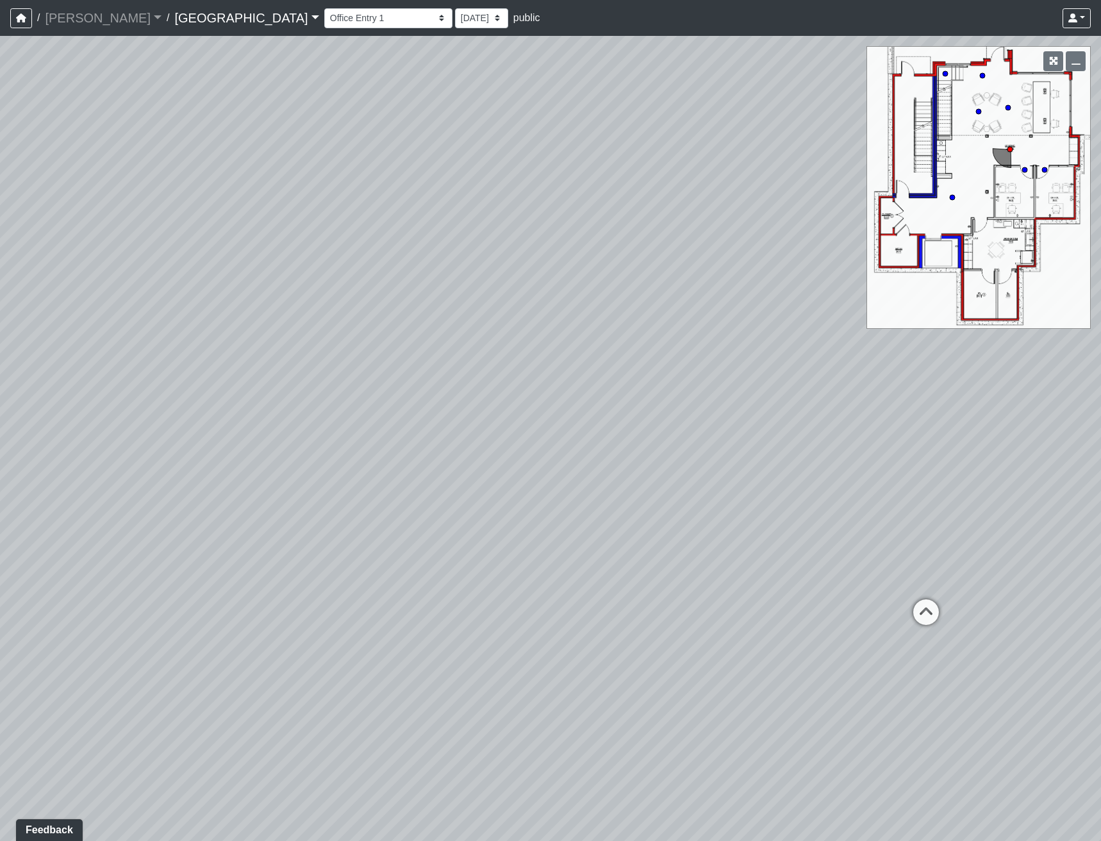
click at [678, 541] on div "Loading... Reception Desk Loading... Lobby Loading... Landing Loading... Entry …" at bounding box center [550, 438] width 1101 height 805
click at [818, 615] on icon at bounding box center [821, 619] width 38 height 38
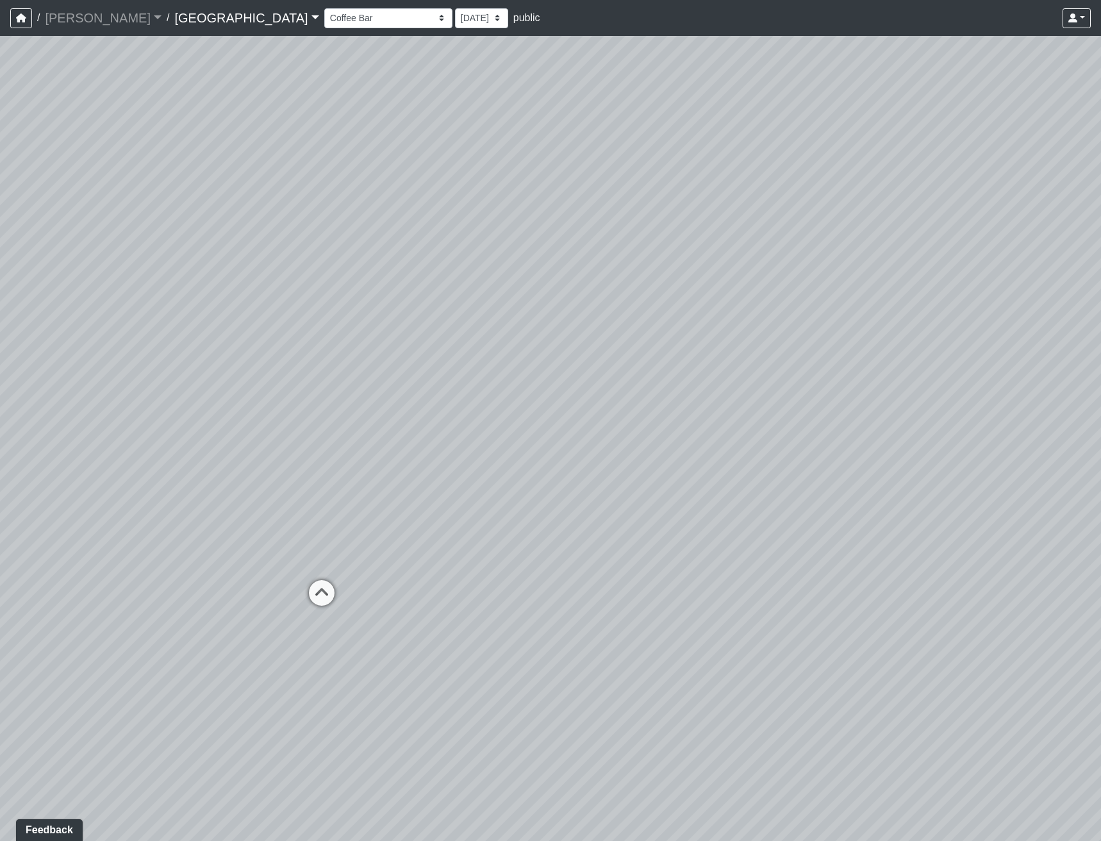
drag, startPoint x: 650, startPoint y: 516, endPoint x: 613, endPoint y: 610, distance: 101.3
click at [848, 536] on div "Loading... Reception Desk Loading... Lobby Loading... Landing Loading... Entry …" at bounding box center [550, 438] width 1101 height 805
click at [520, 546] on icon at bounding box center [526, 543] width 38 height 38
select select "tMg8G9odm1kDnZkMkN1XEB"
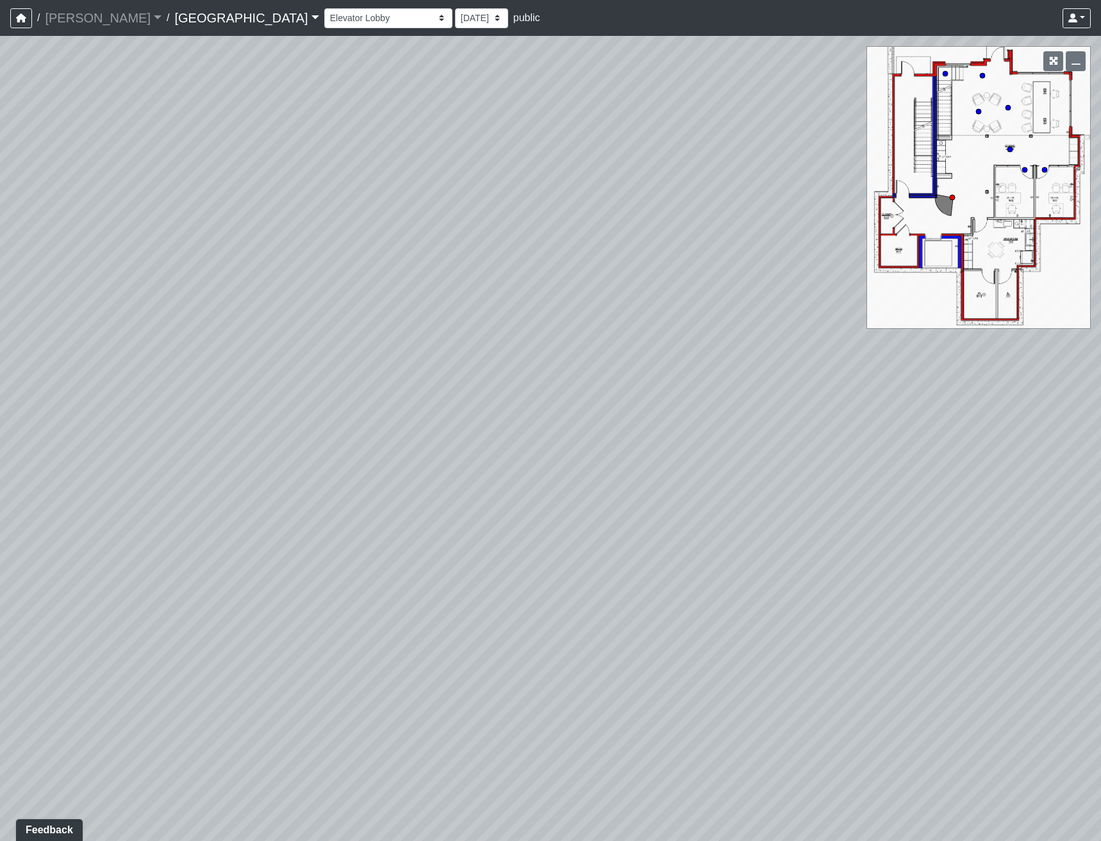
drag, startPoint x: 490, startPoint y: 475, endPoint x: 91, endPoint y: 474, distance: 398.6
click at [92, 473] on div "Loading... Reception Desk Loading... Lobby Loading... Landing Loading... Entry …" at bounding box center [550, 438] width 1101 height 805
drag, startPoint x: 392, startPoint y: 486, endPoint x: 108, endPoint y: 498, distance: 284.1
click at [108, 498] on div "Loading... Reception Desk Loading... Lobby Loading... Landing Loading... Entry …" at bounding box center [550, 438] width 1101 height 805
drag, startPoint x: 231, startPoint y: 511, endPoint x: 132, endPoint y: 539, distance: 102.6
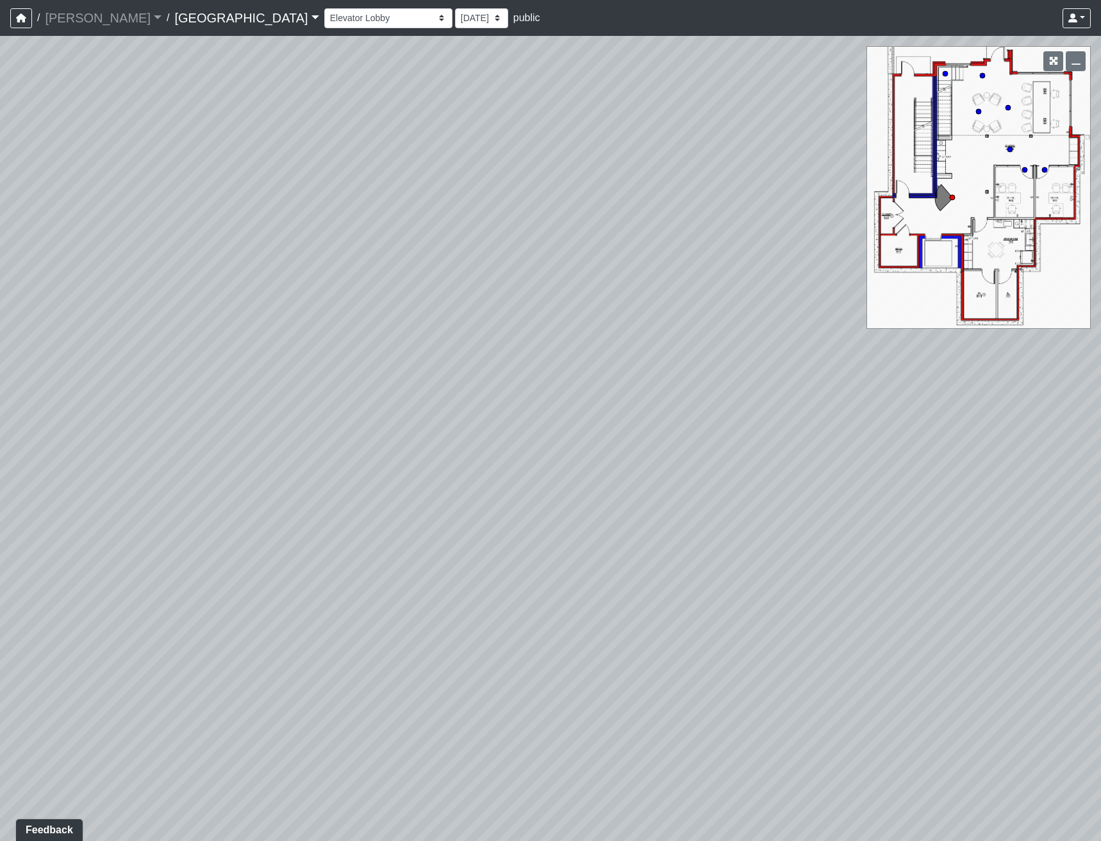
click at [133, 538] on div "Loading... Reception Desk Loading... Lobby Loading... Landing Loading... Entry …" at bounding box center [550, 438] width 1101 height 805
